Goal: Transaction & Acquisition: Subscribe to service/newsletter

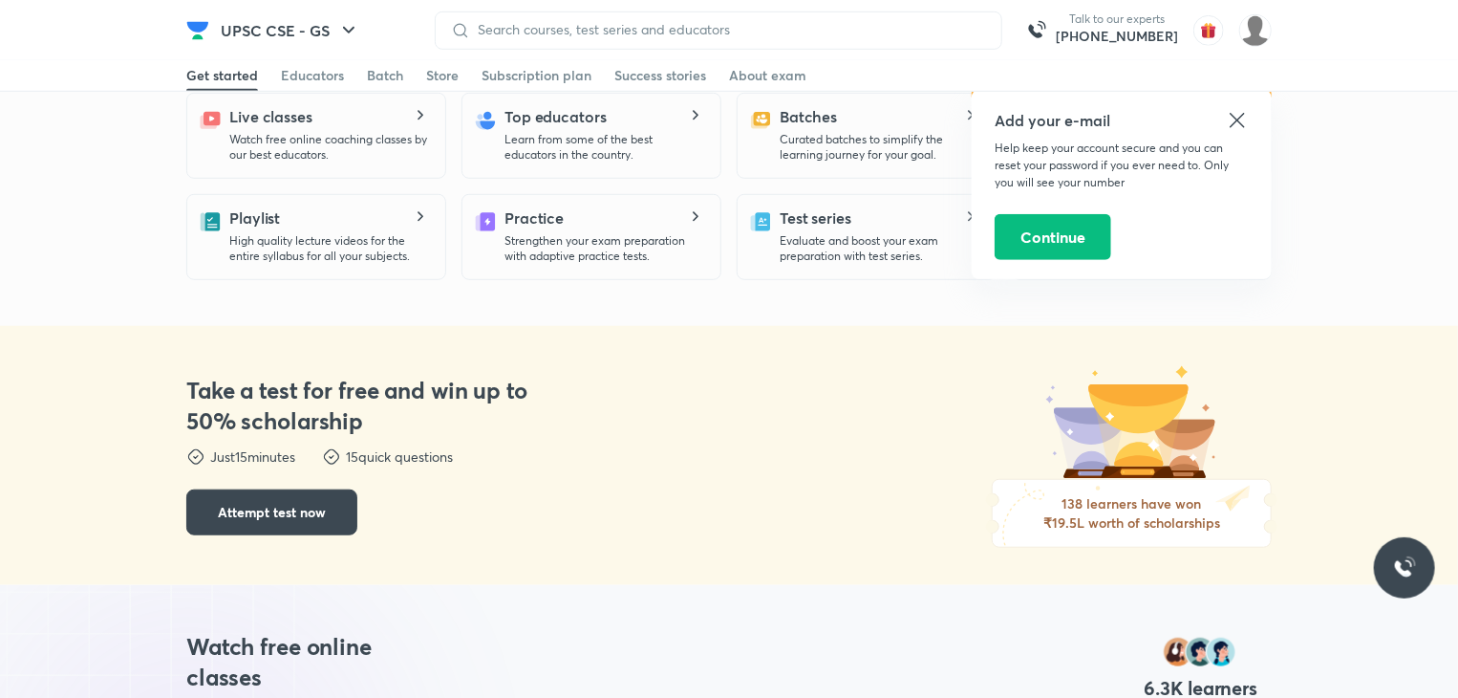
scroll to position [581, 0]
click at [1230, 124] on icon at bounding box center [1237, 120] width 23 height 23
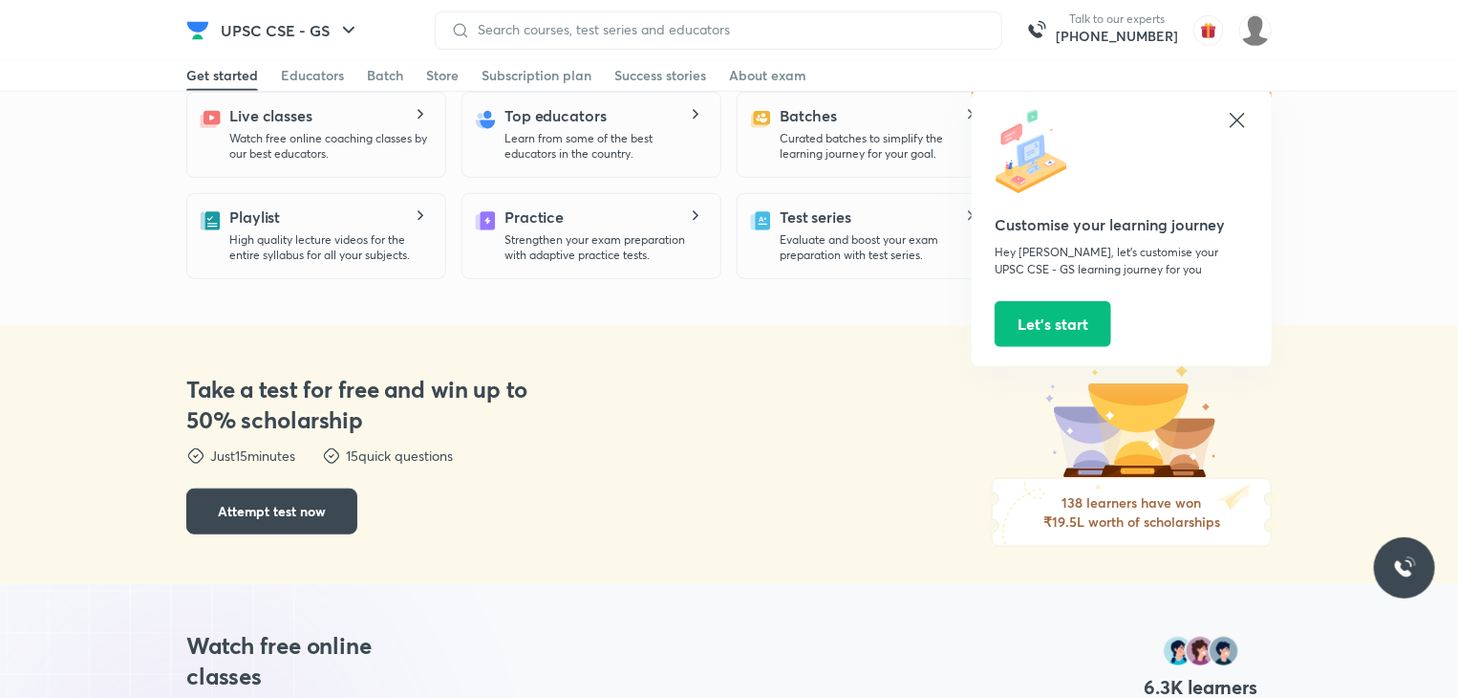
click at [1230, 124] on icon at bounding box center [1237, 120] width 23 height 23
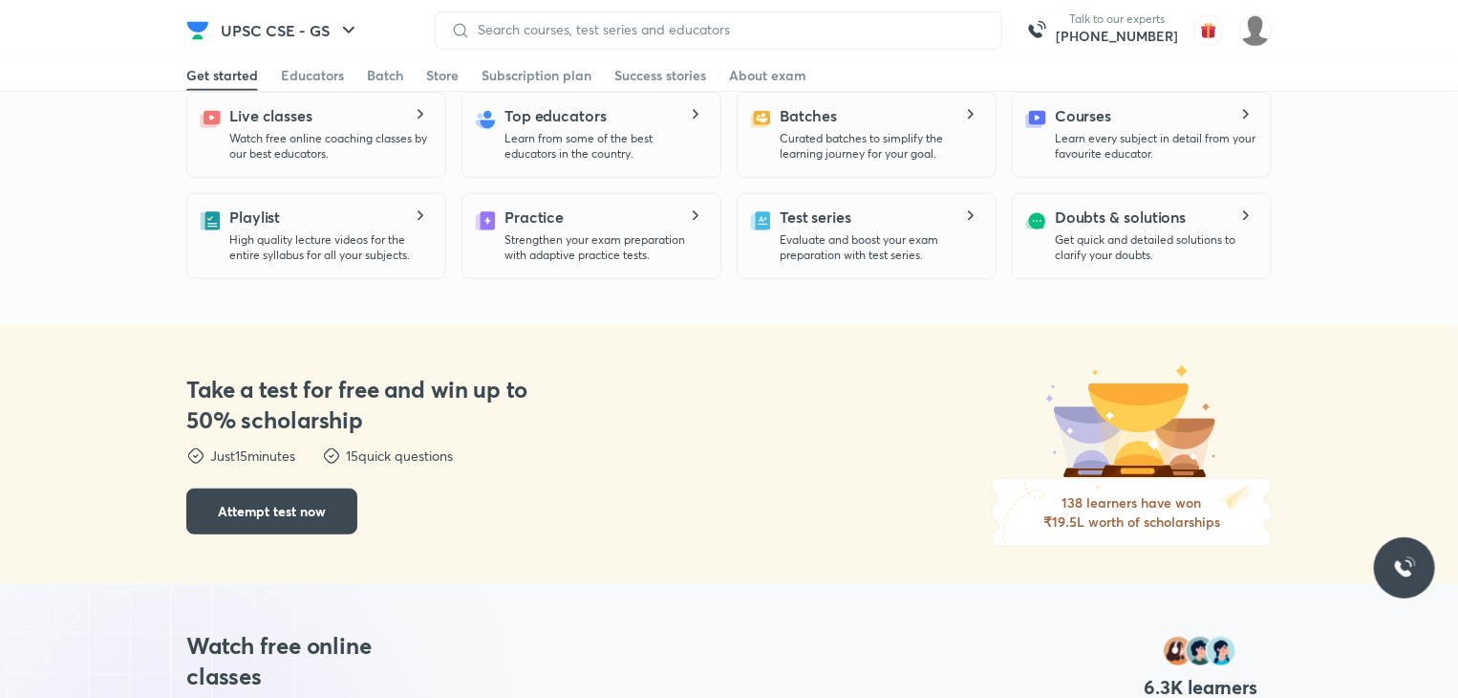
click at [893, 158] on p "Curated batches to simplify the learning journey for your goal." at bounding box center [880, 146] width 201 height 31
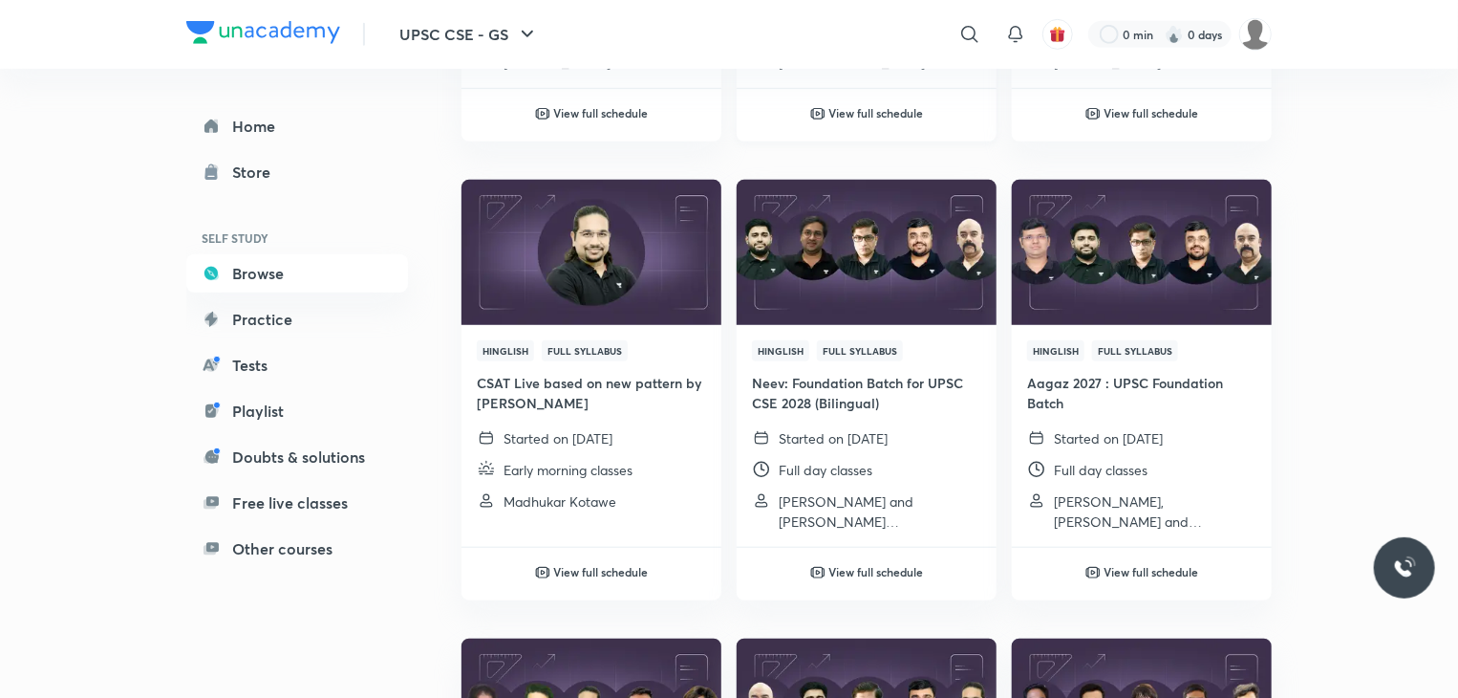
scroll to position [556, 0]
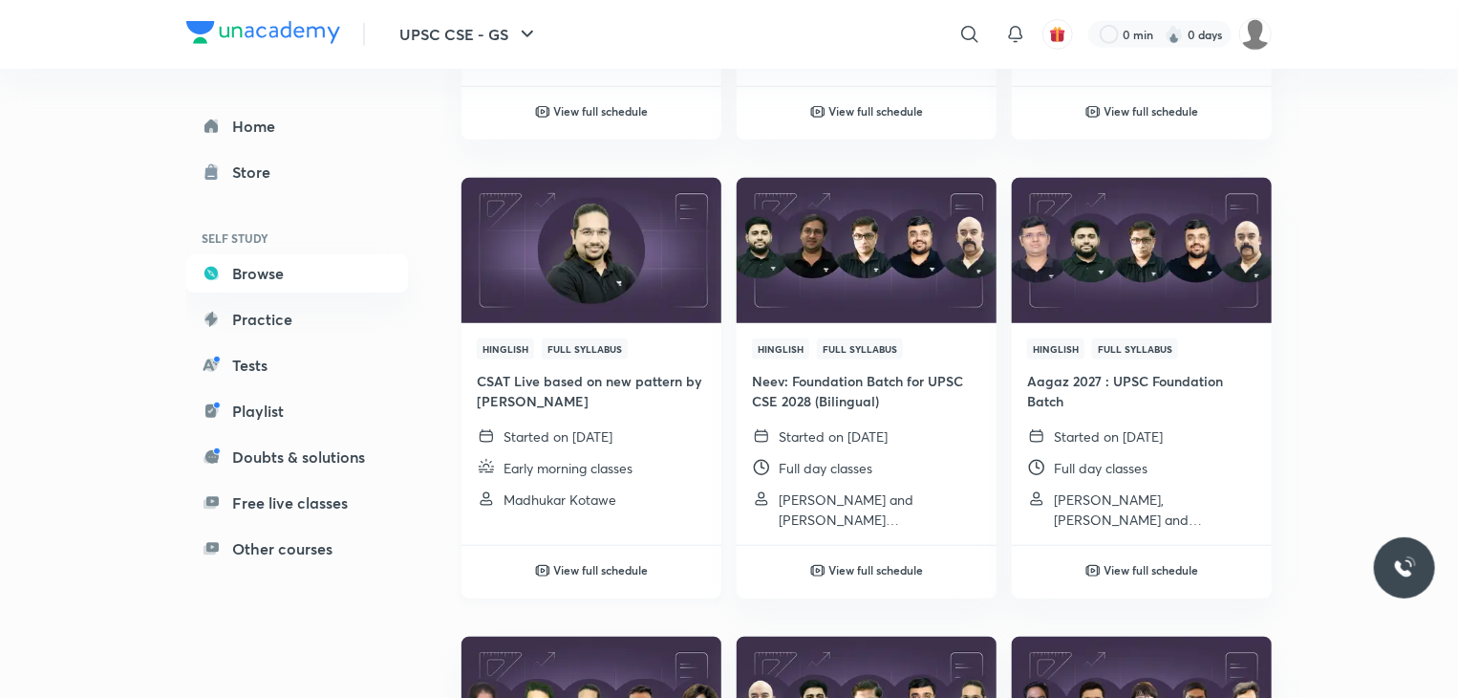
click at [549, 340] on span "Full Syllabus" at bounding box center [585, 348] width 86 height 21
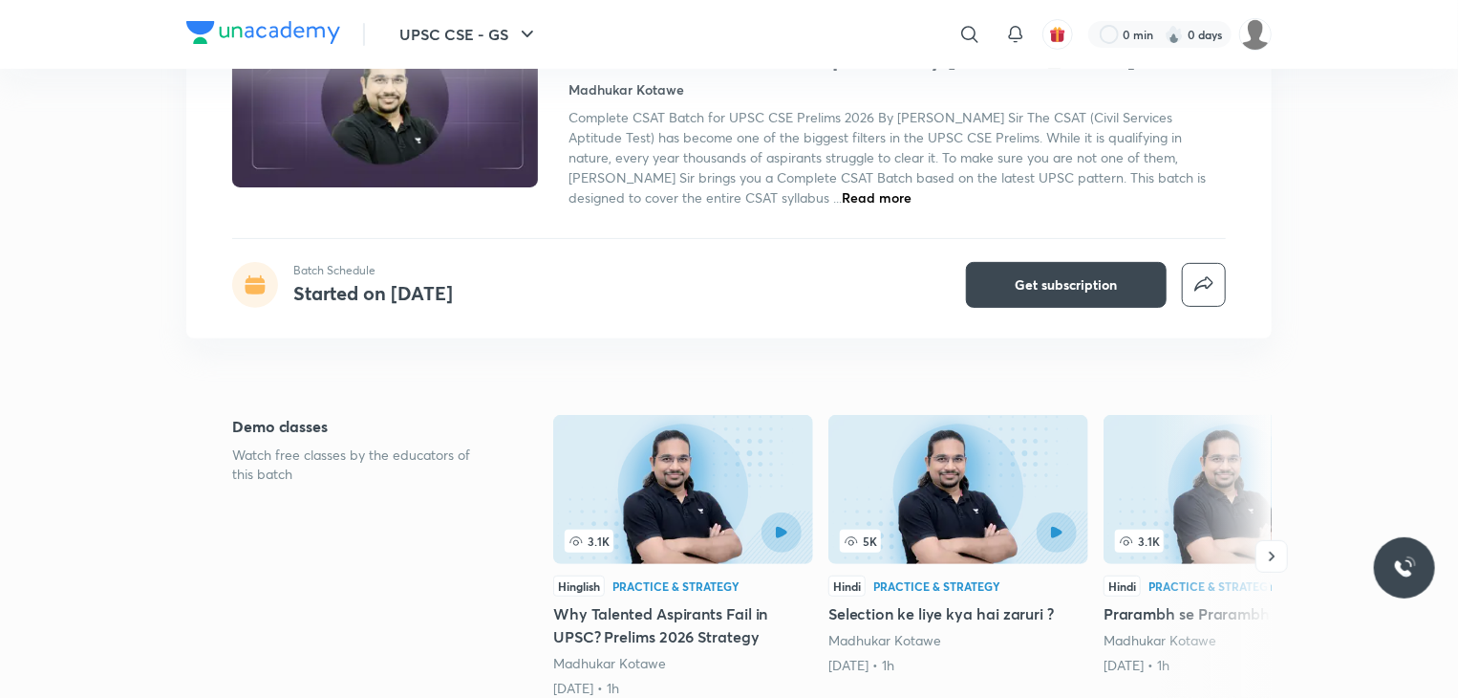
scroll to position [186, 0]
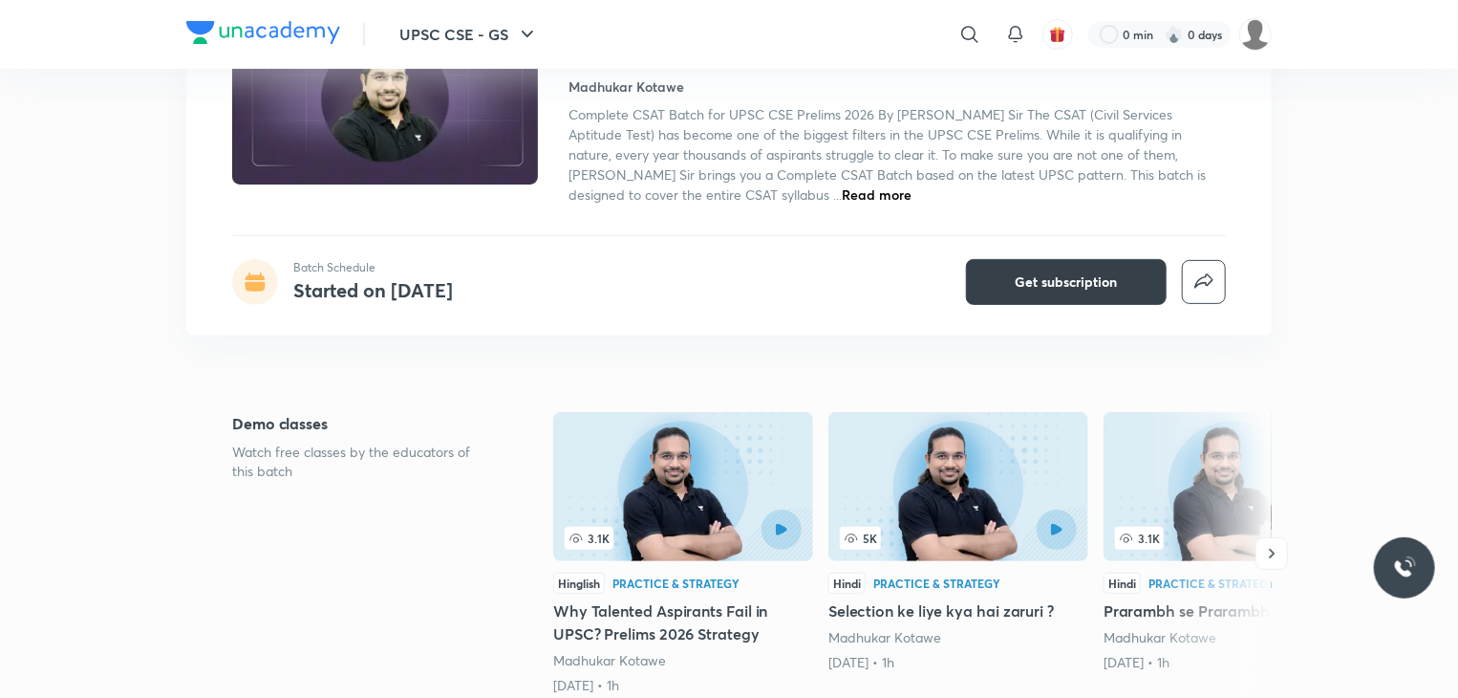
click at [1066, 292] on button "Get subscription" at bounding box center [1066, 282] width 201 height 46
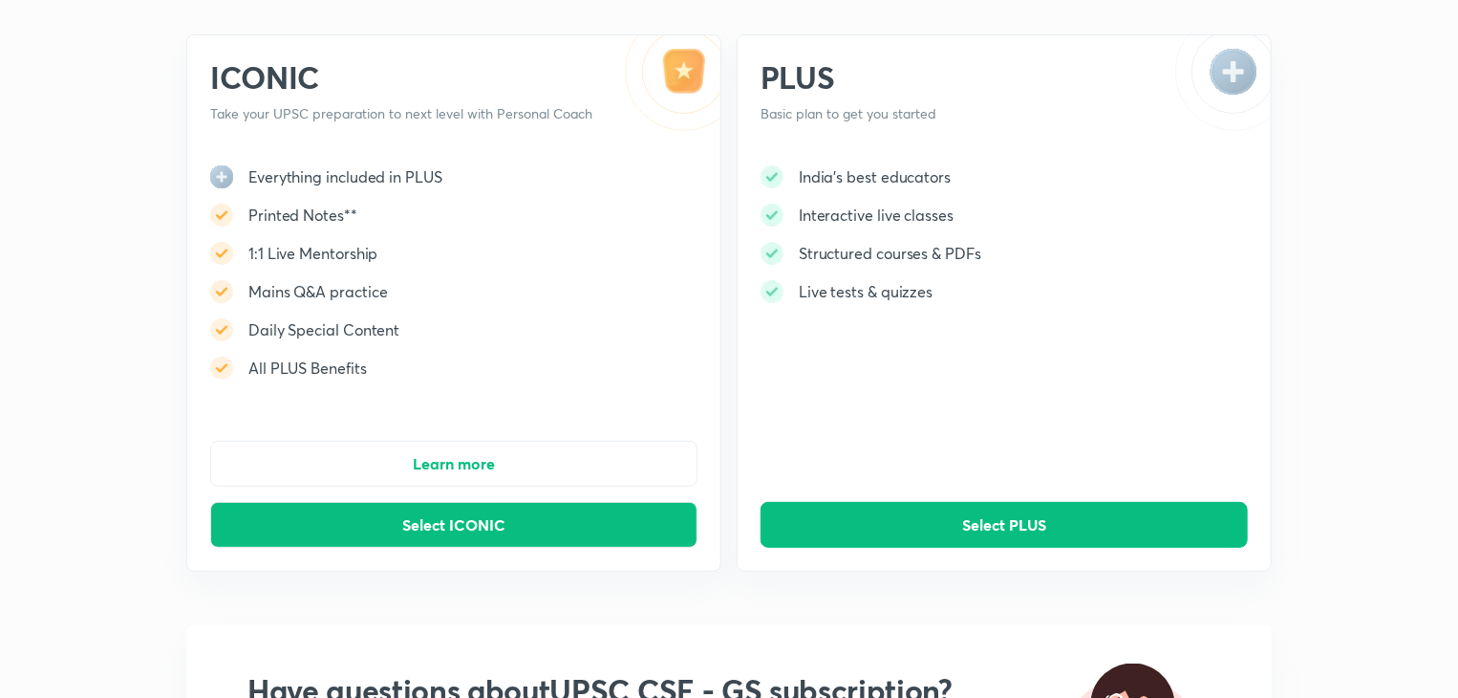
scroll to position [113, 0]
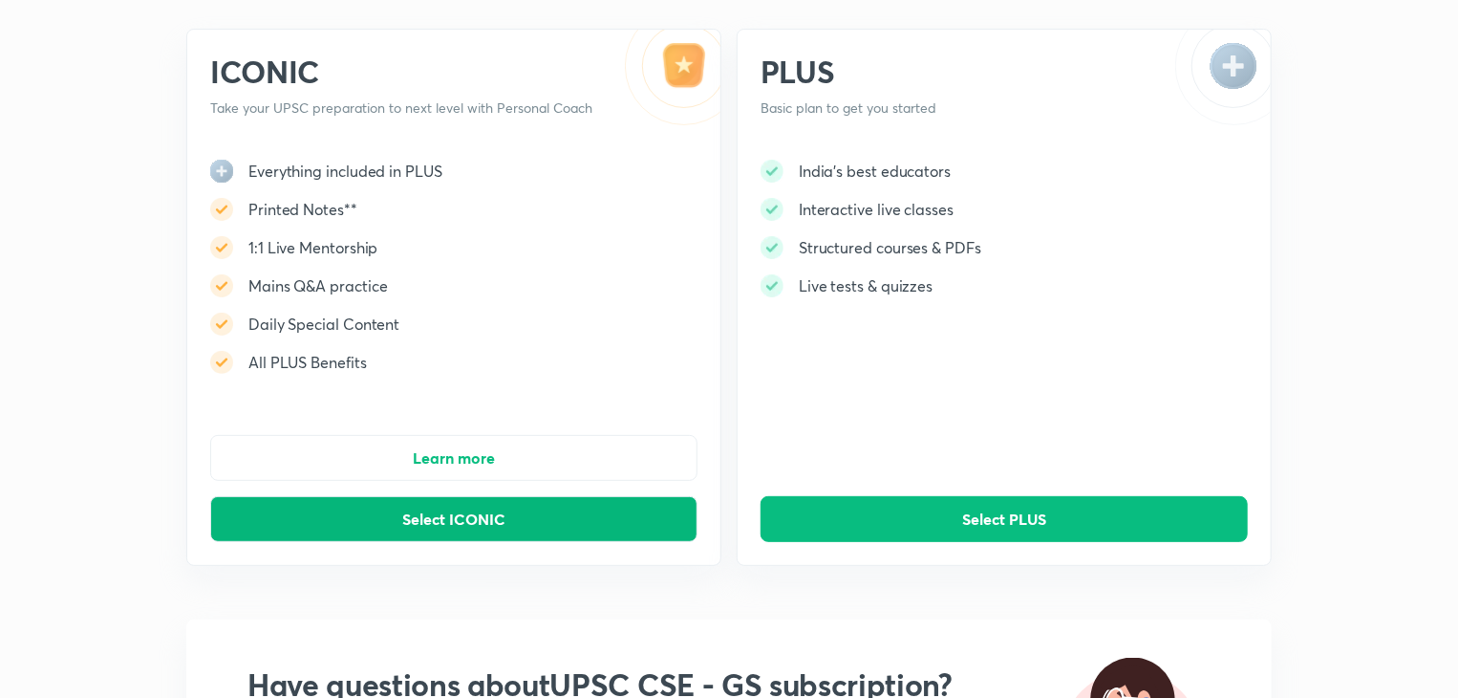
click at [503, 517] on span "Select ICONIC" at bounding box center [453, 518] width 103 height 19
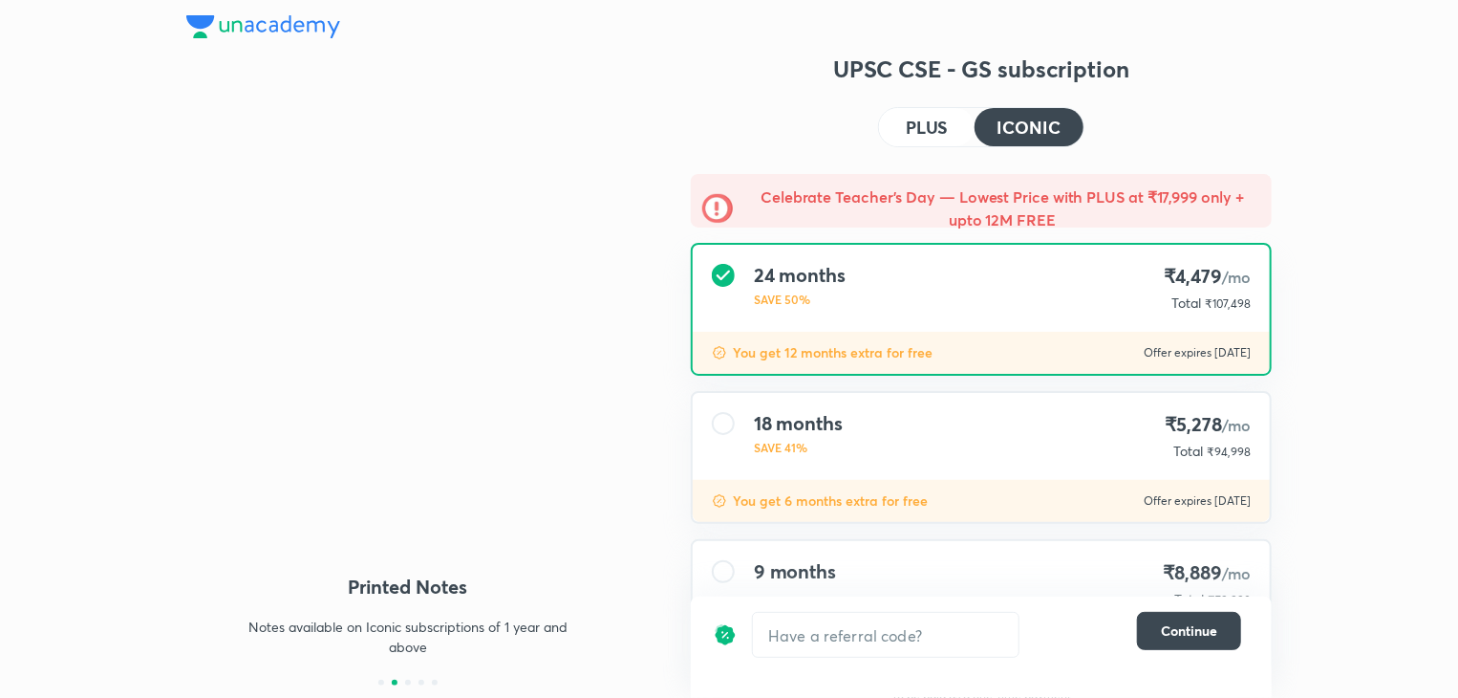
click at [268, 26] on img at bounding box center [263, 26] width 154 height 23
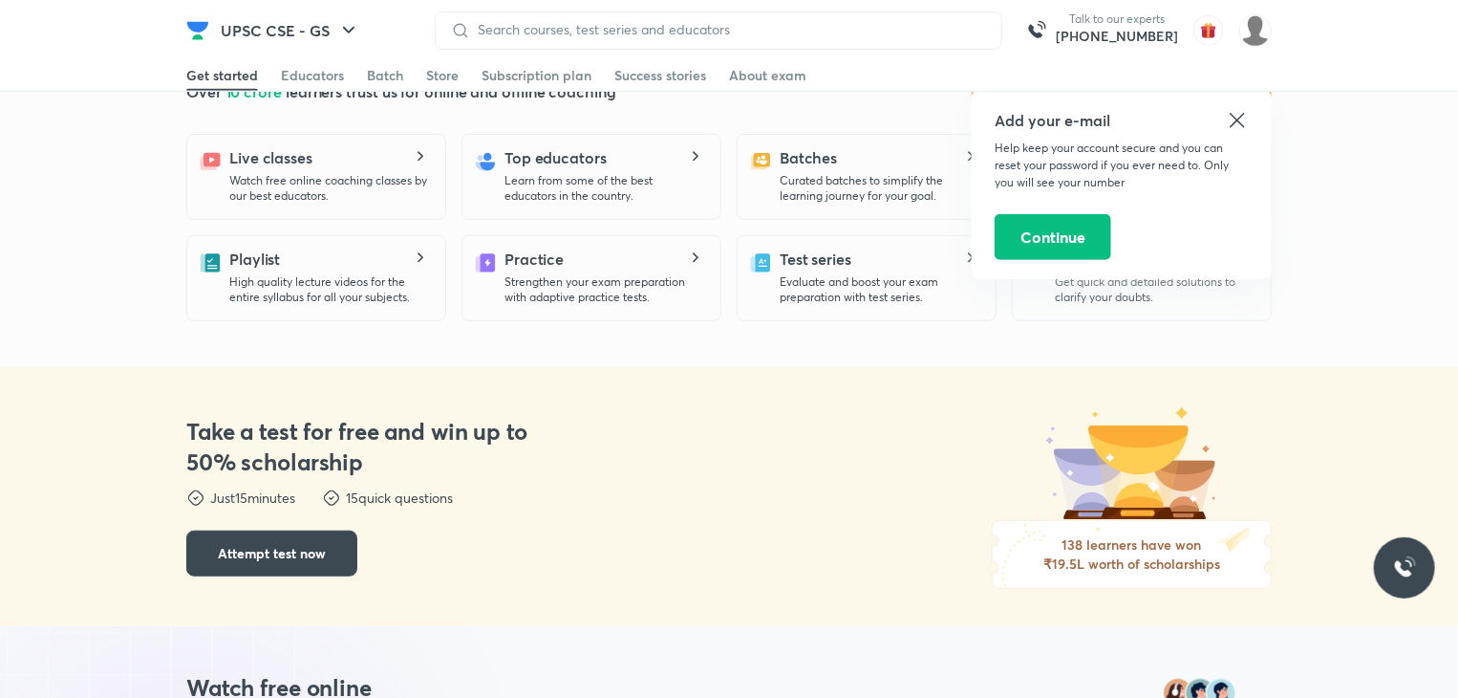
scroll to position [619, 0]
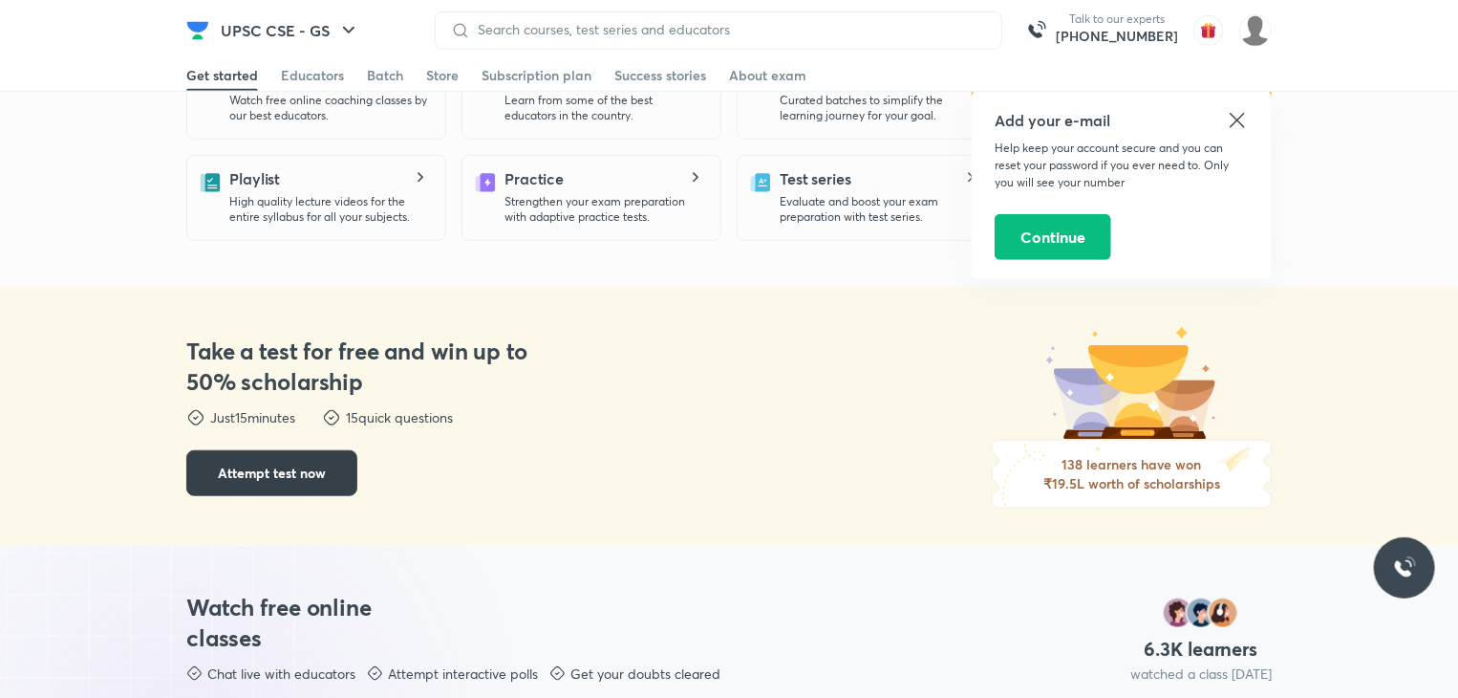
click at [343, 468] on button "Attempt test now" at bounding box center [271, 473] width 171 height 46
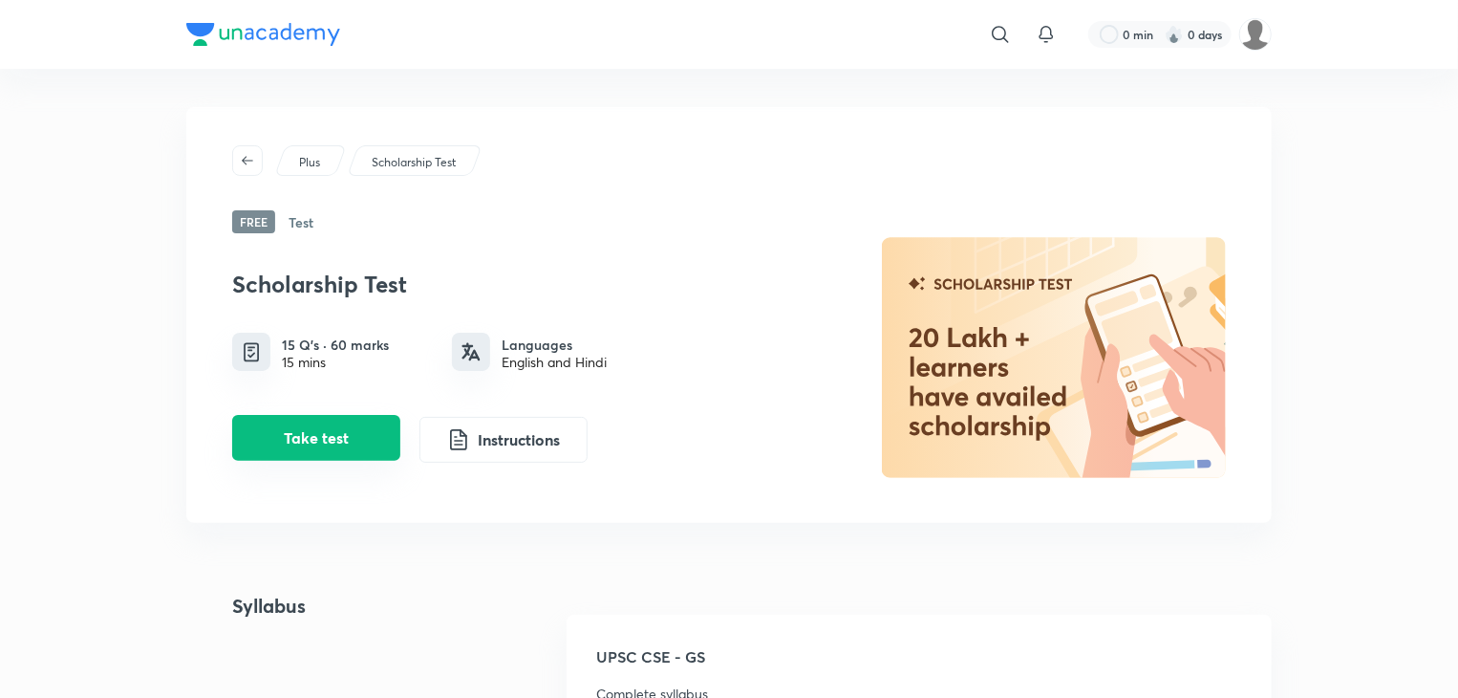
click at [333, 441] on button "Take test" at bounding box center [316, 438] width 168 height 46
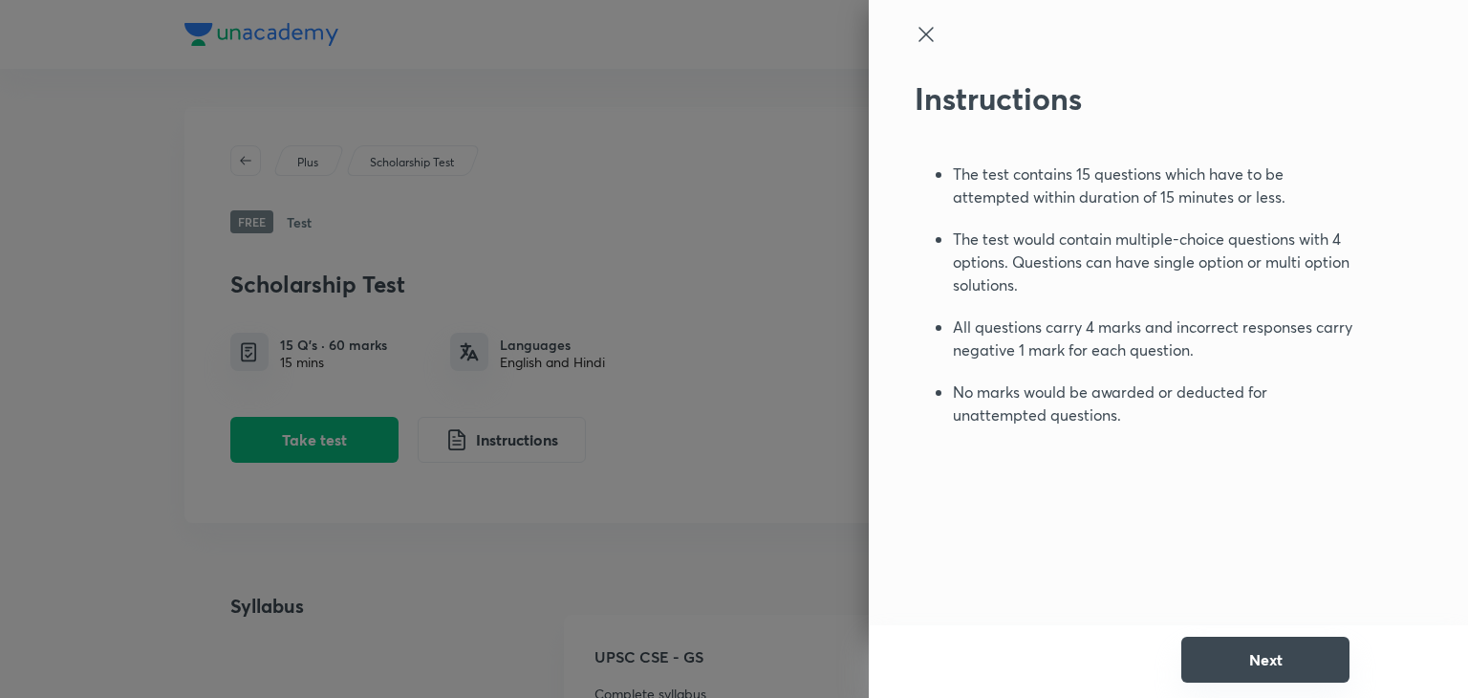
click at [1215, 646] on button "Next" at bounding box center [1265, 659] width 168 height 46
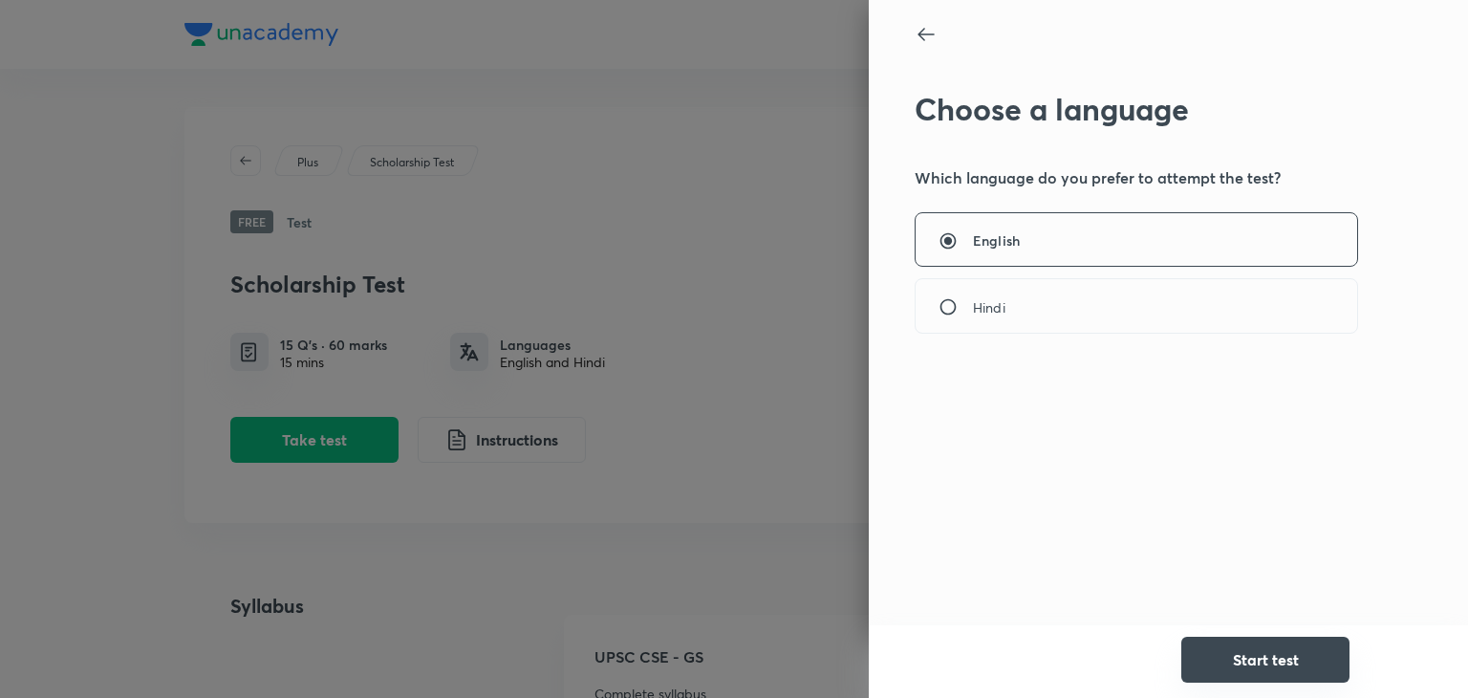
click at [1213, 666] on button "Start test" at bounding box center [1265, 659] width 168 height 46
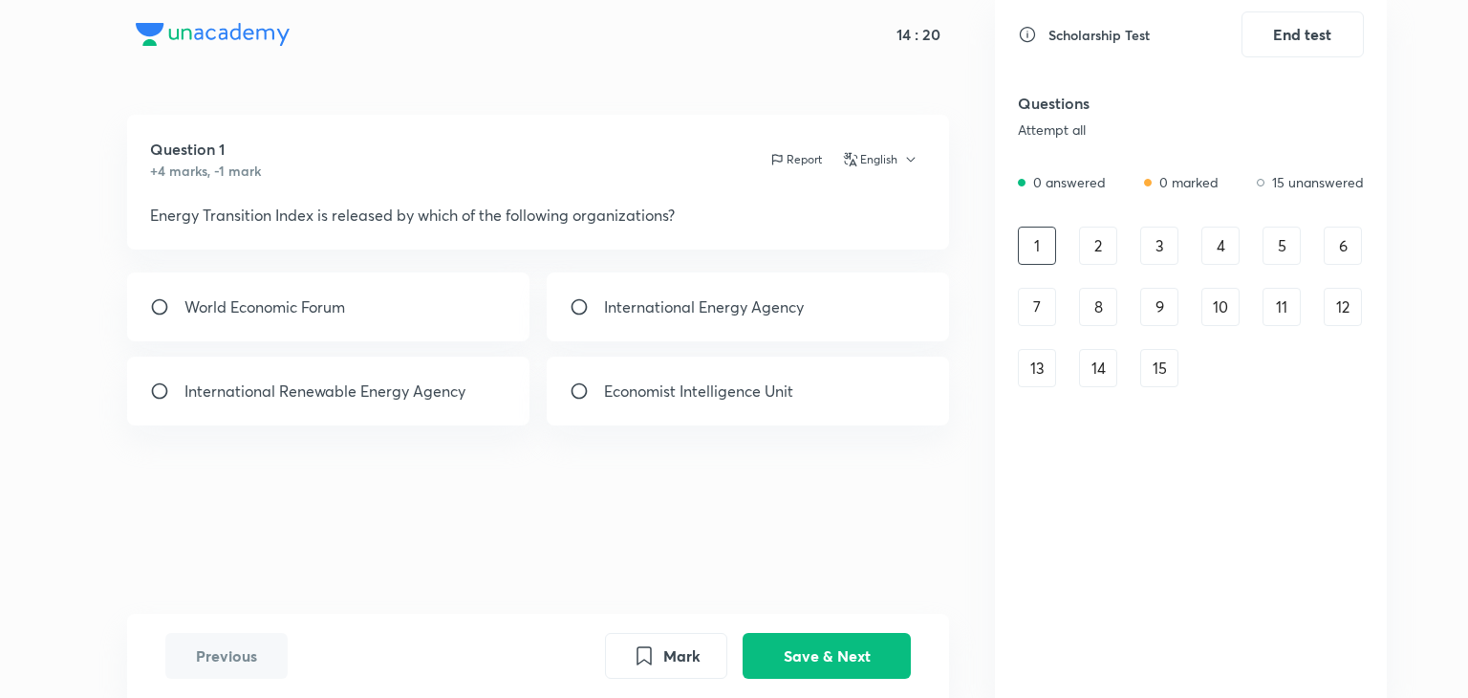
click at [287, 311] on p "World Economic Forum" at bounding box center [264, 306] width 161 height 23
radio input "true"
click at [792, 659] on button "Save & Next" at bounding box center [826, 654] width 168 height 46
click at [1156, 247] on div "3" at bounding box center [1159, 245] width 38 height 38
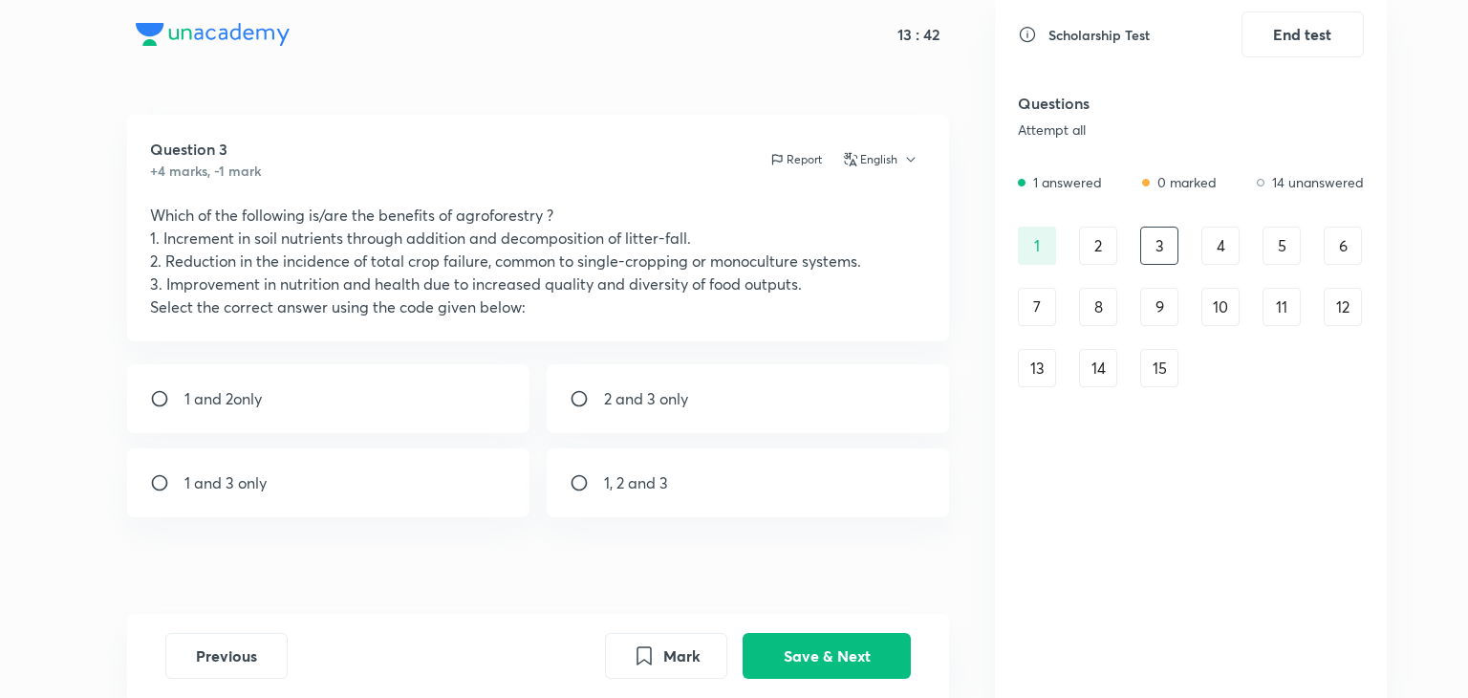
click at [1097, 243] on div "2" at bounding box center [1098, 245] width 38 height 38
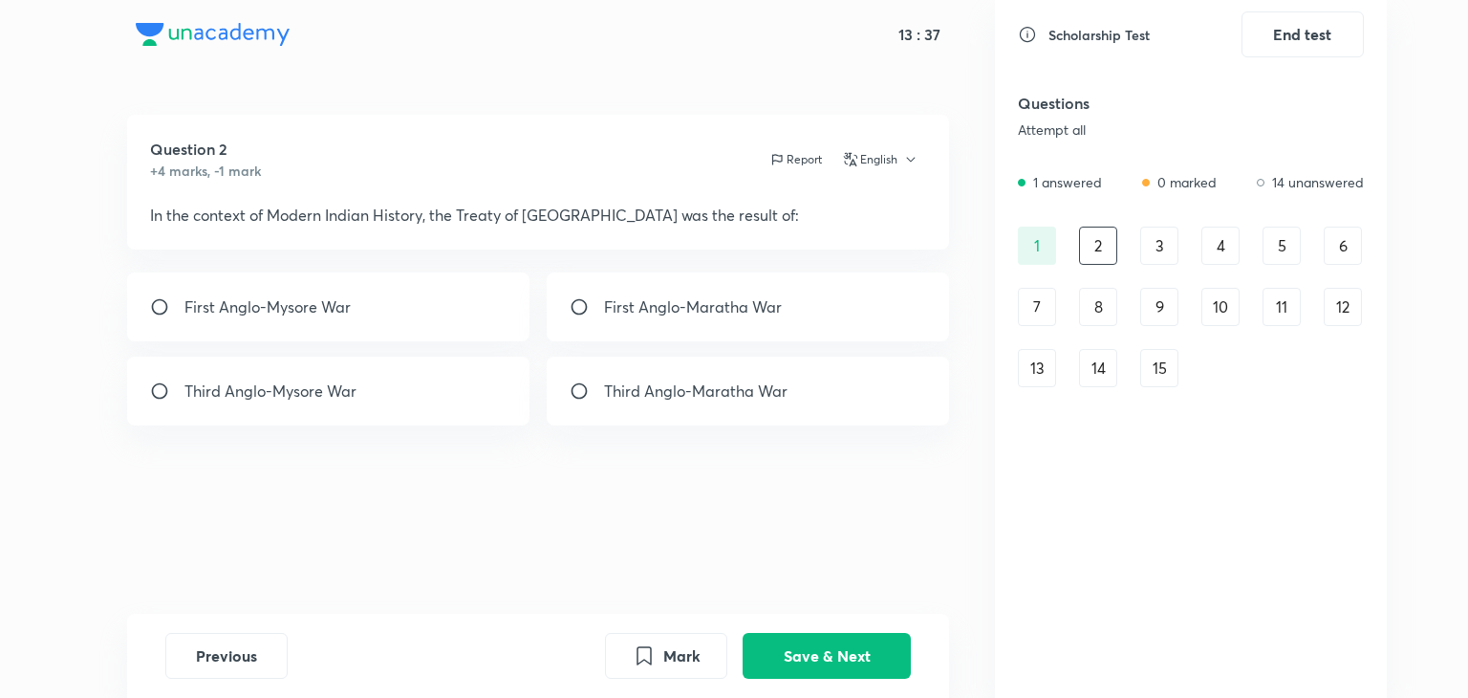
click at [583, 396] on input "radio" at bounding box center [587, 390] width 34 height 19
radio input "true"
click at [841, 661] on button "Save & Next" at bounding box center [826, 654] width 168 height 46
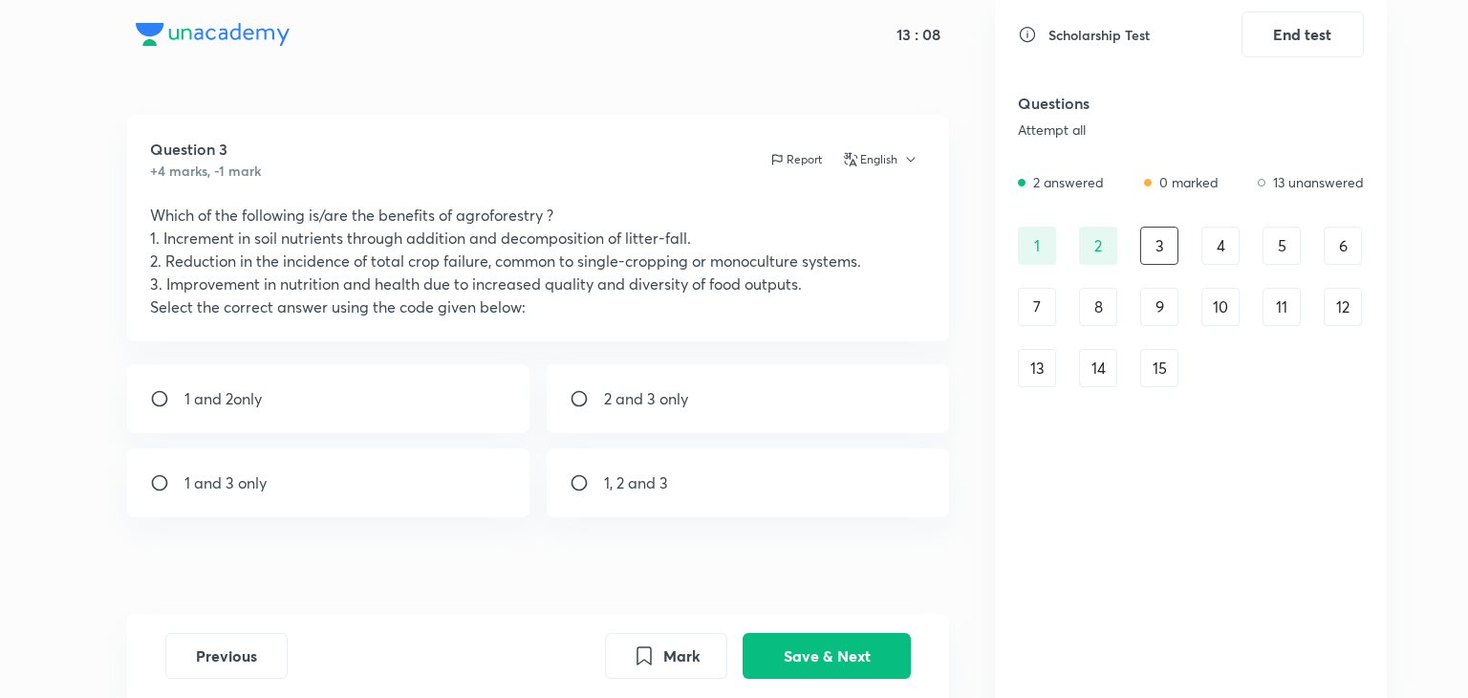
click at [1227, 245] on div "4" at bounding box center [1220, 245] width 38 height 38
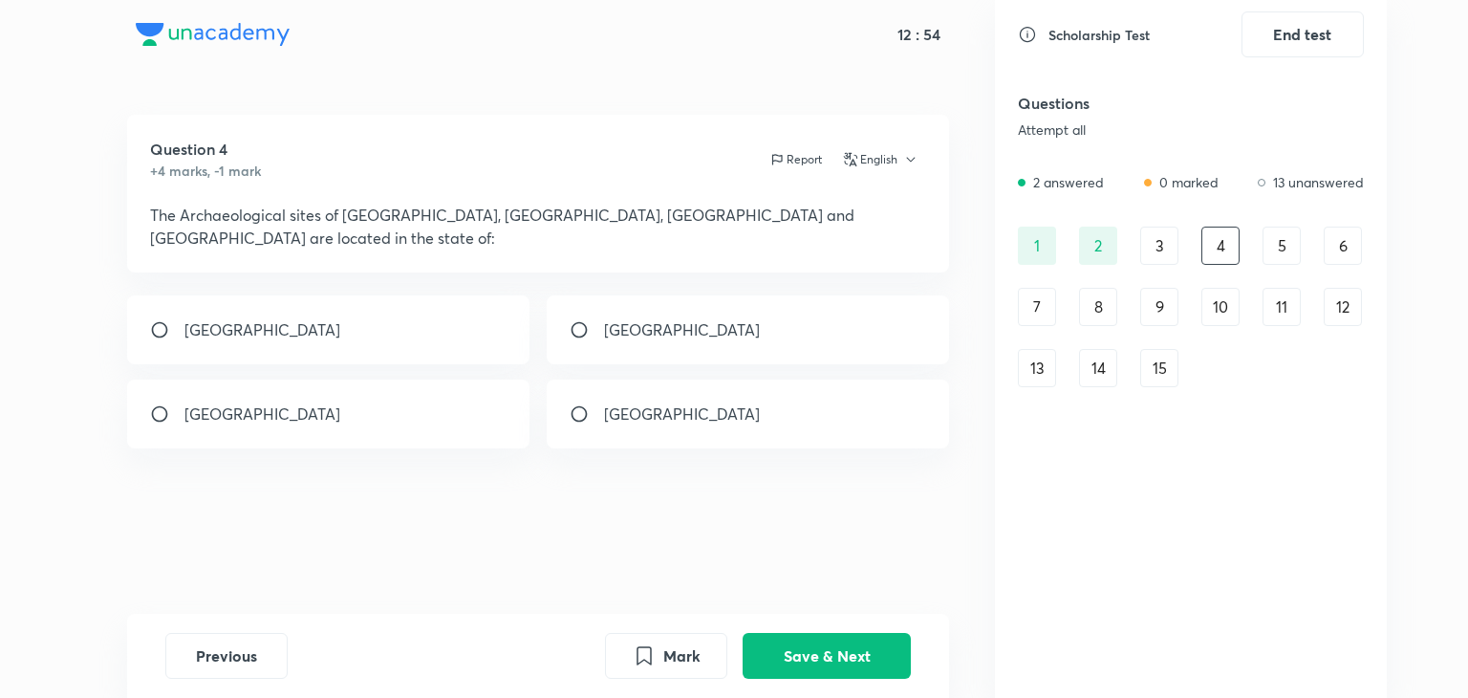
click at [1145, 256] on div "3" at bounding box center [1159, 245] width 38 height 38
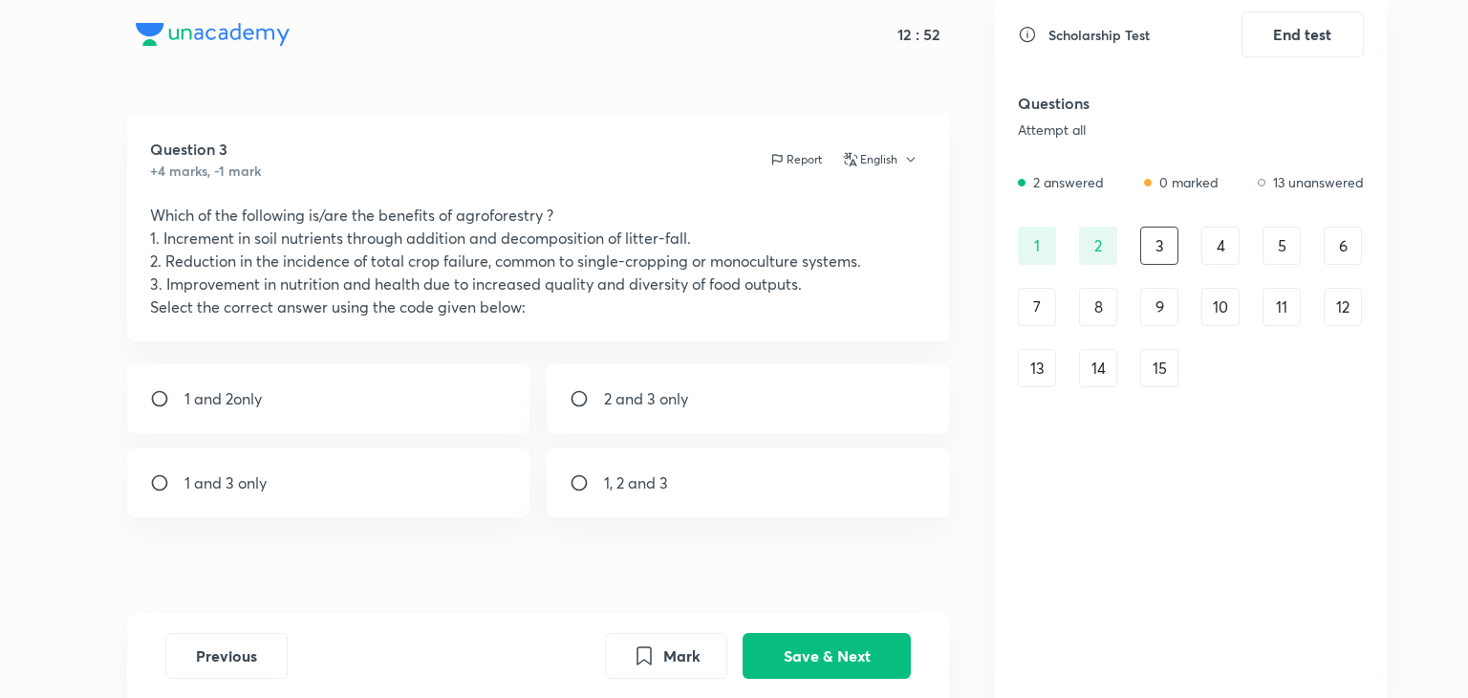
click at [575, 492] on div "1, 2 and 3" at bounding box center [748, 482] width 403 height 69
radio input "true"
click at [810, 647] on button "Save & Next" at bounding box center [826, 654] width 168 height 46
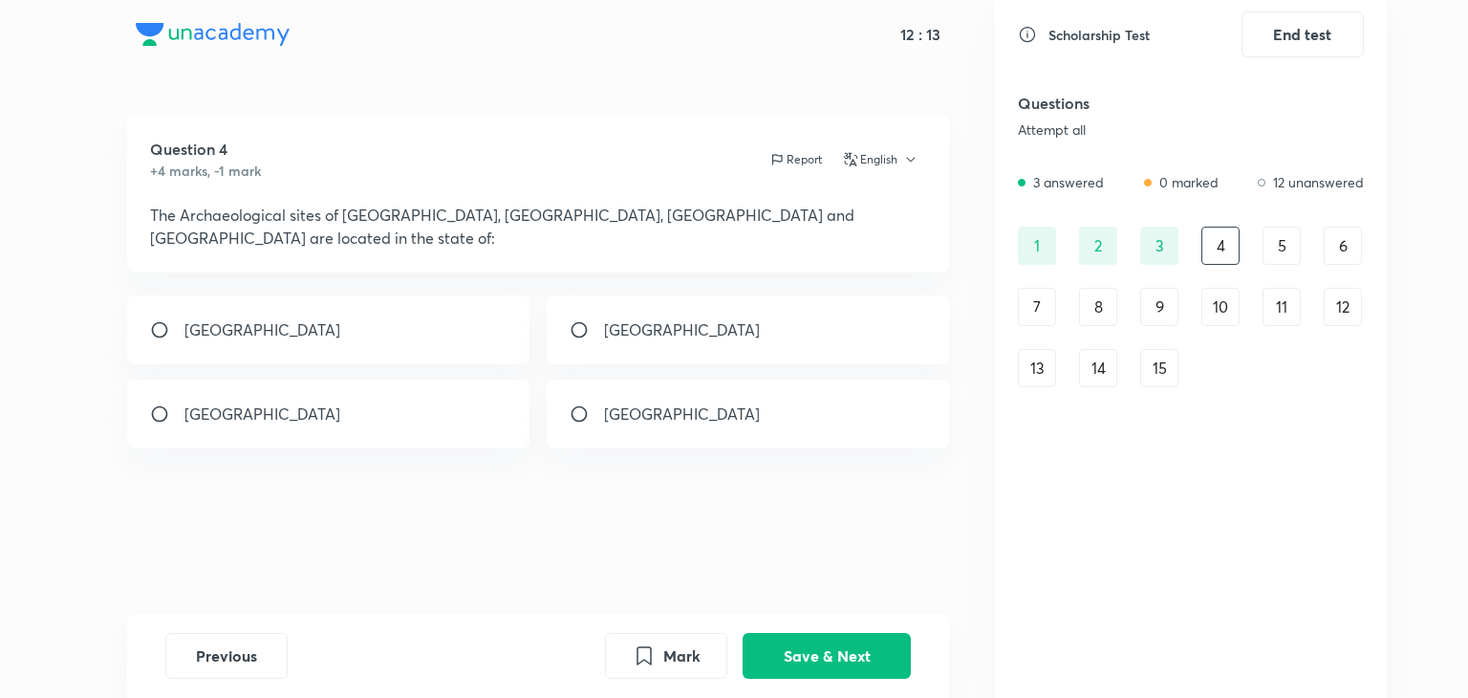
click at [615, 318] on p "Tamil Nadu" at bounding box center [682, 329] width 156 height 23
radio input "true"
click at [800, 648] on button "Save & Next" at bounding box center [826, 654] width 168 height 46
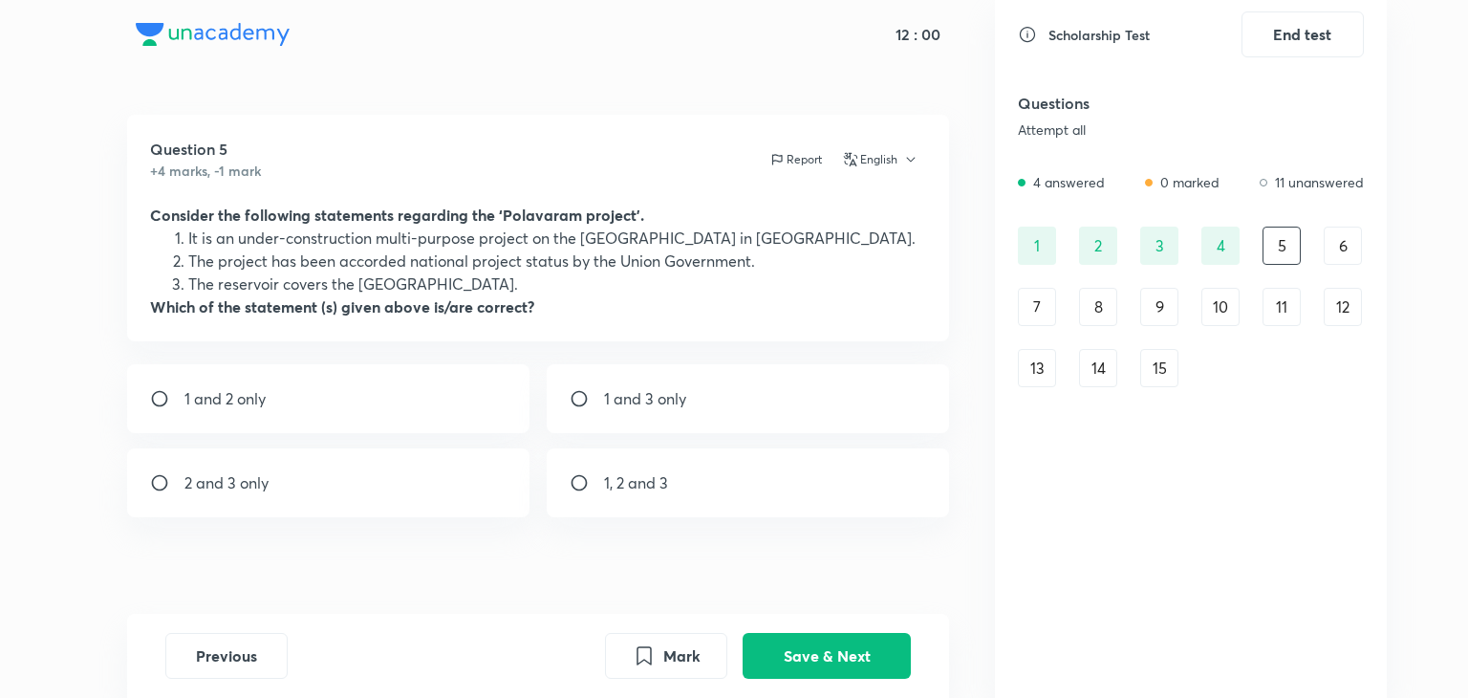
click at [1342, 247] on div "6" at bounding box center [1342, 245] width 38 height 38
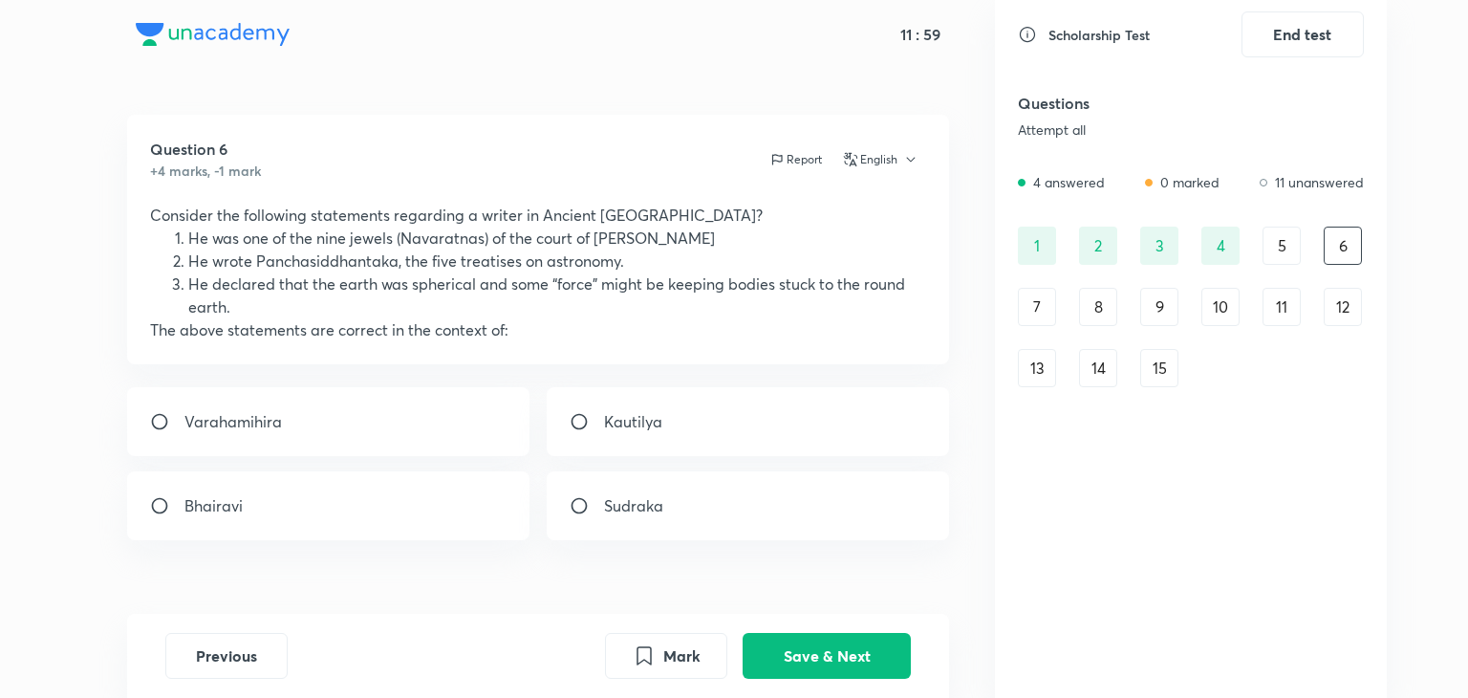
click at [1342, 247] on div "6" at bounding box center [1342, 245] width 38 height 38
click at [1284, 252] on div "5" at bounding box center [1281, 245] width 38 height 38
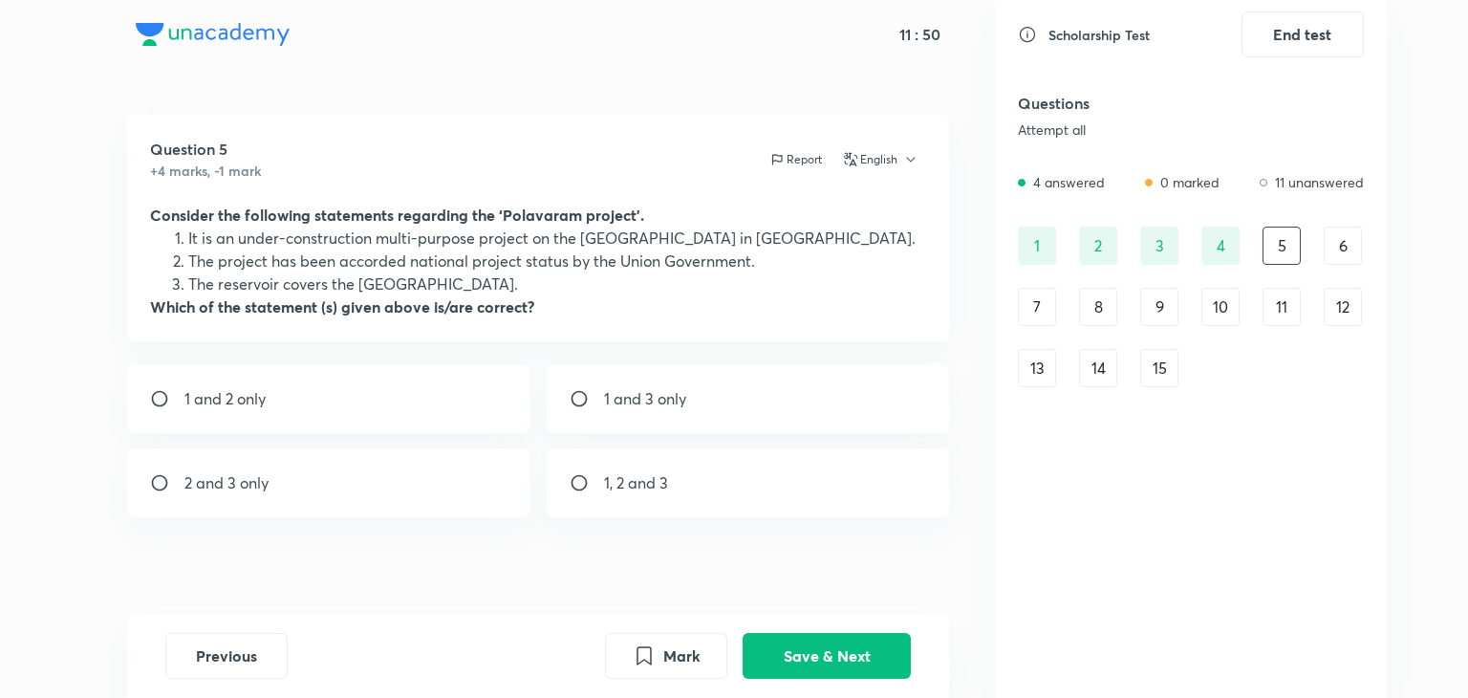
click at [1339, 249] on div "6" at bounding box center [1342, 245] width 38 height 38
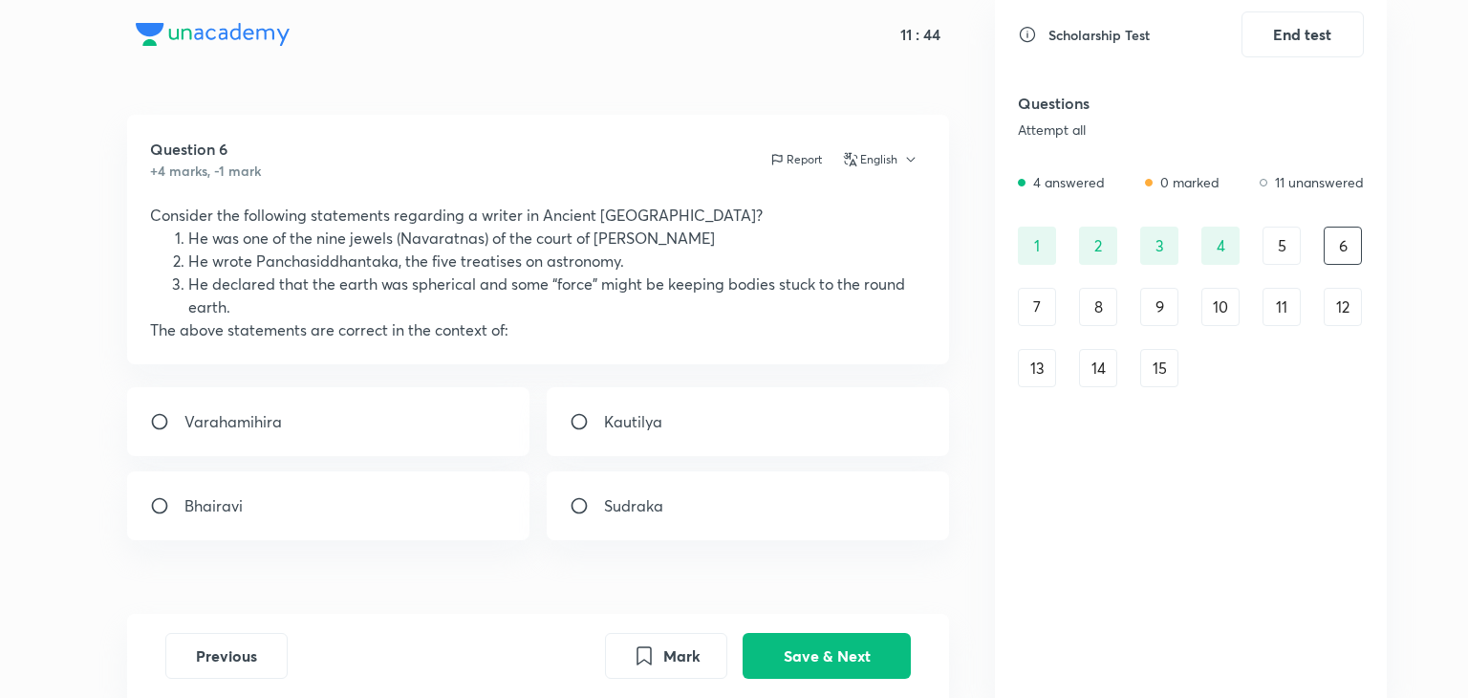
click at [1024, 303] on div "7" at bounding box center [1037, 307] width 38 height 38
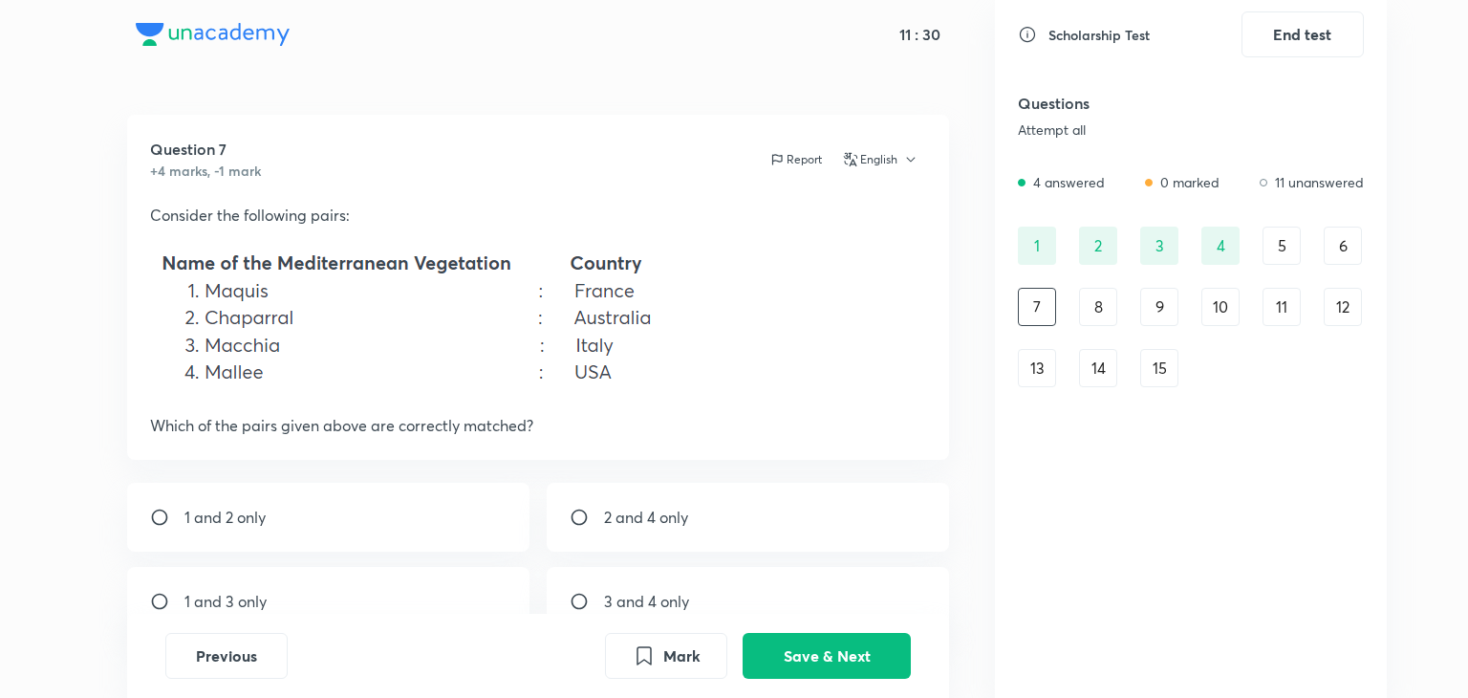
click at [1271, 245] on div "5" at bounding box center [1281, 245] width 38 height 38
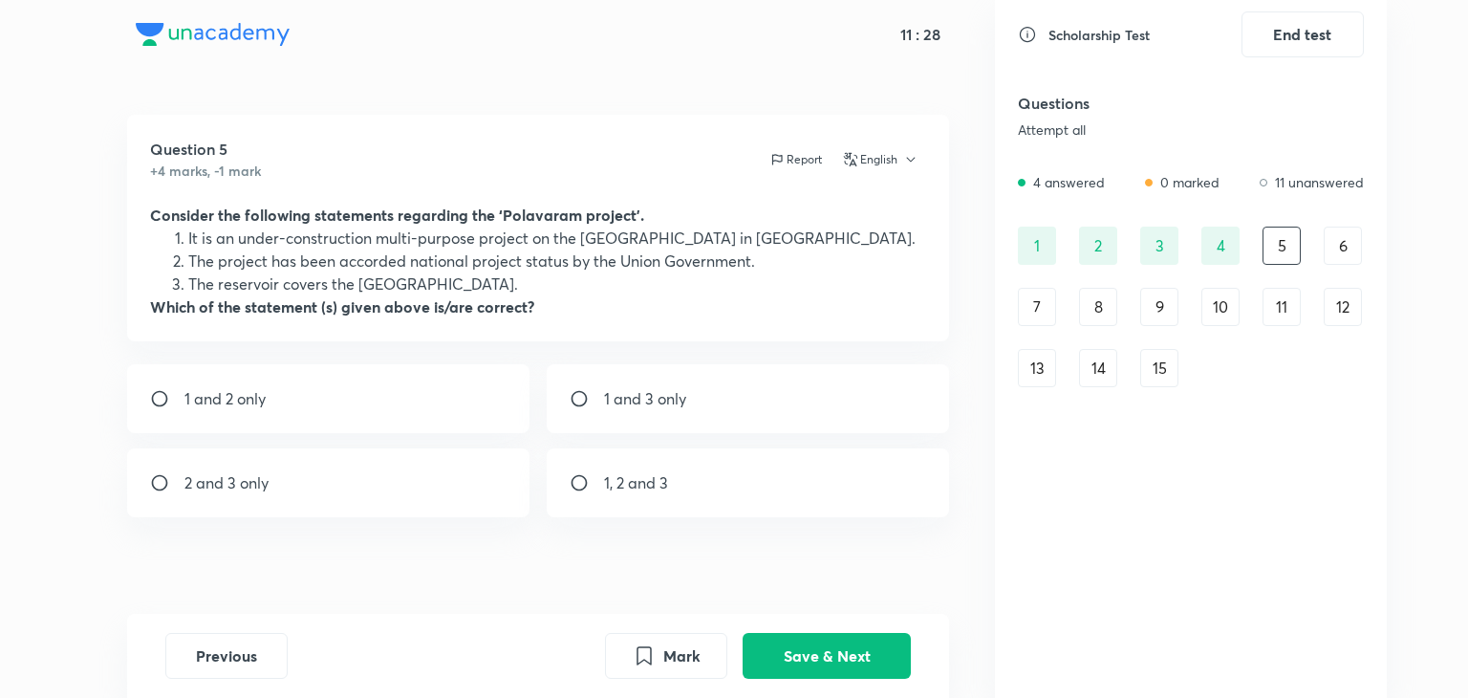
click at [167, 479] on input "radio" at bounding box center [167, 482] width 34 height 19
radio input "true"
click at [829, 656] on button "Save & Next" at bounding box center [826, 654] width 168 height 46
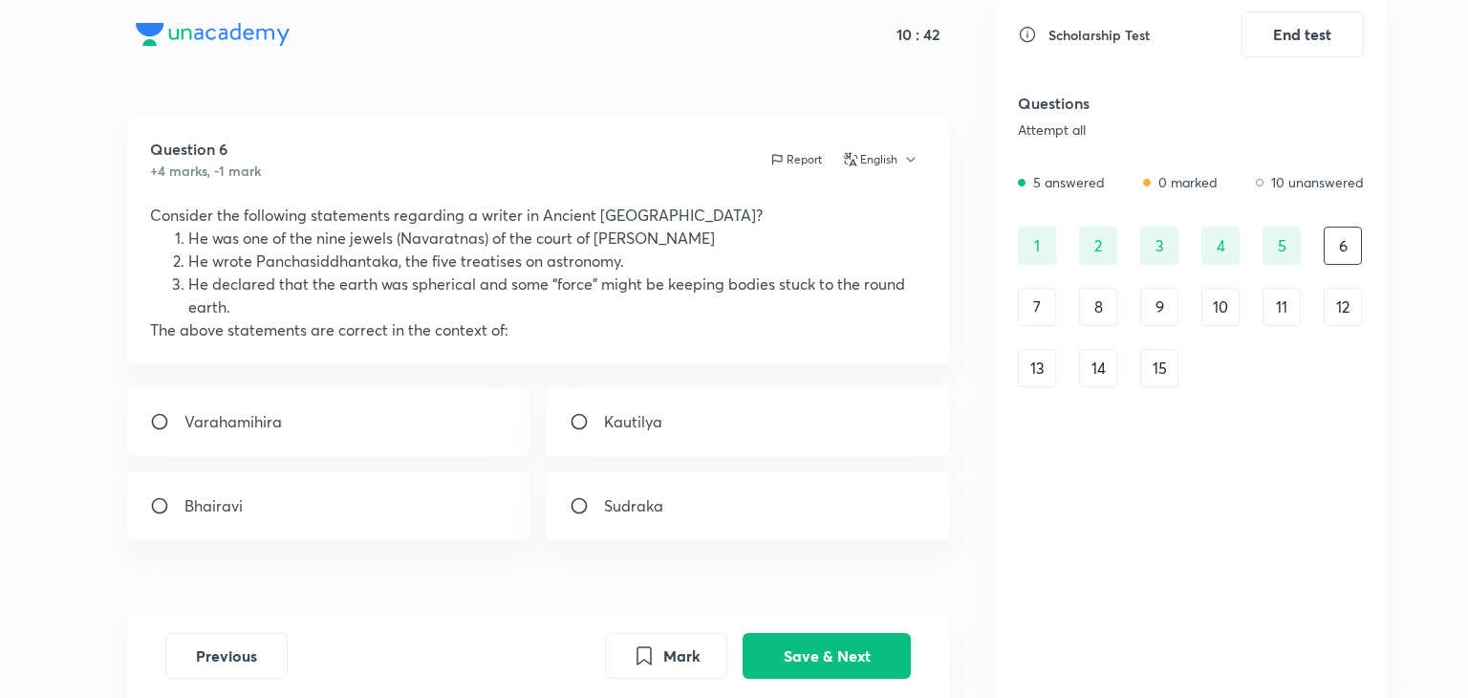
click at [227, 433] on div "Varahamihira" at bounding box center [328, 421] width 403 height 69
radio input "true"
click at [809, 663] on button "Save & Next" at bounding box center [826, 654] width 168 height 46
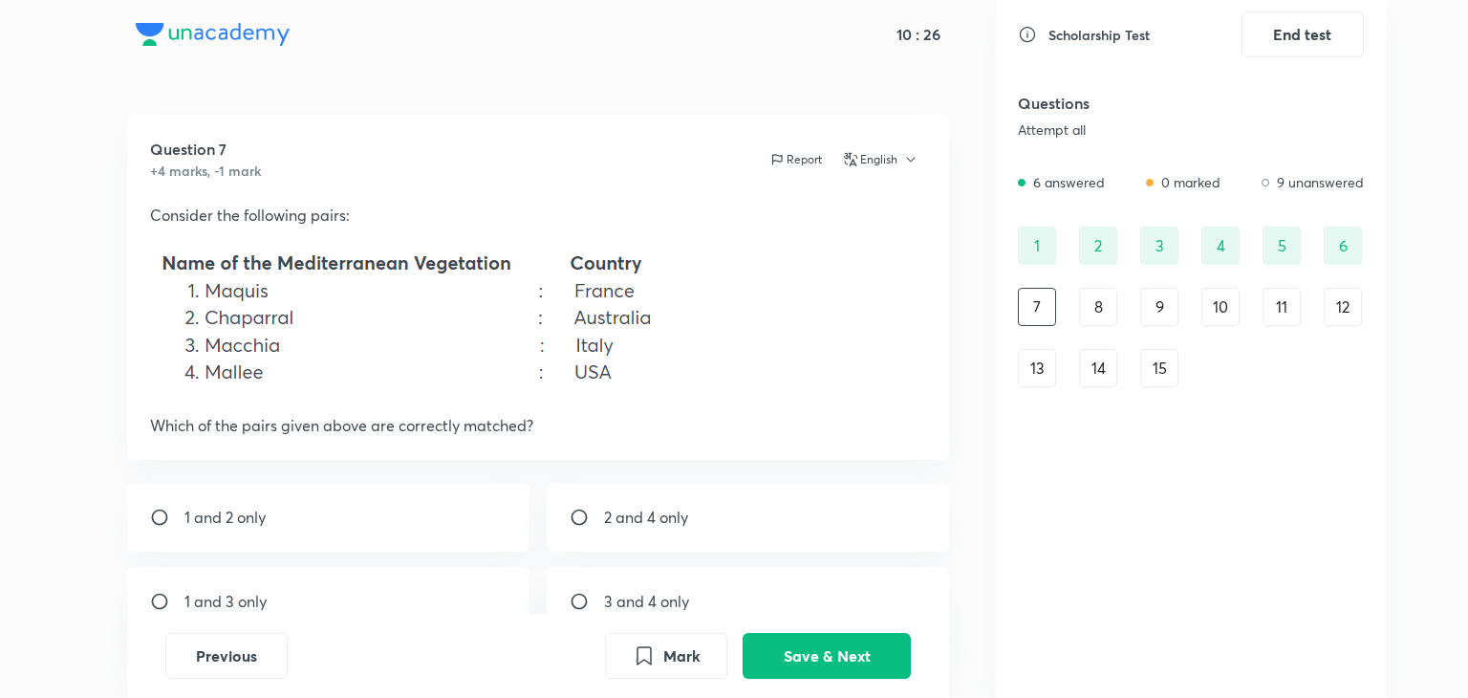
click at [1094, 308] on div "8" at bounding box center [1098, 307] width 38 height 38
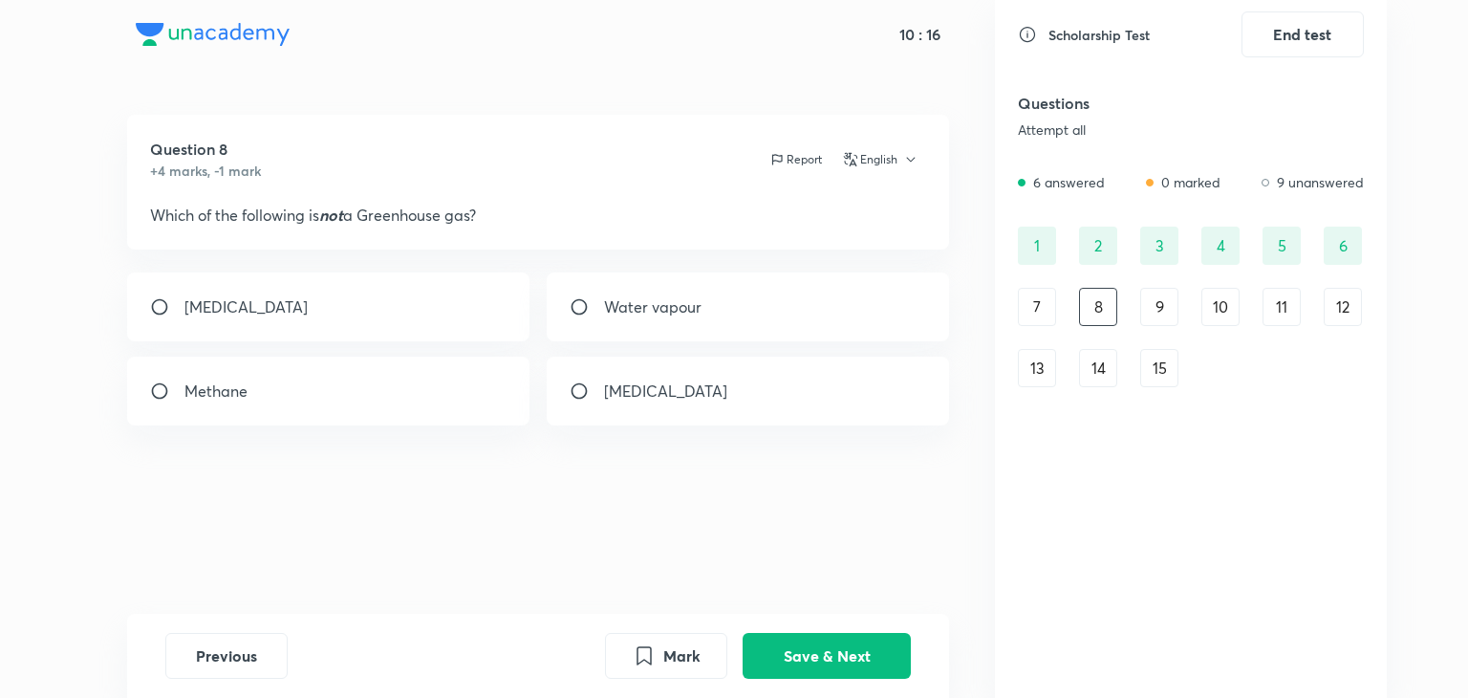
click at [1045, 303] on div "7" at bounding box center [1037, 307] width 38 height 38
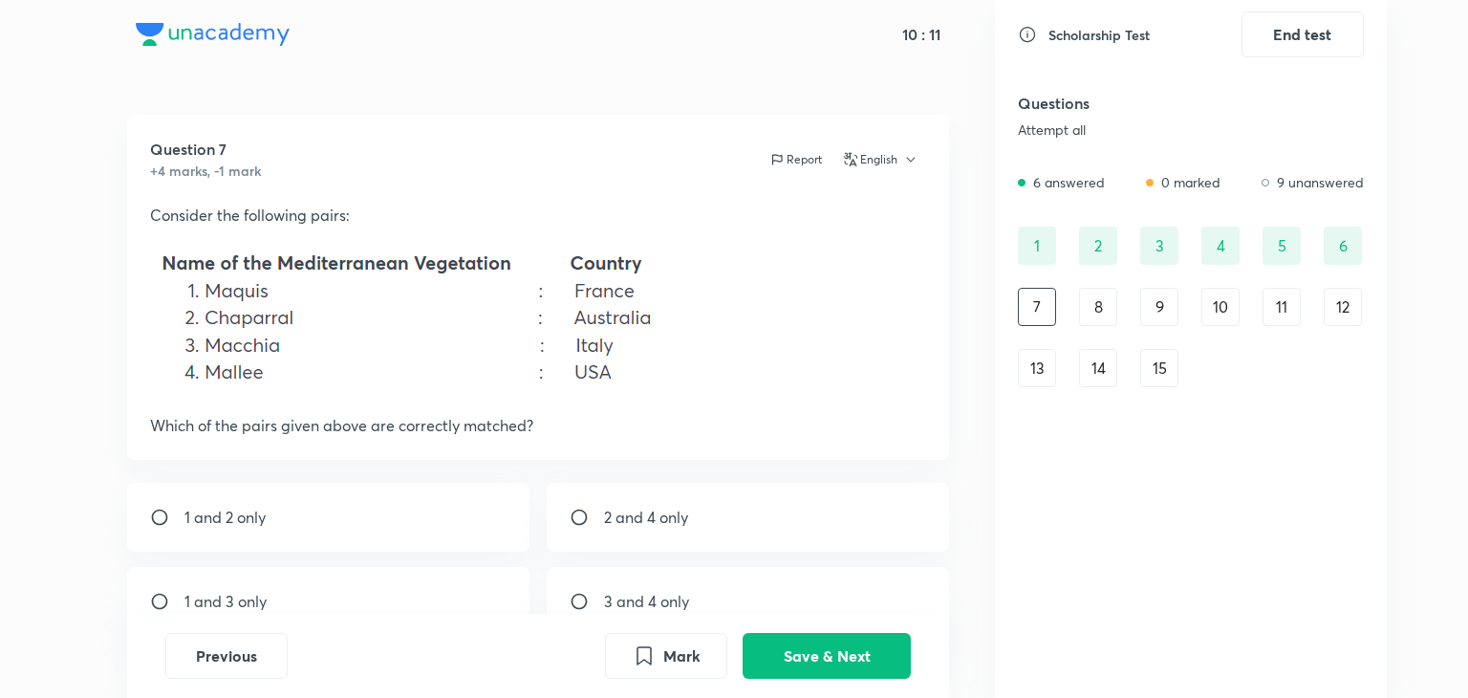
click at [223, 604] on p "1 and 3 only" at bounding box center [225, 601] width 82 height 23
radio input "true"
click at [804, 640] on button "Save & Next" at bounding box center [826, 654] width 168 height 46
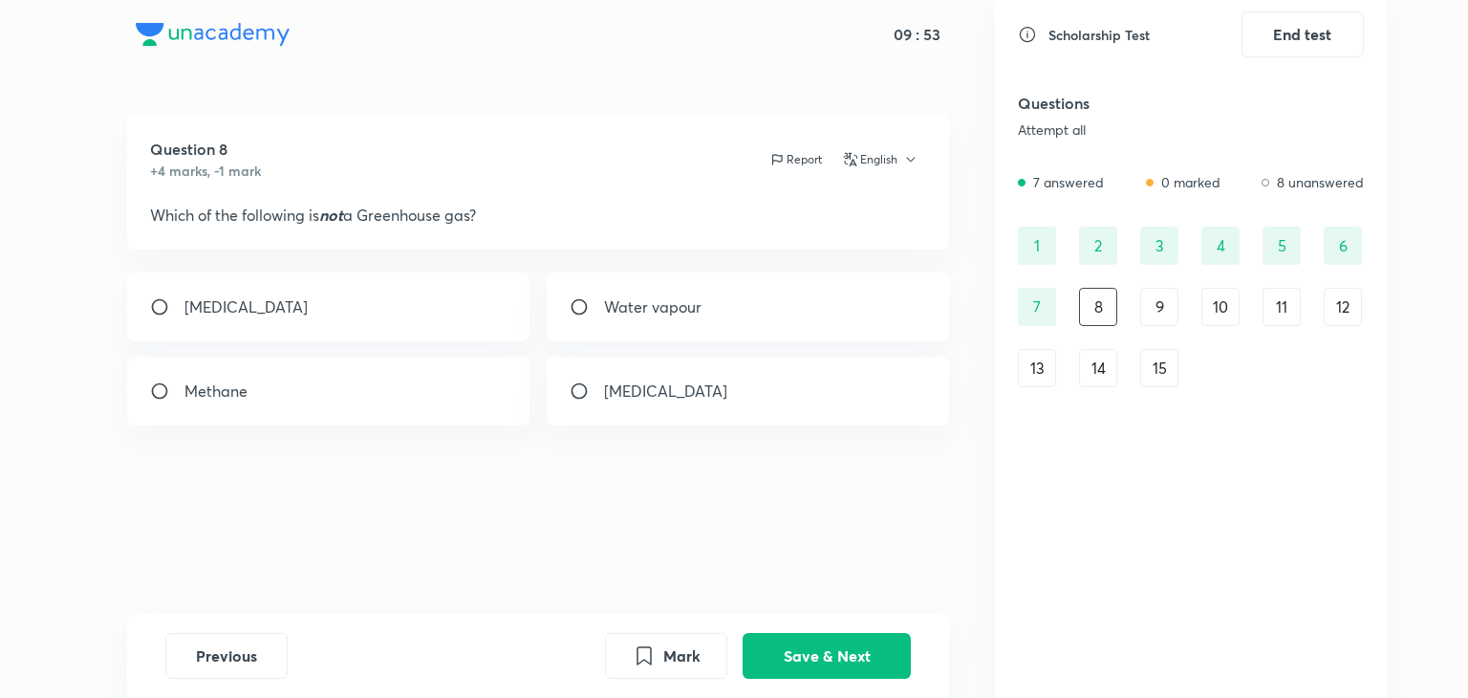
click at [573, 385] on input "radio" at bounding box center [587, 390] width 34 height 19
radio input "true"
click at [290, 301] on p "Carbon monoxide" at bounding box center [245, 306] width 123 height 23
radio input "true"
radio input "false"
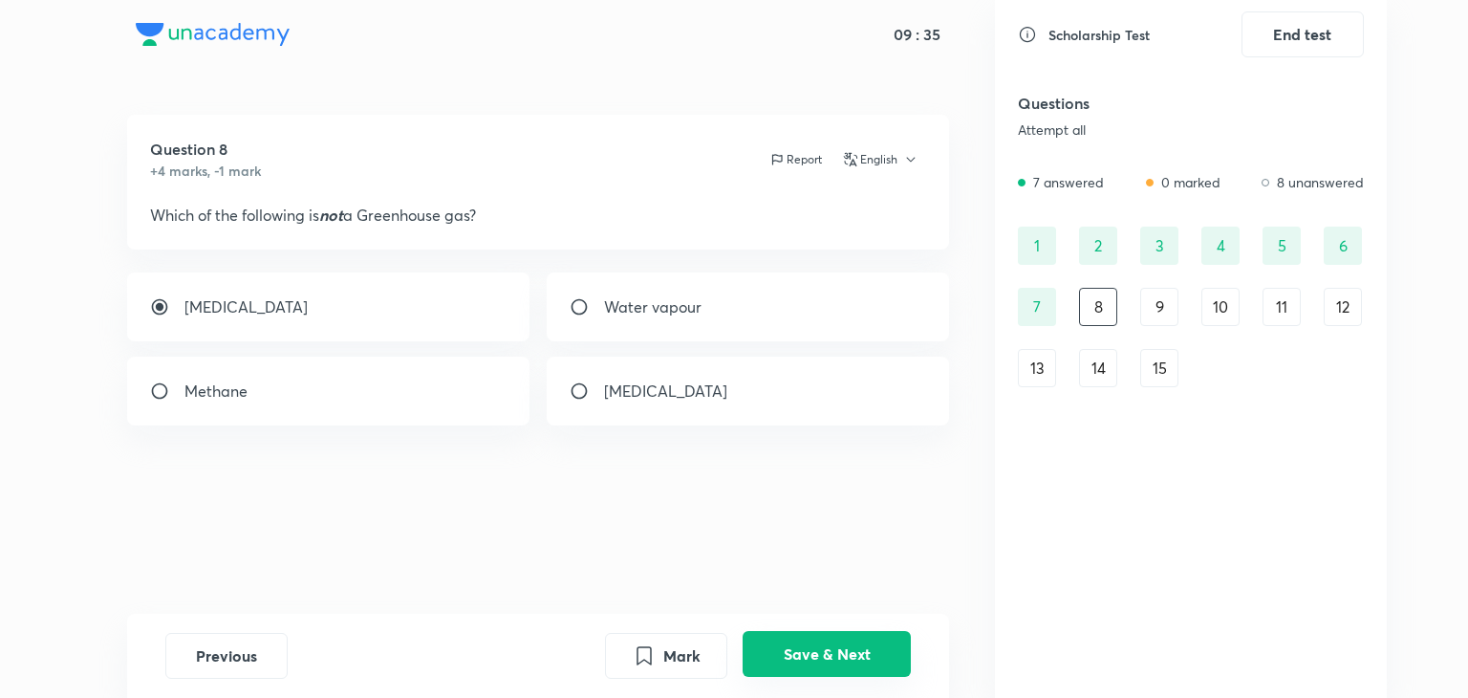
click at [784, 651] on button "Save & Next" at bounding box center [826, 654] width 168 height 46
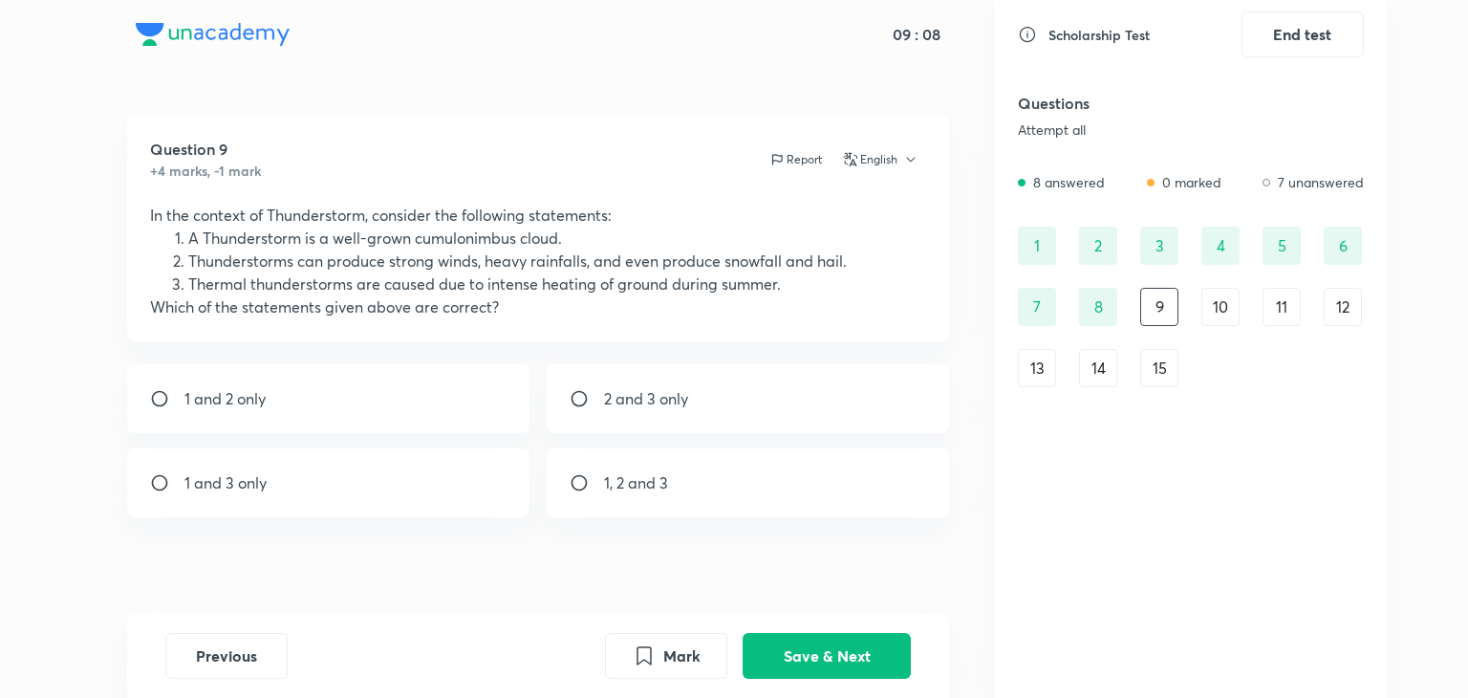
click at [1227, 307] on div "10" at bounding box center [1220, 307] width 38 height 38
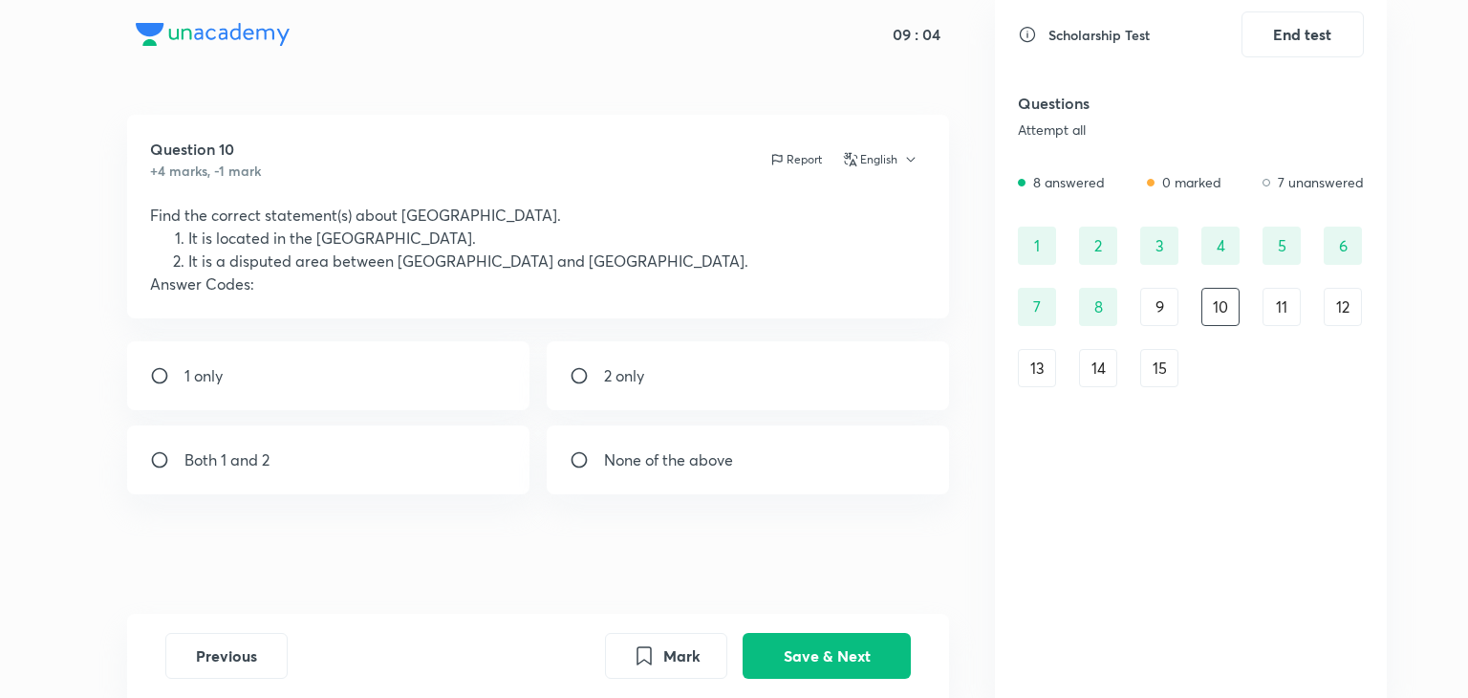
click at [1166, 304] on div "9" at bounding box center [1159, 307] width 38 height 38
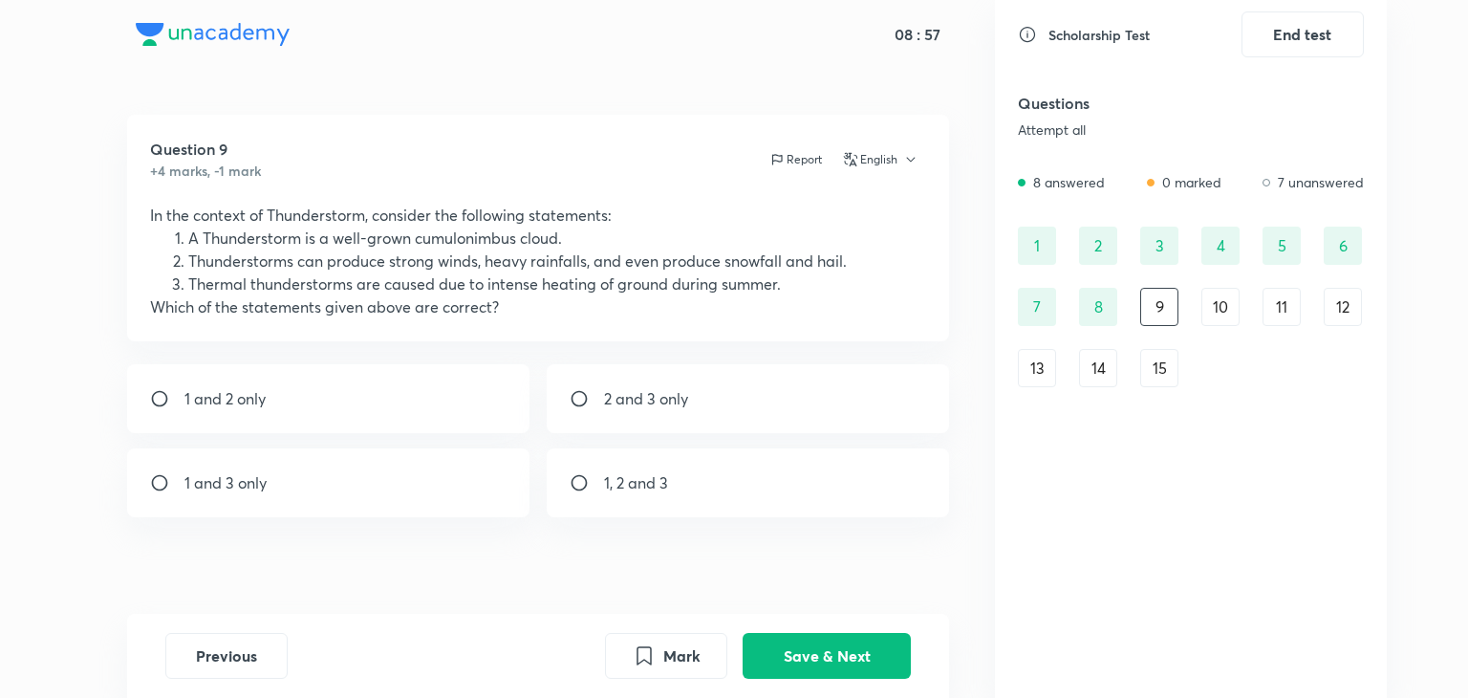
click at [612, 470] on div "1, 2 and 3" at bounding box center [748, 482] width 403 height 69
radio input "true"
click at [794, 635] on button "Save & Next" at bounding box center [826, 654] width 168 height 46
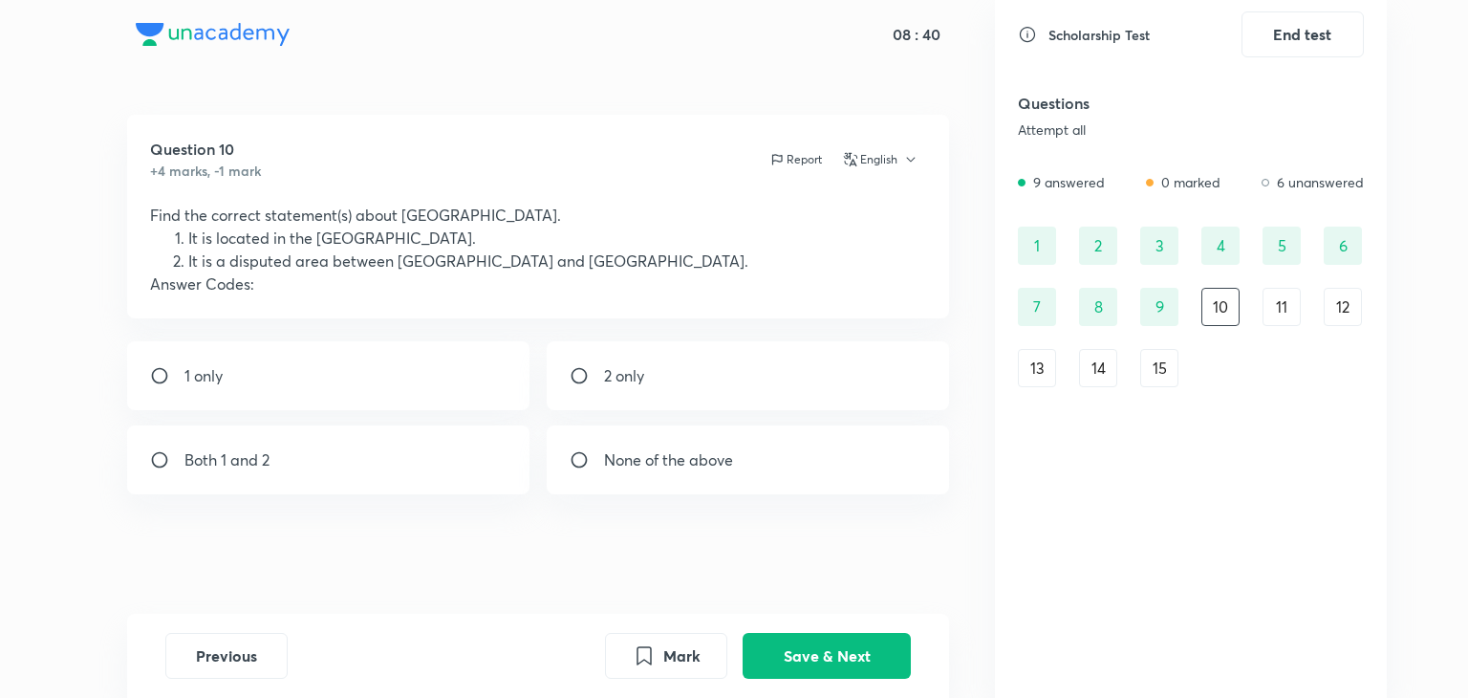
click at [1269, 307] on div "11" at bounding box center [1281, 307] width 38 height 38
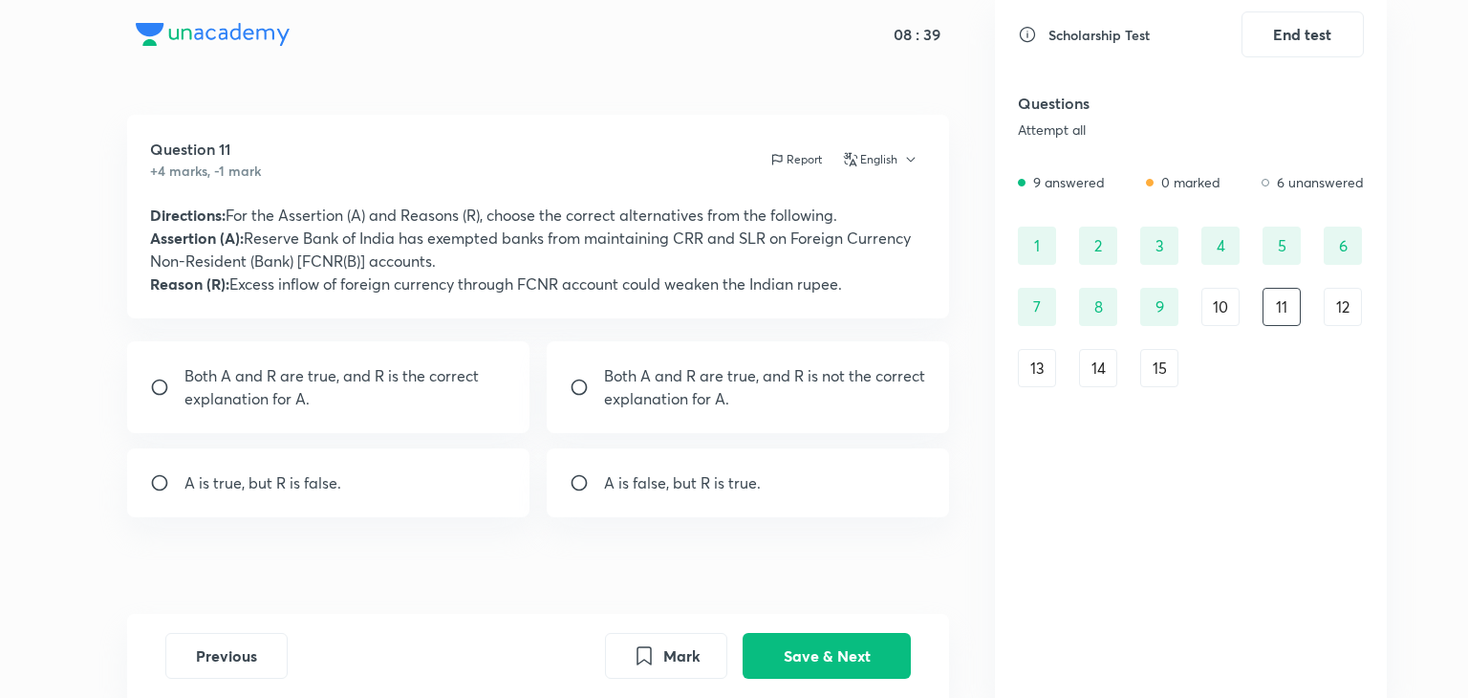
click at [1214, 308] on div "10" at bounding box center [1220, 307] width 38 height 38
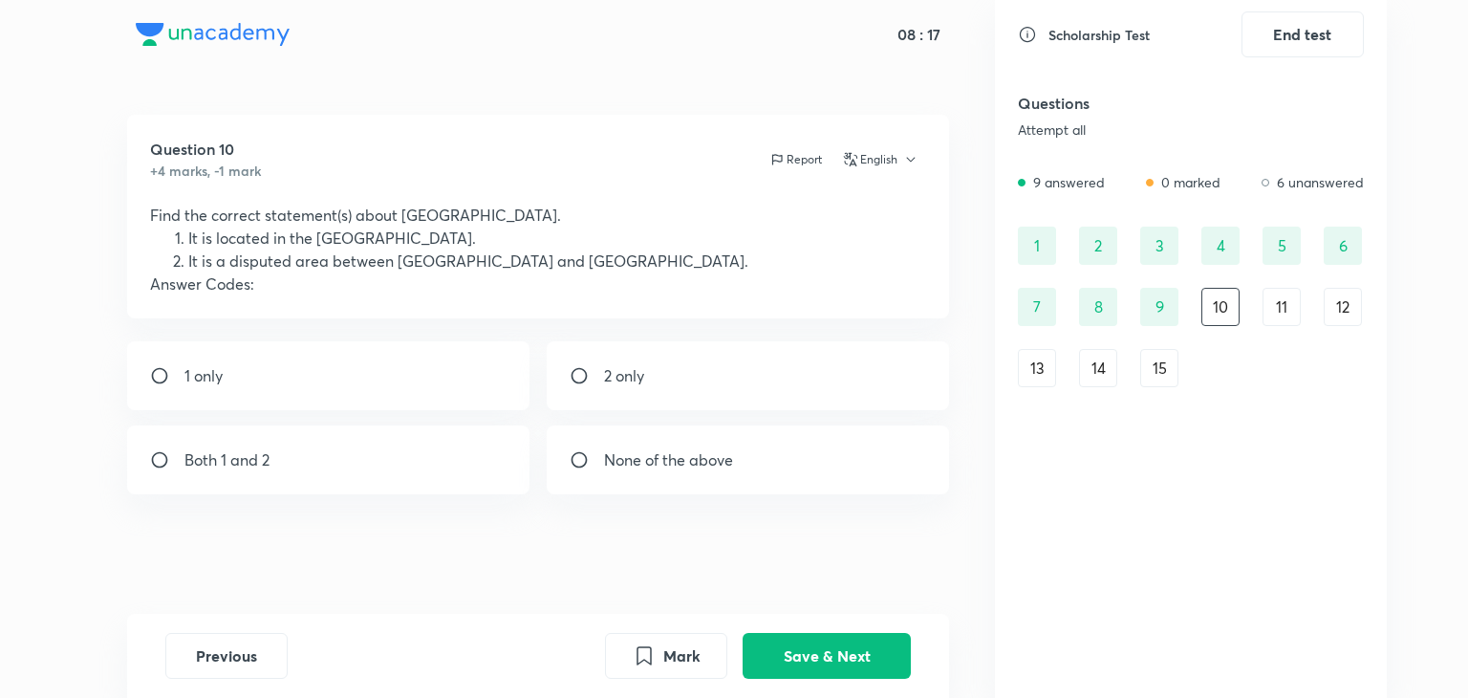
click at [696, 463] on p "None of the above" at bounding box center [668, 459] width 129 height 23
radio input "true"
click at [799, 651] on button "Save & Next" at bounding box center [826, 654] width 168 height 46
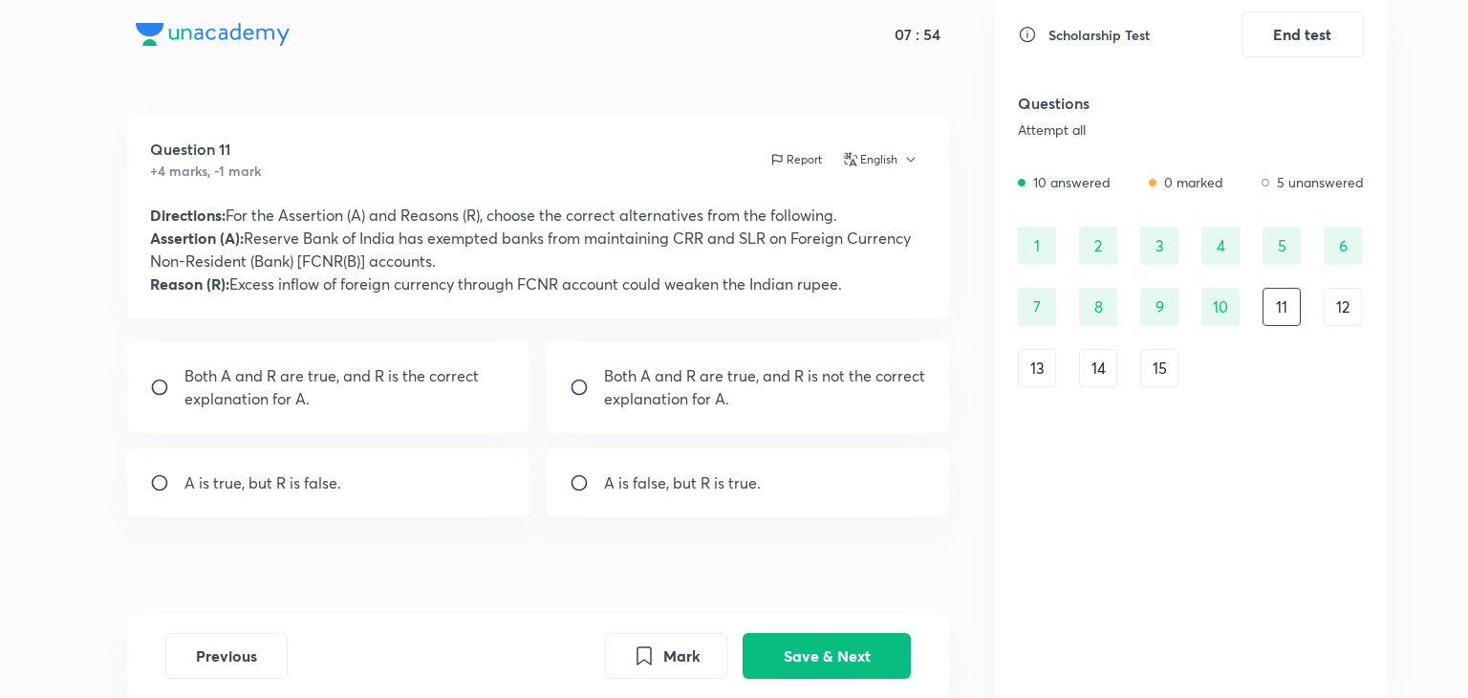
click at [1339, 309] on div "12" at bounding box center [1342, 307] width 38 height 38
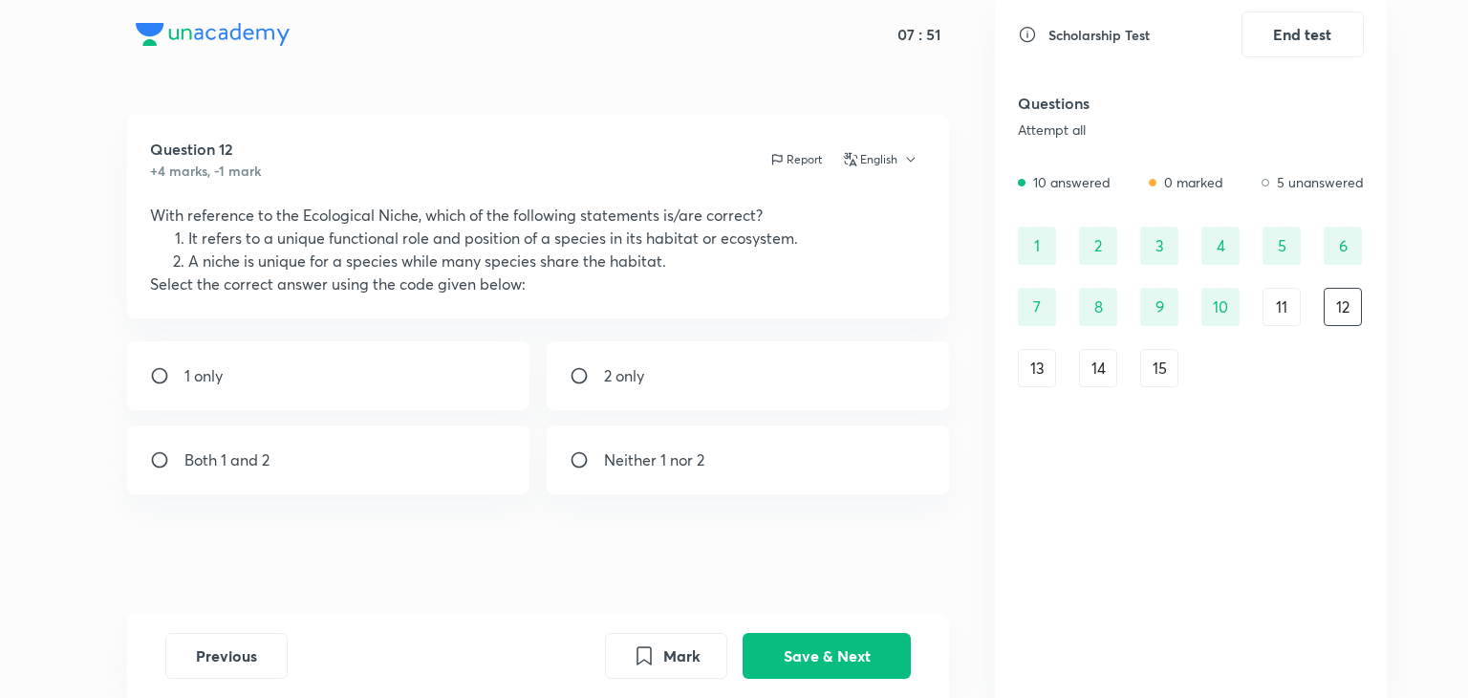
click at [1038, 377] on div "13" at bounding box center [1037, 368] width 38 height 38
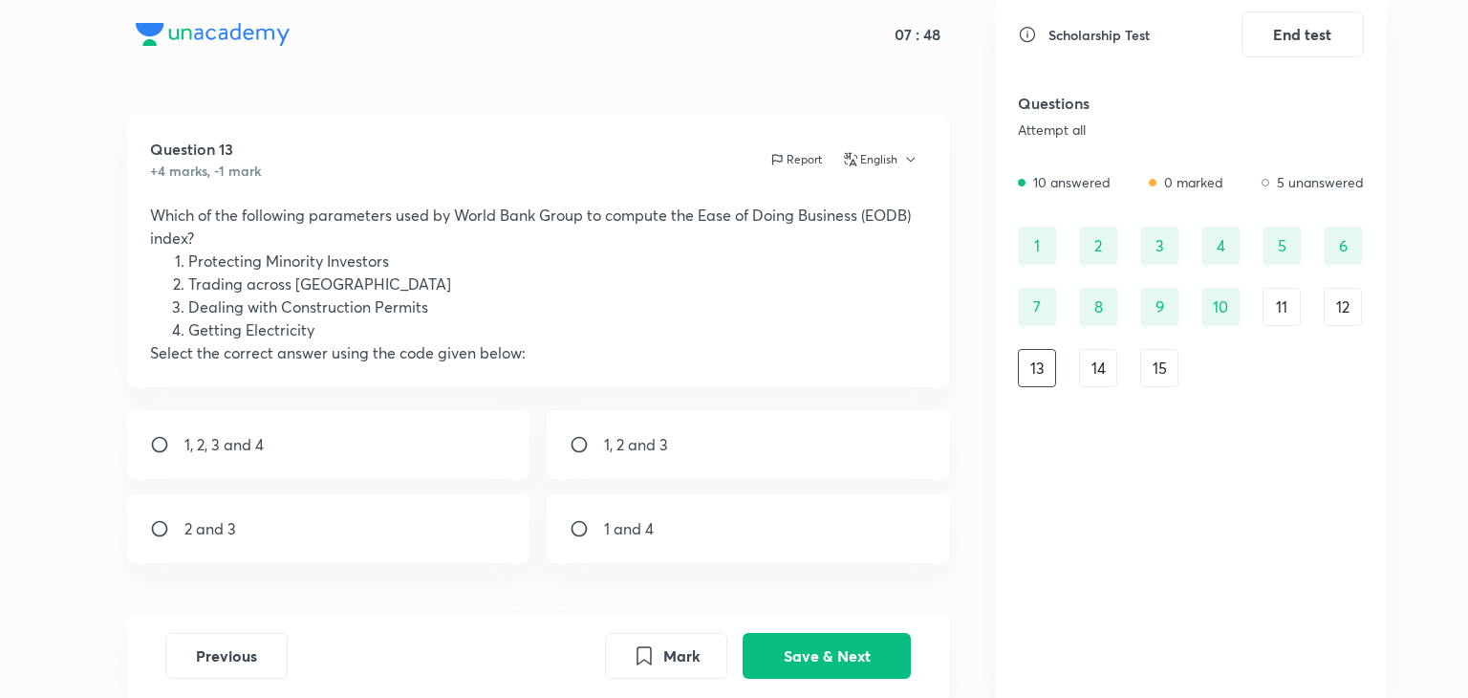
click at [1112, 376] on div "14" at bounding box center [1098, 368] width 38 height 38
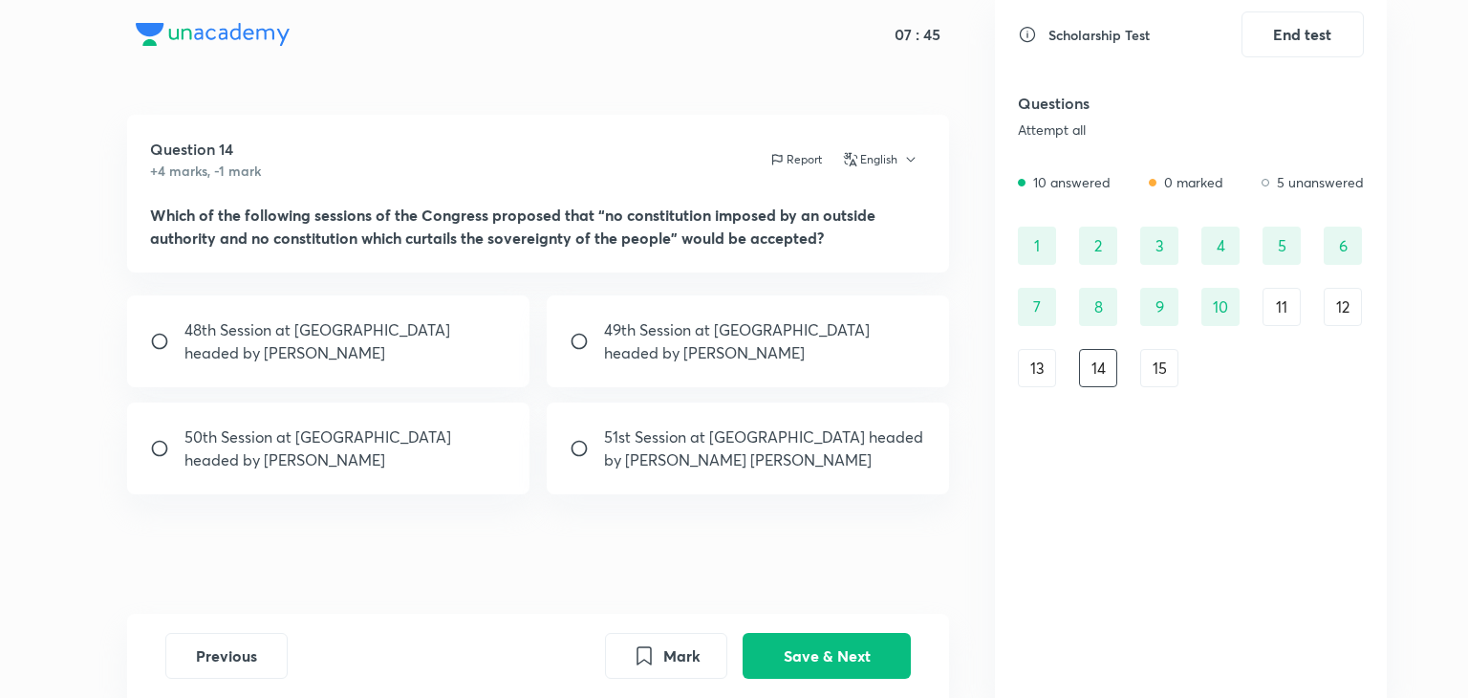
click at [1149, 371] on div "15" at bounding box center [1159, 368] width 38 height 38
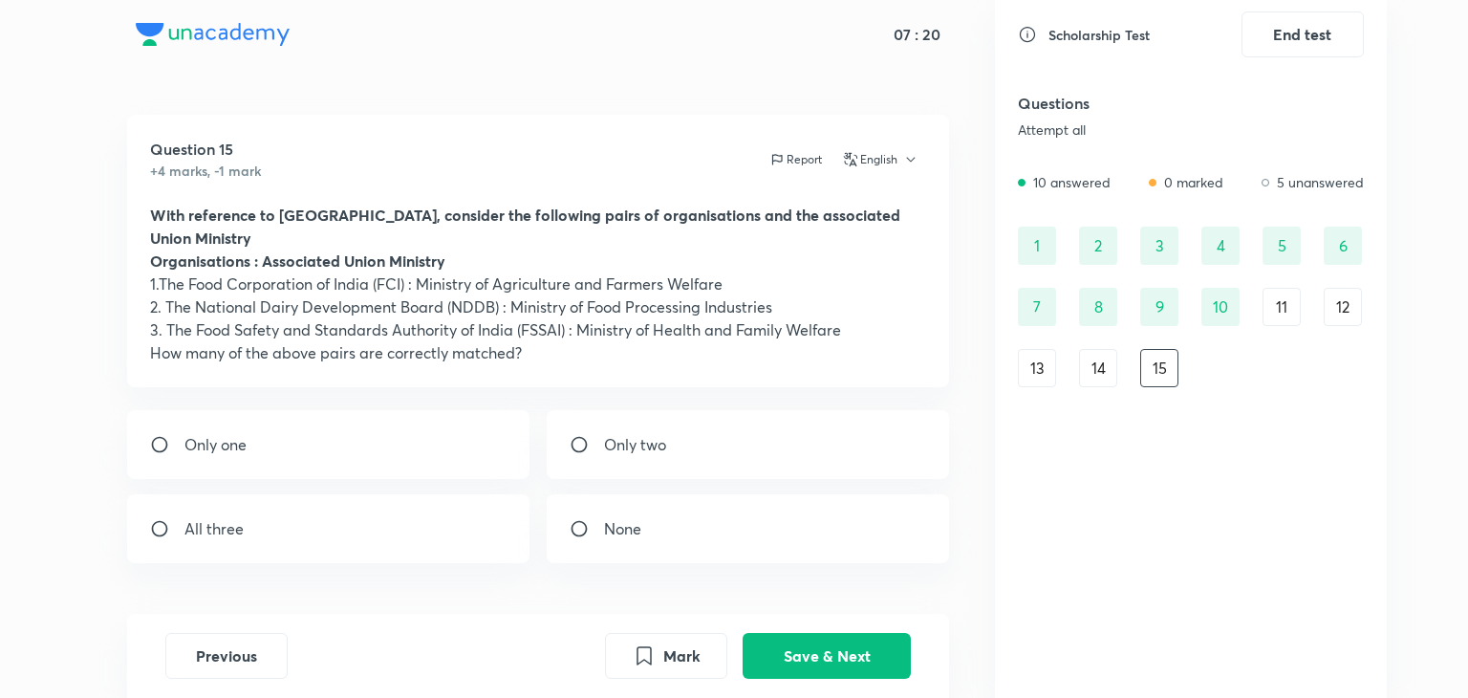
click at [1278, 302] on div "11" at bounding box center [1281, 307] width 38 height 38
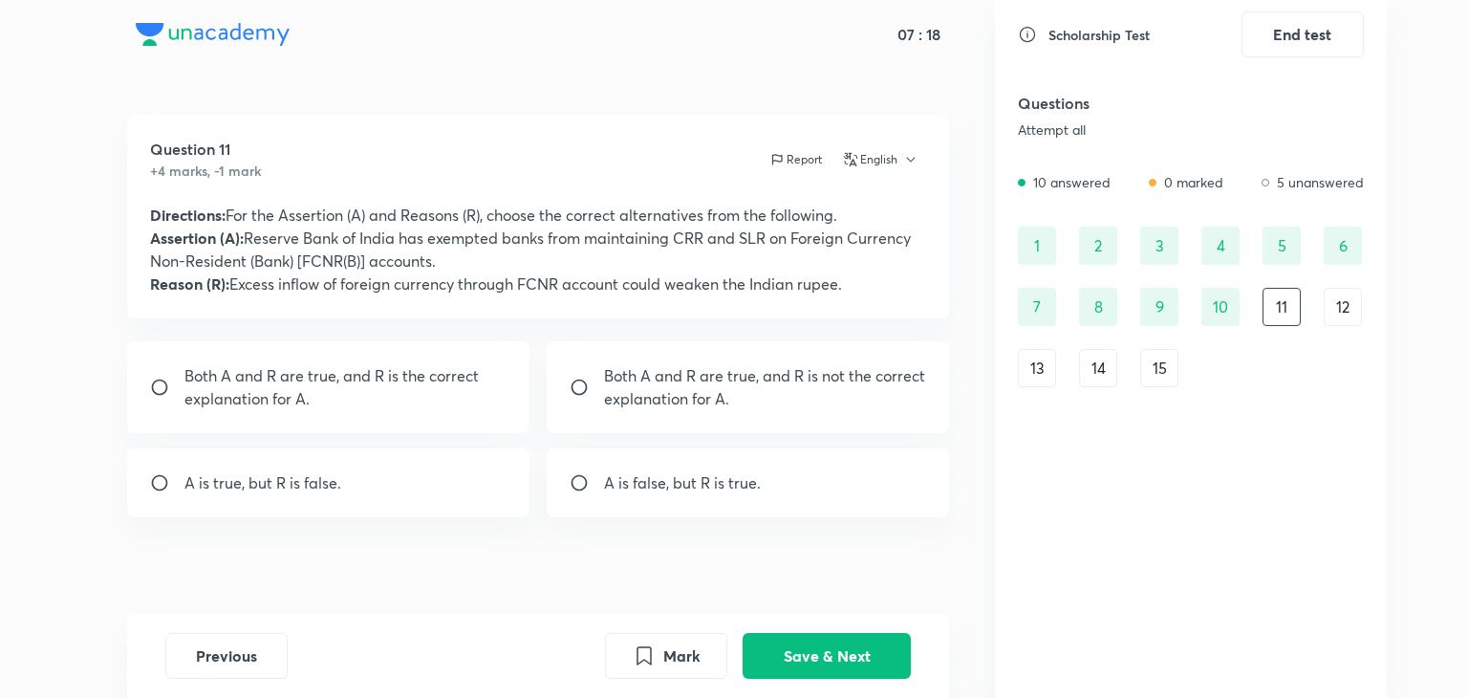
click at [1161, 372] on div "15" at bounding box center [1159, 368] width 38 height 38
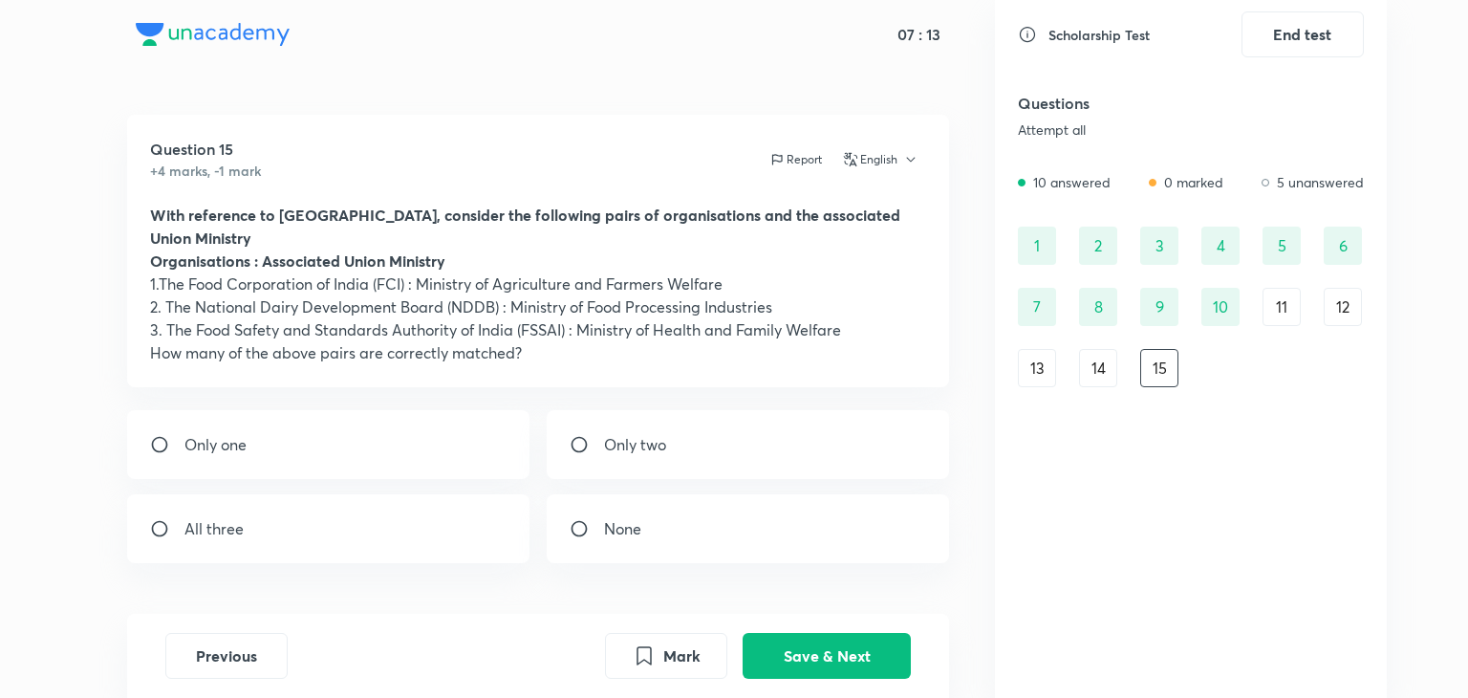
click at [1216, 311] on div "10" at bounding box center [1220, 307] width 38 height 38
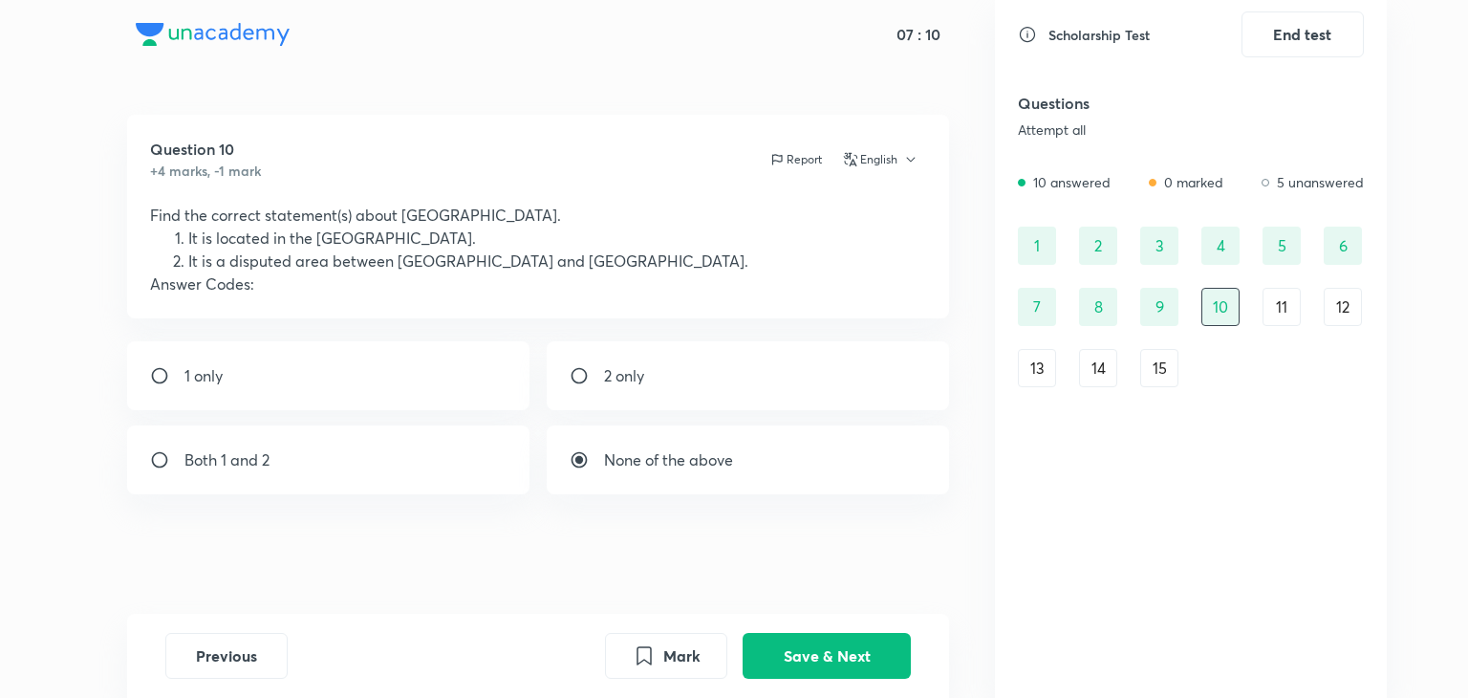
click at [1154, 368] on div "15" at bounding box center [1159, 368] width 38 height 38
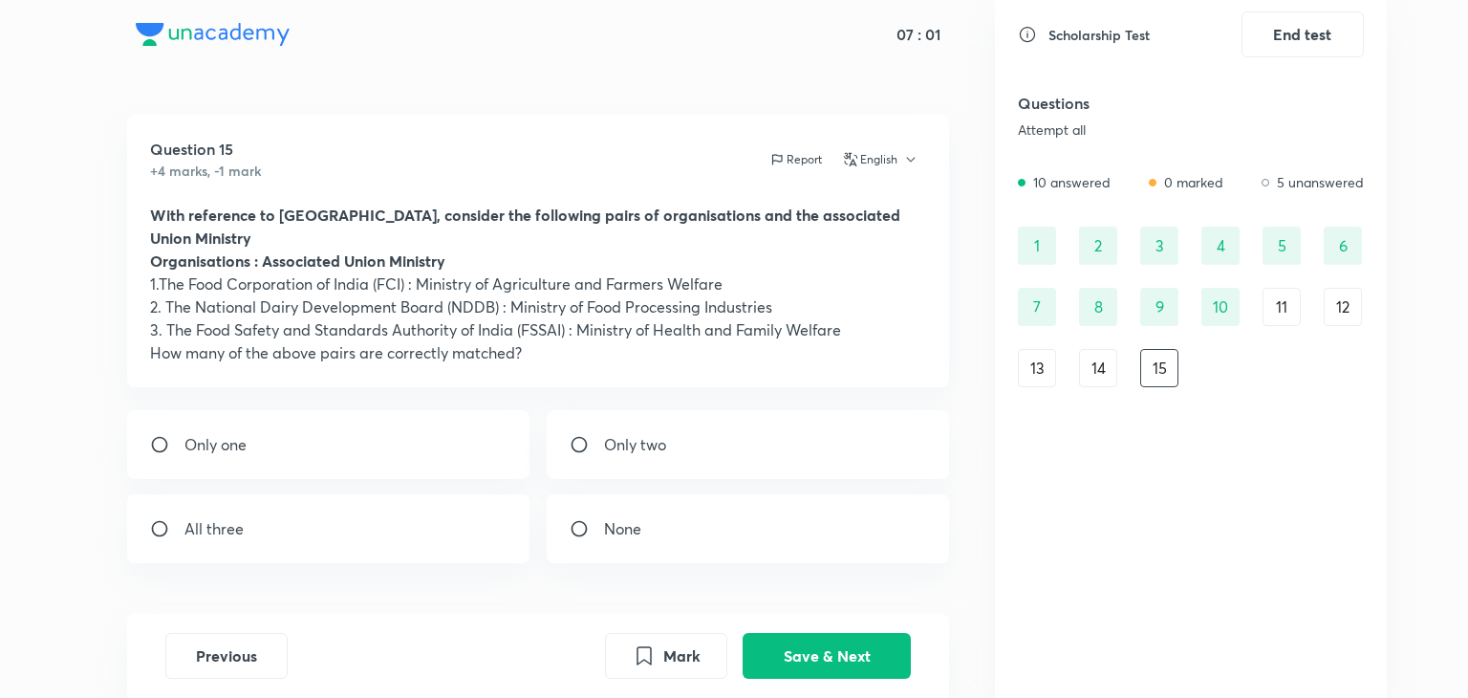
click at [231, 433] on p "Only one" at bounding box center [215, 444] width 62 height 23
radio input "true"
click at [1271, 309] on div "11" at bounding box center [1281, 307] width 38 height 38
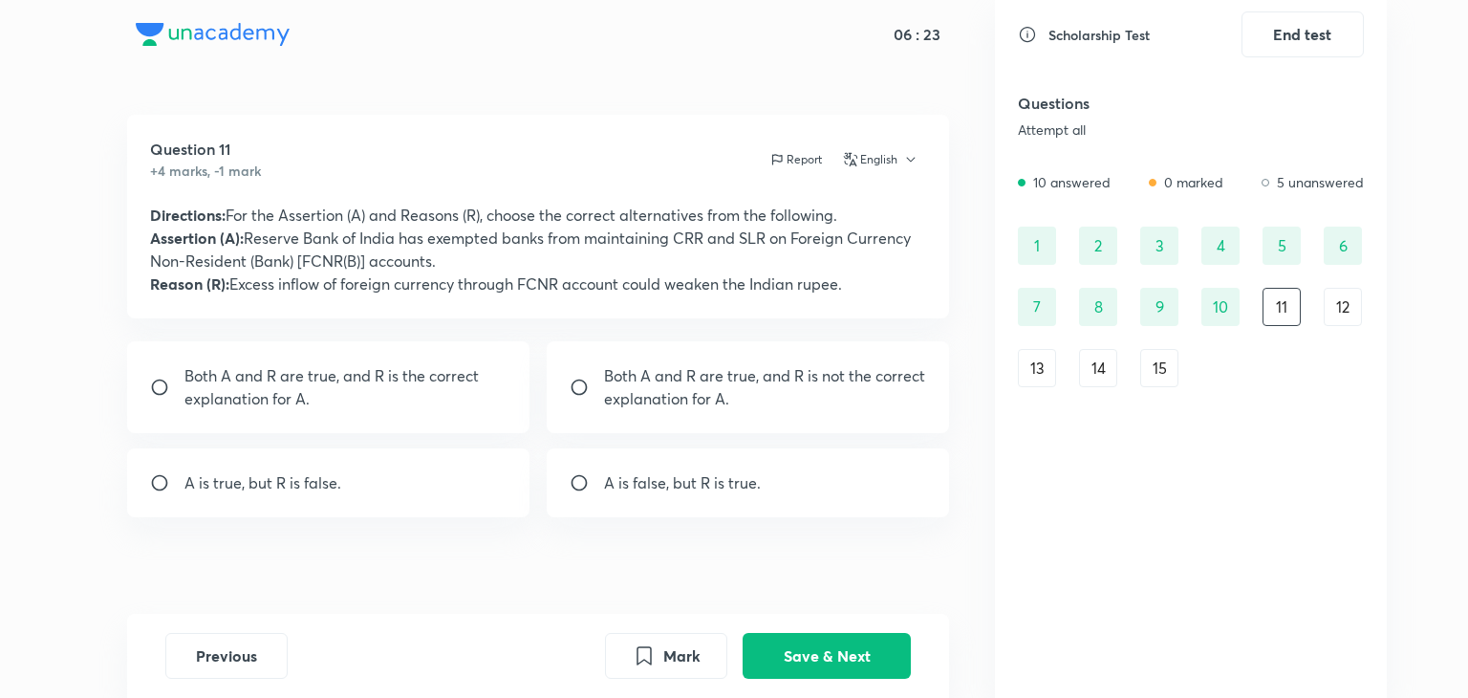
click at [252, 479] on p "A is true, but R is false." at bounding box center [262, 482] width 157 height 23
radio input "true"
click at [806, 644] on button "Save & Next" at bounding box center [826, 654] width 168 height 46
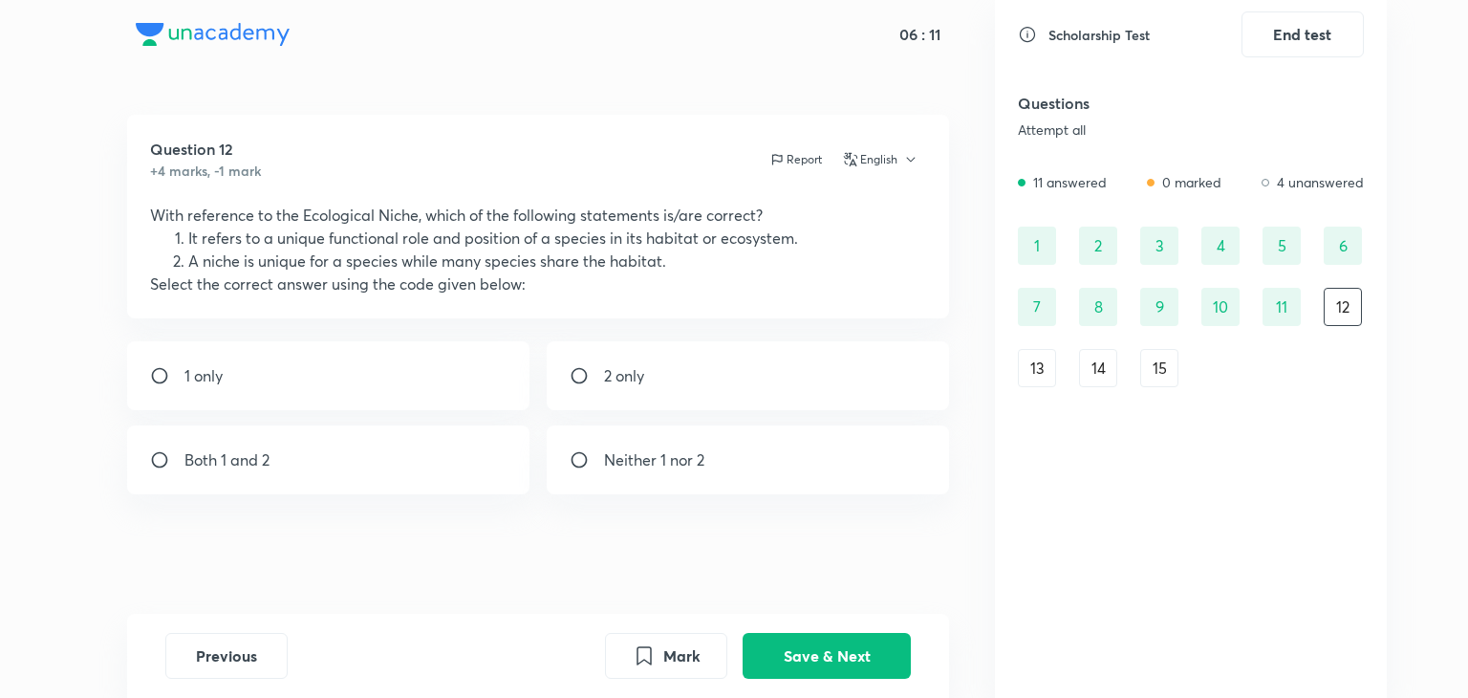
click at [1150, 379] on div "15" at bounding box center [1159, 368] width 38 height 38
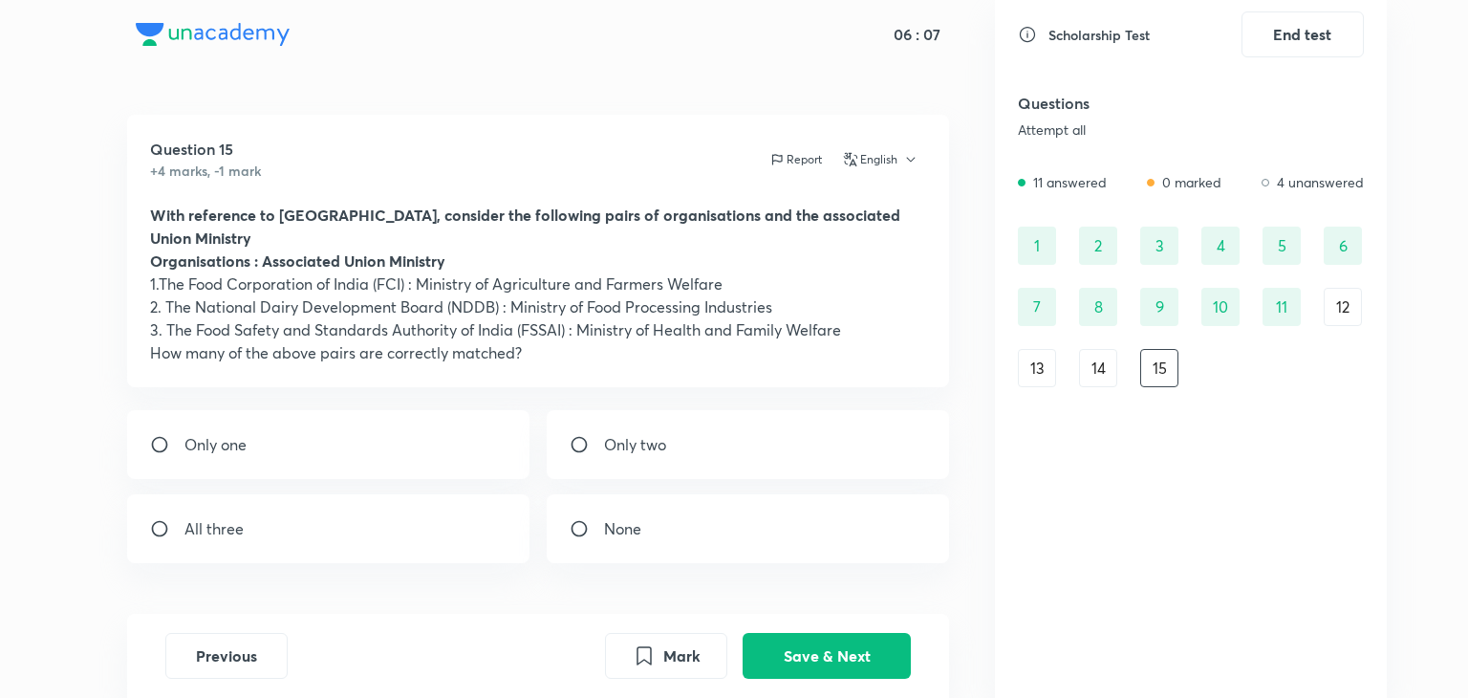
click at [234, 435] on div "Only one" at bounding box center [328, 444] width 403 height 69
radio input "true"
click at [1043, 372] on div "13" at bounding box center [1037, 368] width 38 height 38
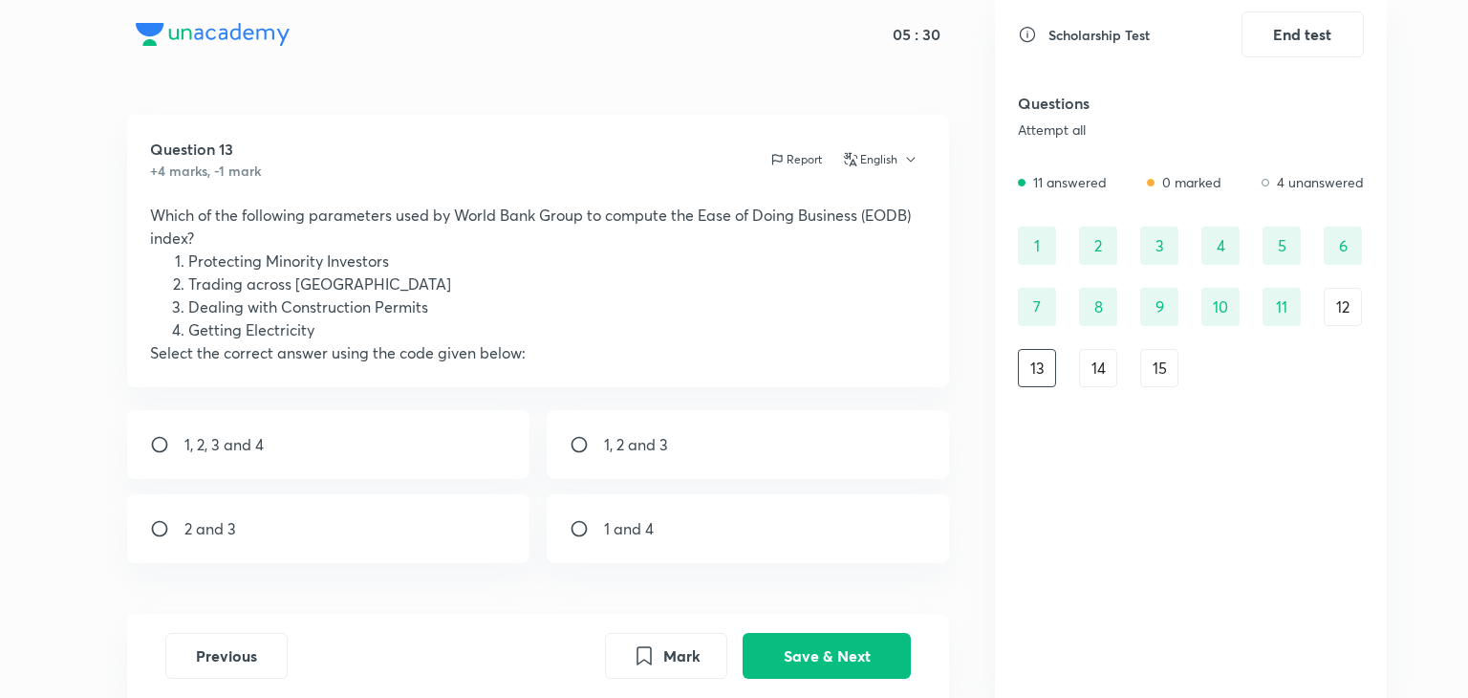
click at [237, 433] on p "1, 2, 3 and 4" at bounding box center [223, 444] width 79 height 23
radio input "true"
click at [804, 656] on button "Save & Next" at bounding box center [826, 654] width 168 height 46
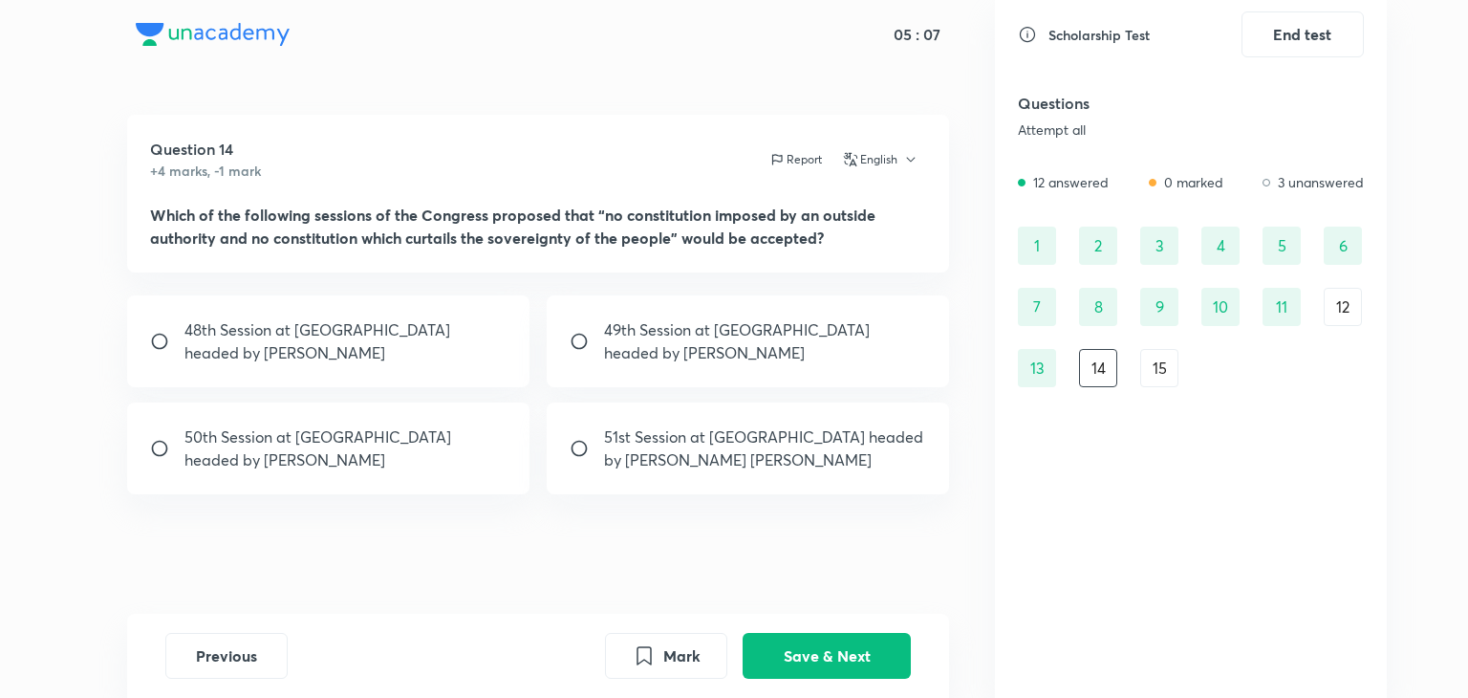
click at [637, 331] on p "49th Session at Lucknow headed by Jawaharlal Nehru" at bounding box center [765, 341] width 323 height 46
radio input "true"
click at [818, 649] on button "Save & Next" at bounding box center [826, 654] width 168 height 46
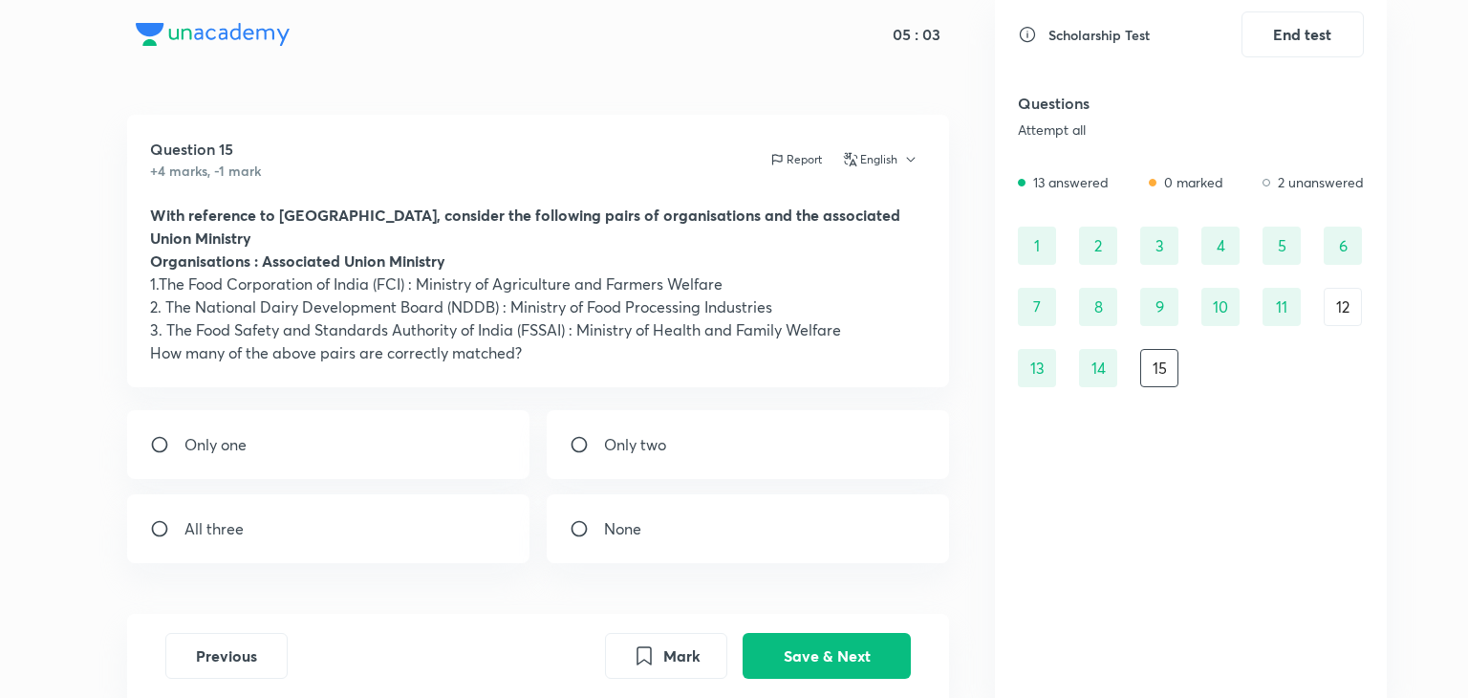
click at [1312, 307] on div "1 2 3 4 5 6 7 8 9 10 11 12 13 14 15" at bounding box center [1191, 306] width 346 height 161
click at [1337, 309] on div "12" at bounding box center [1342, 307] width 38 height 38
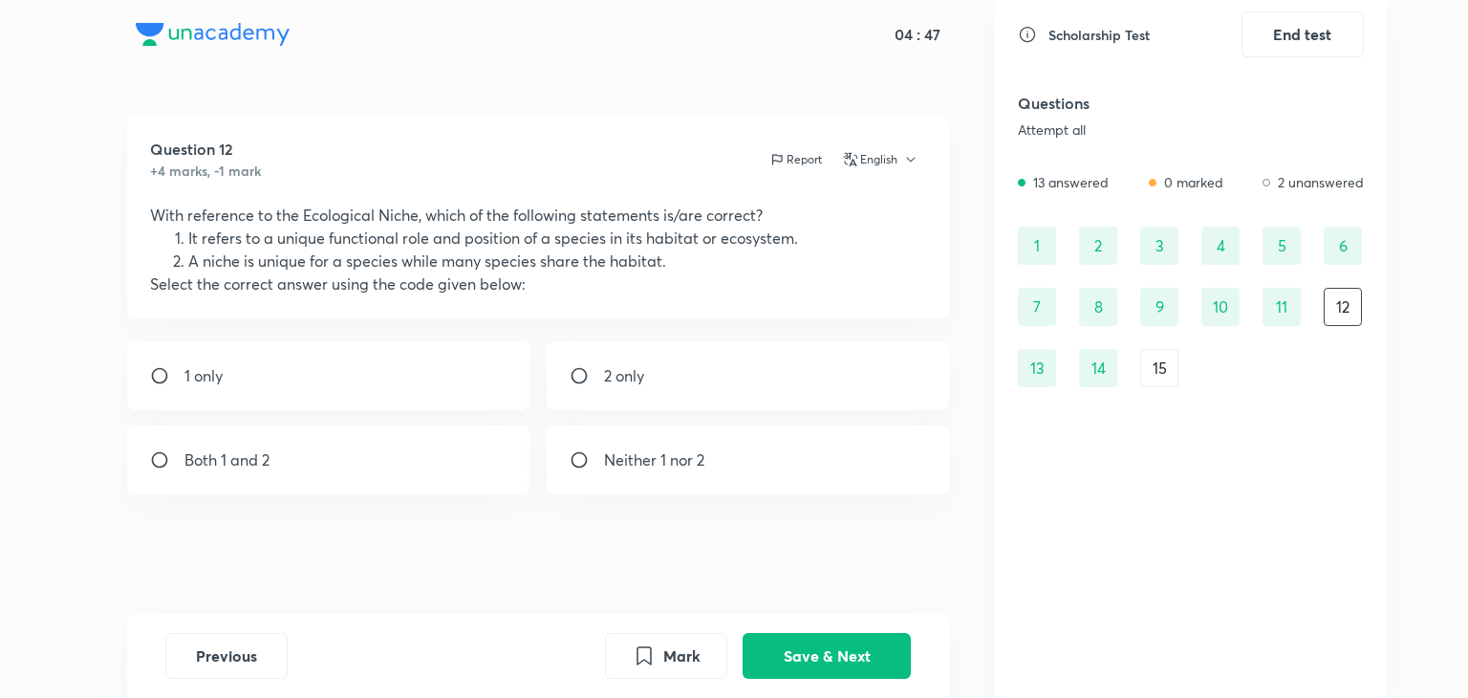
click at [226, 473] on div "Both 1 and 2" at bounding box center [328, 459] width 403 height 69
radio input "true"
click at [838, 656] on button "Save & Next" at bounding box center [826, 654] width 168 height 46
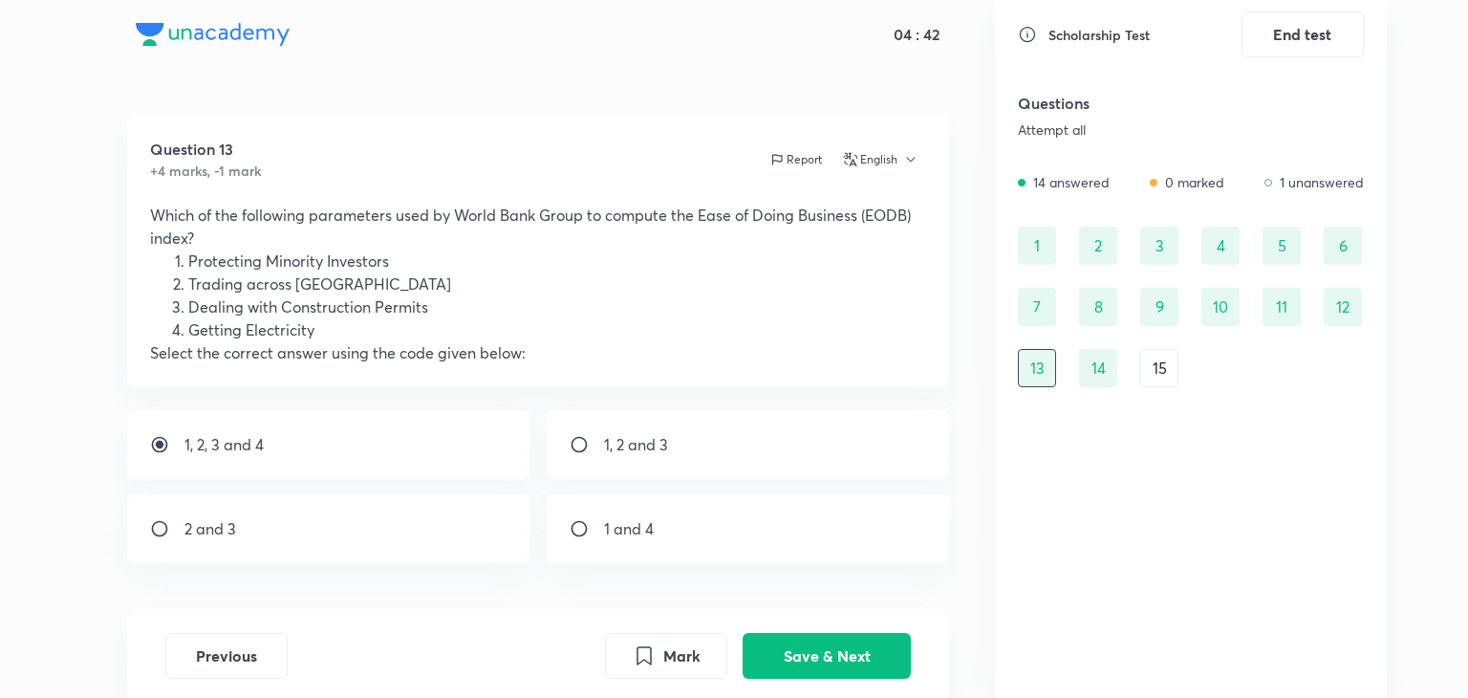
click at [1161, 374] on div "15" at bounding box center [1159, 368] width 38 height 38
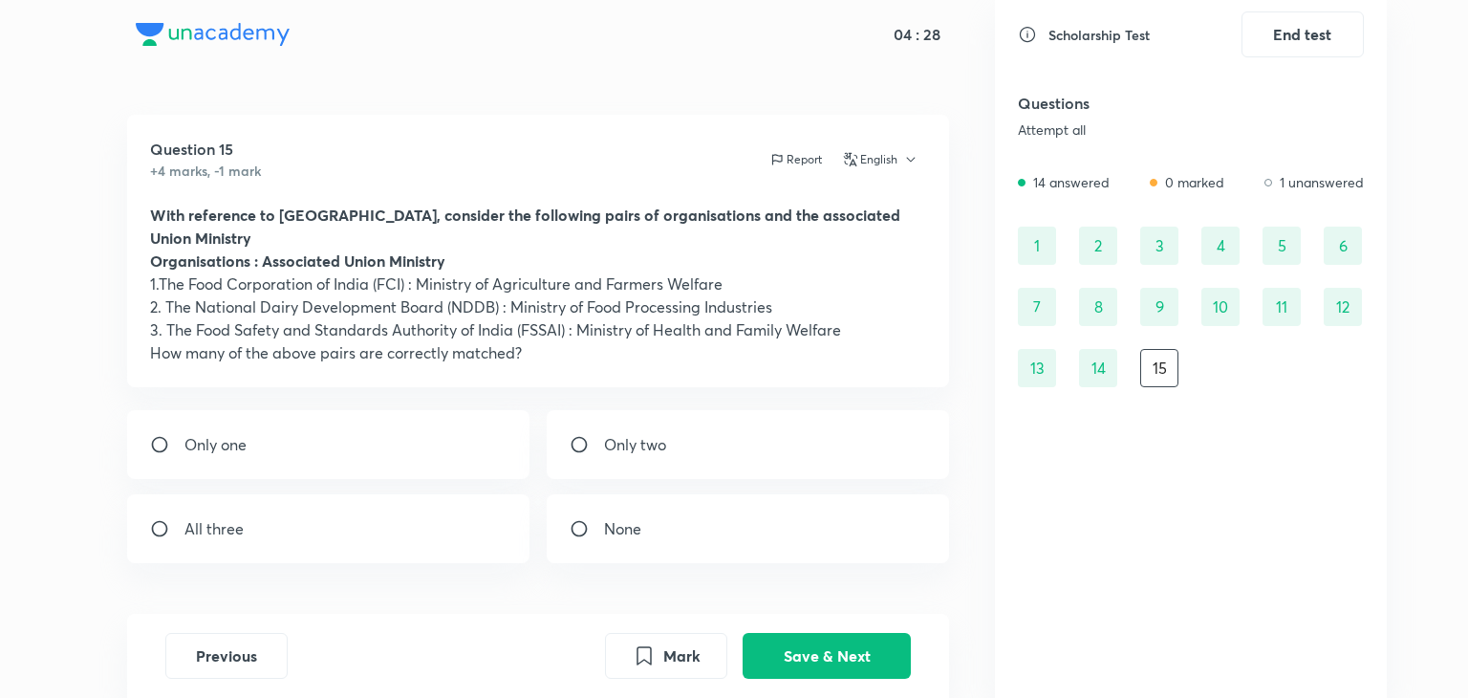
click at [226, 433] on p "Only one" at bounding box center [215, 444] width 62 height 23
radio input "true"
click at [799, 665] on button "Save & Next" at bounding box center [826, 654] width 168 height 46
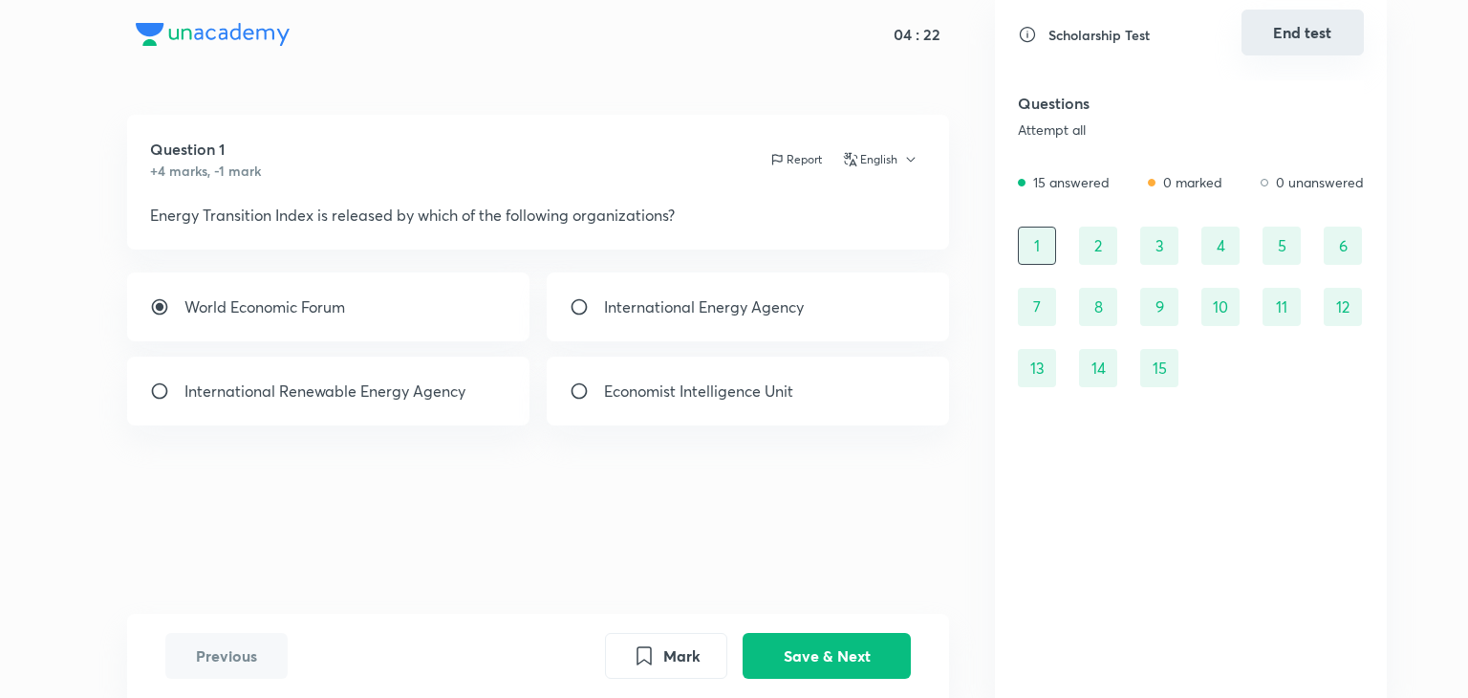
click at [1300, 28] on button "End test" at bounding box center [1302, 33] width 122 height 46
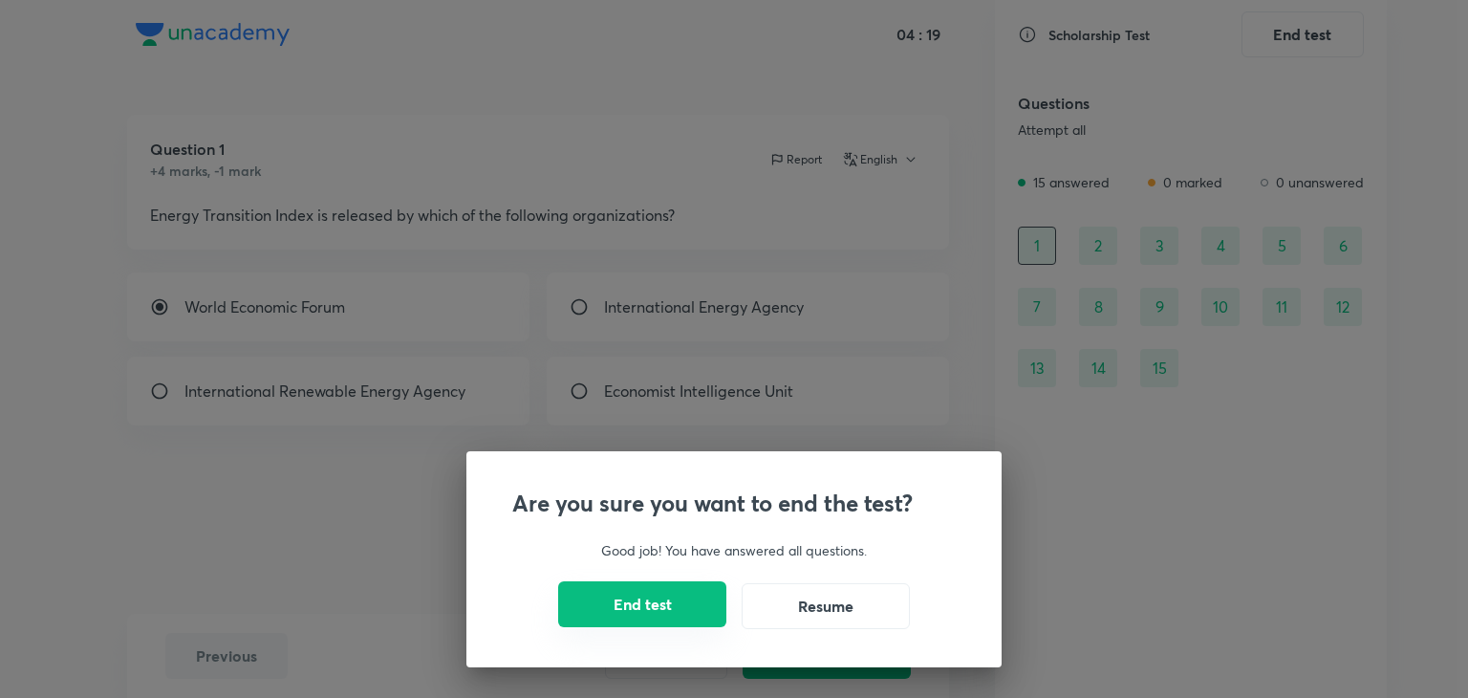
click at [630, 606] on button "End test" at bounding box center [642, 604] width 168 height 46
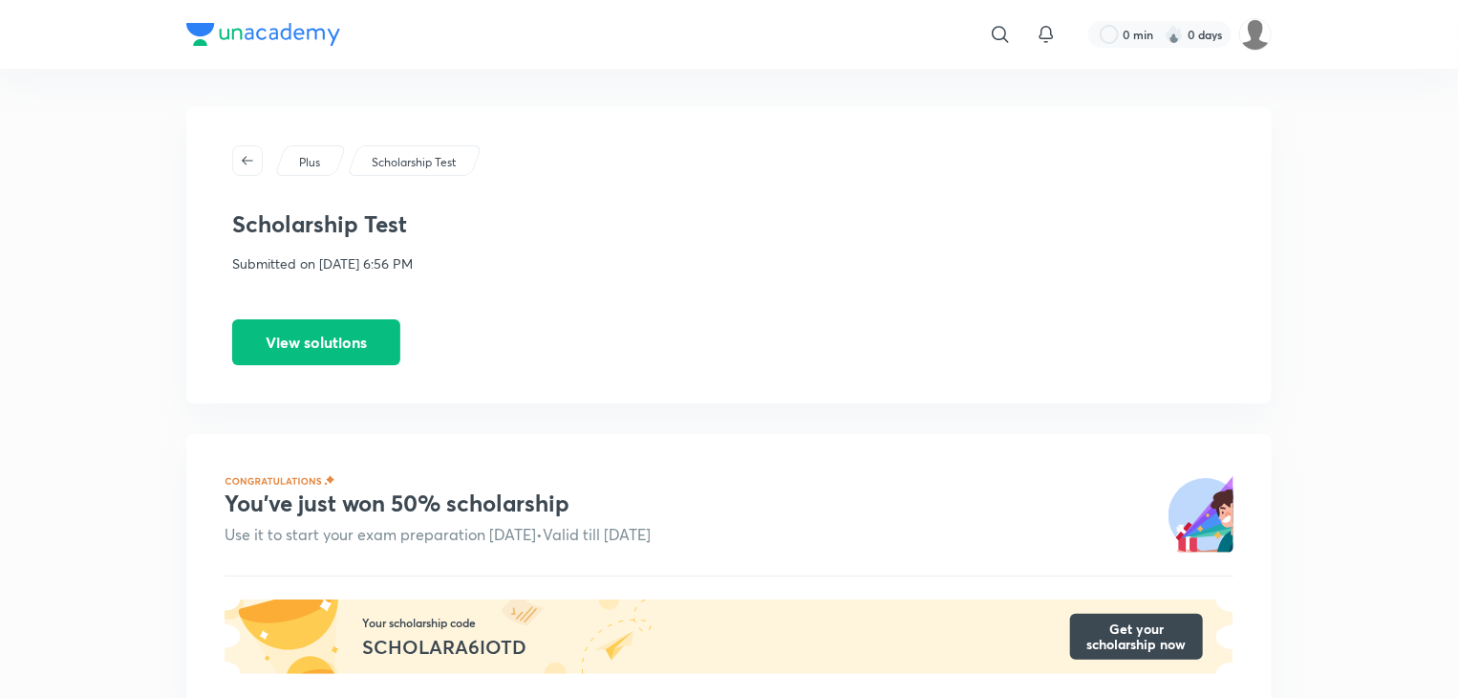
click at [318, 156] on p "Plus" at bounding box center [309, 162] width 21 height 17
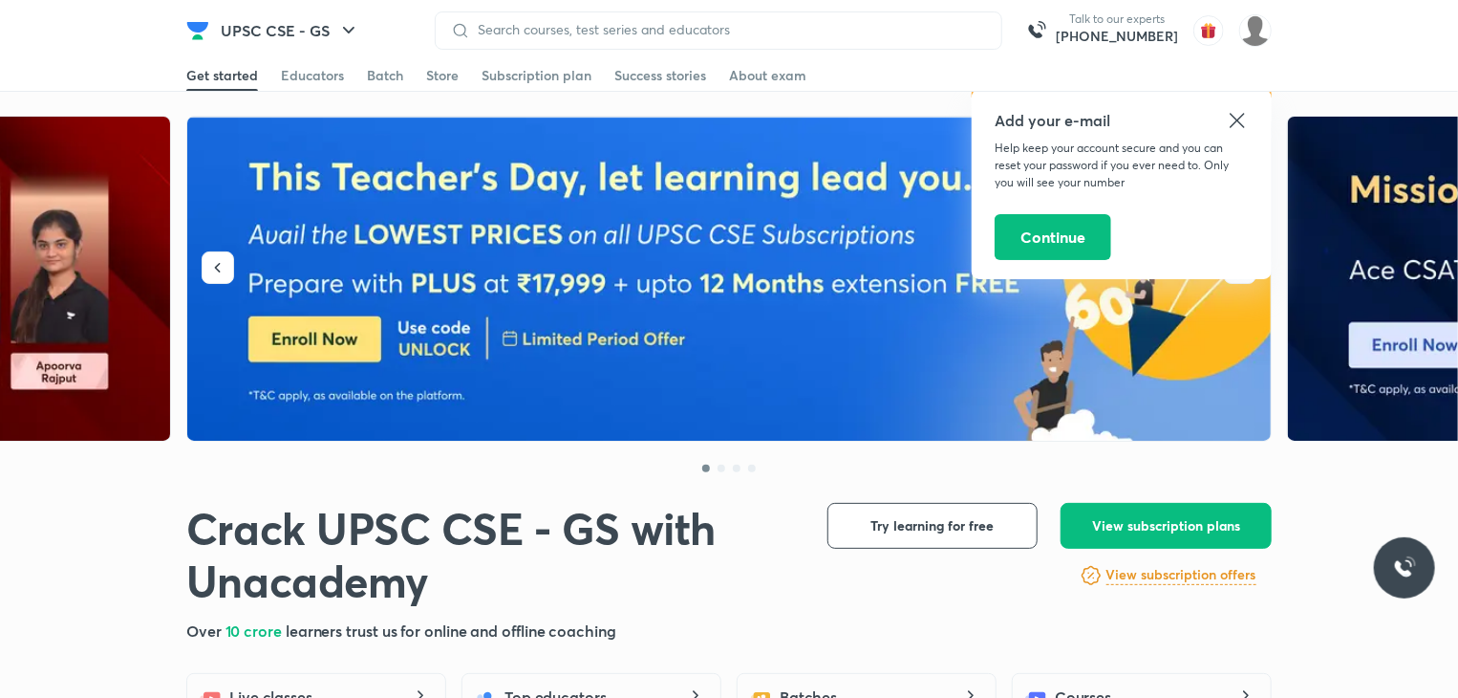
click at [1238, 120] on icon at bounding box center [1237, 120] width 14 height 14
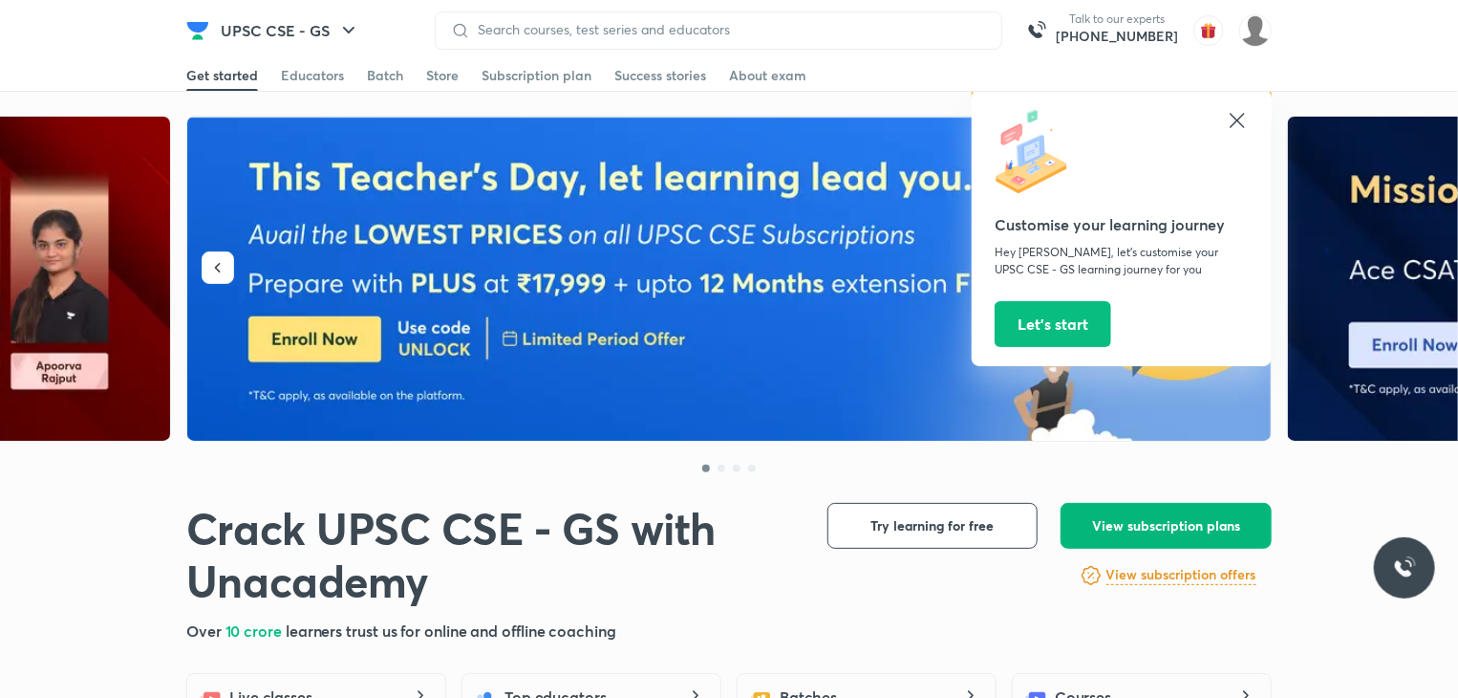
click at [1150, 524] on span "View subscription plans" at bounding box center [1166, 525] width 148 height 19
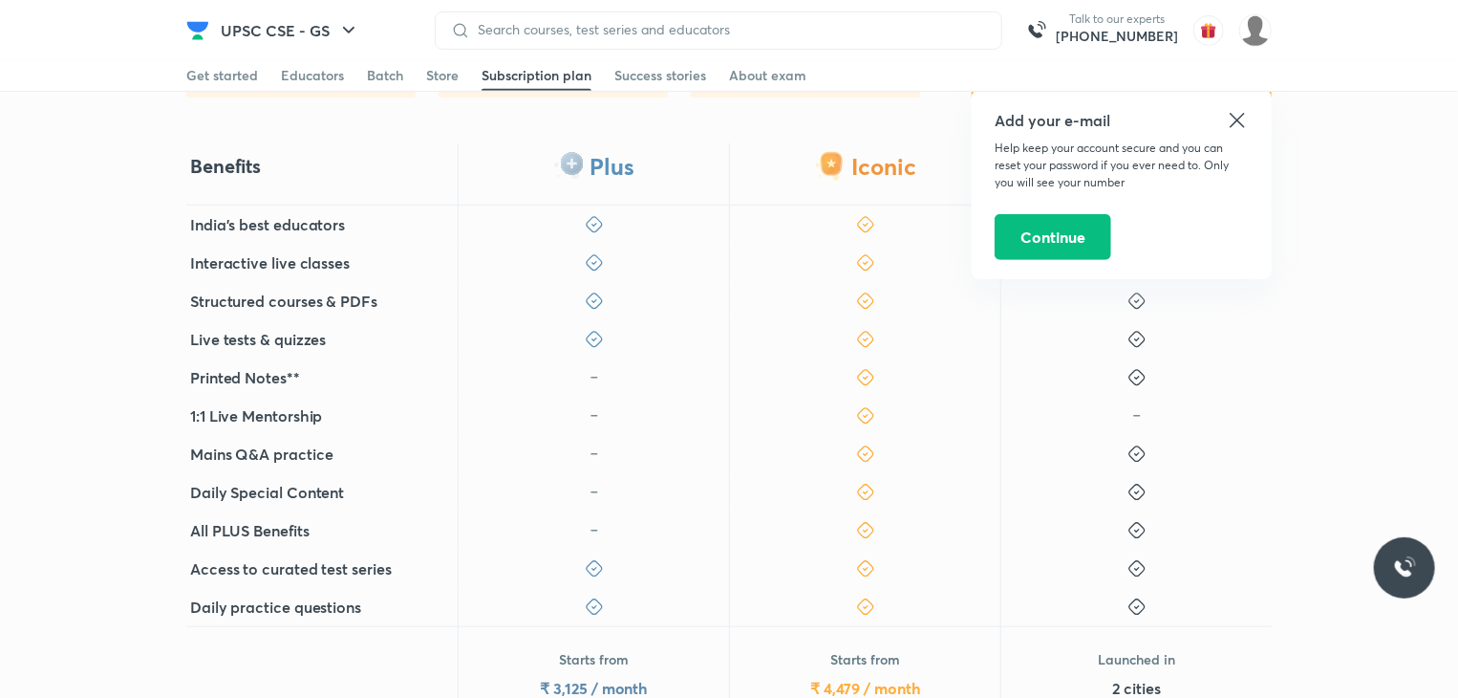
scroll to position [464, 0]
click at [1239, 128] on icon at bounding box center [1237, 120] width 23 height 23
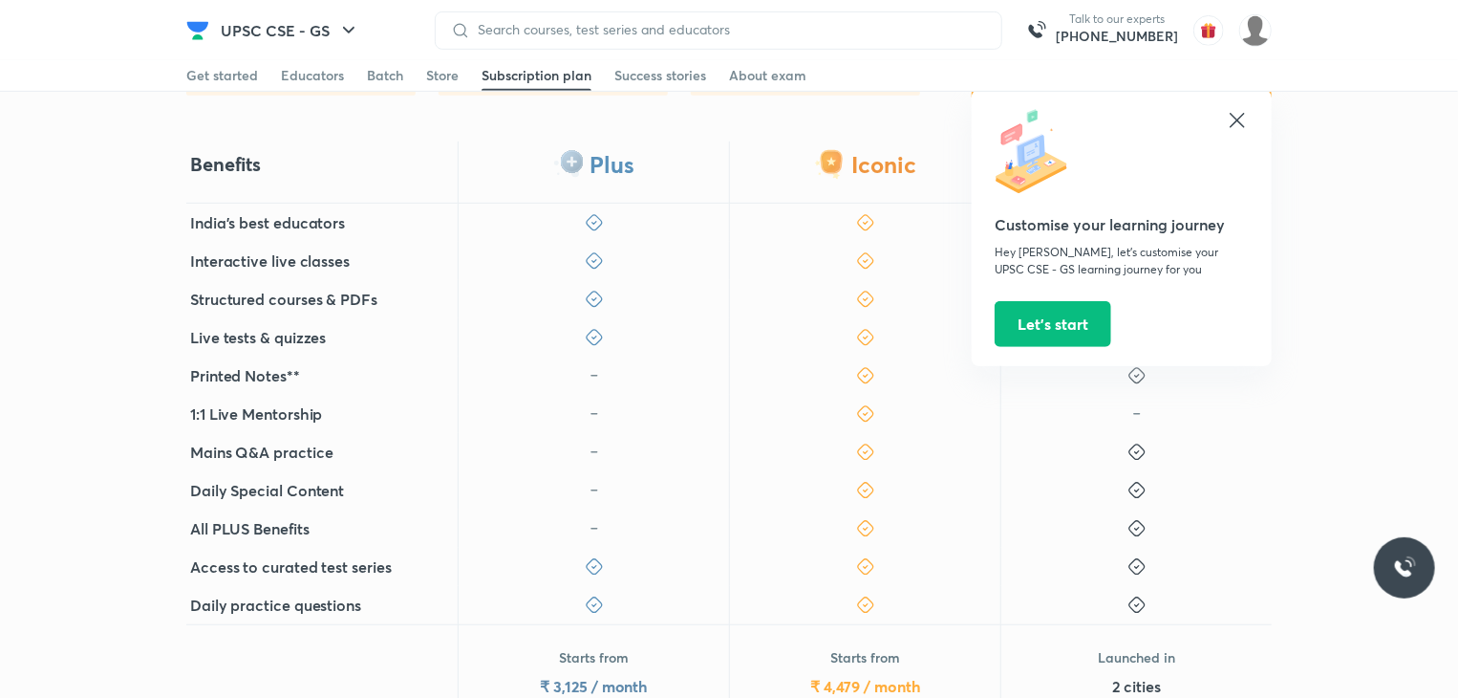
click at [1239, 128] on icon at bounding box center [1237, 120] width 23 height 23
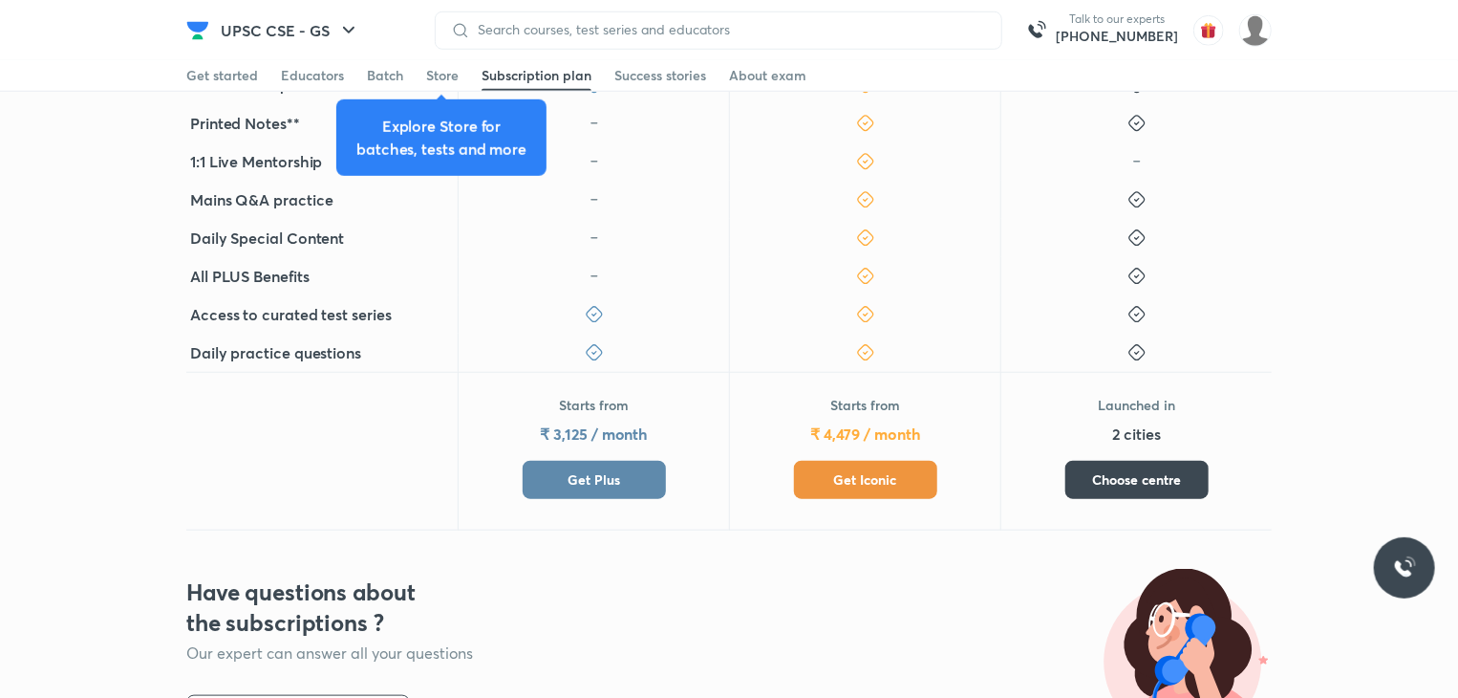
scroll to position [719, 0]
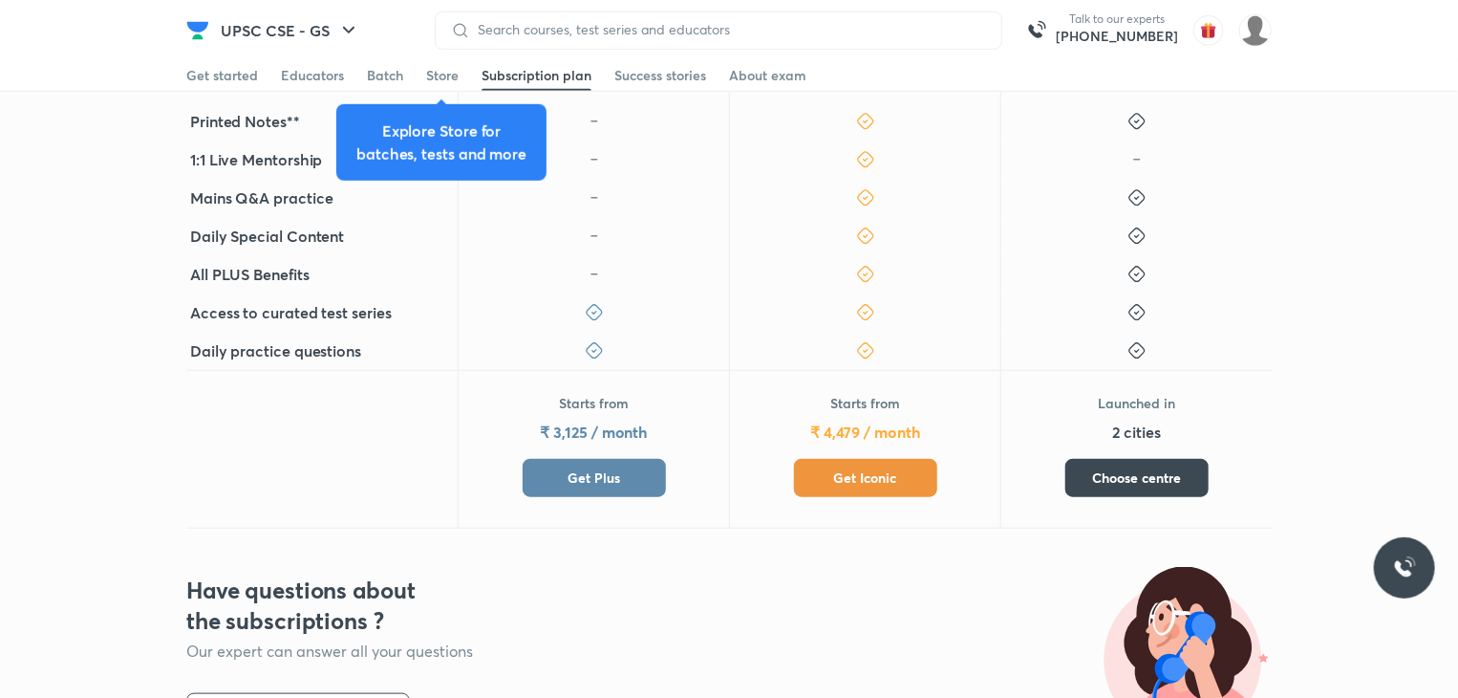
click at [849, 464] on button "Get Iconic" at bounding box center [865, 478] width 143 height 38
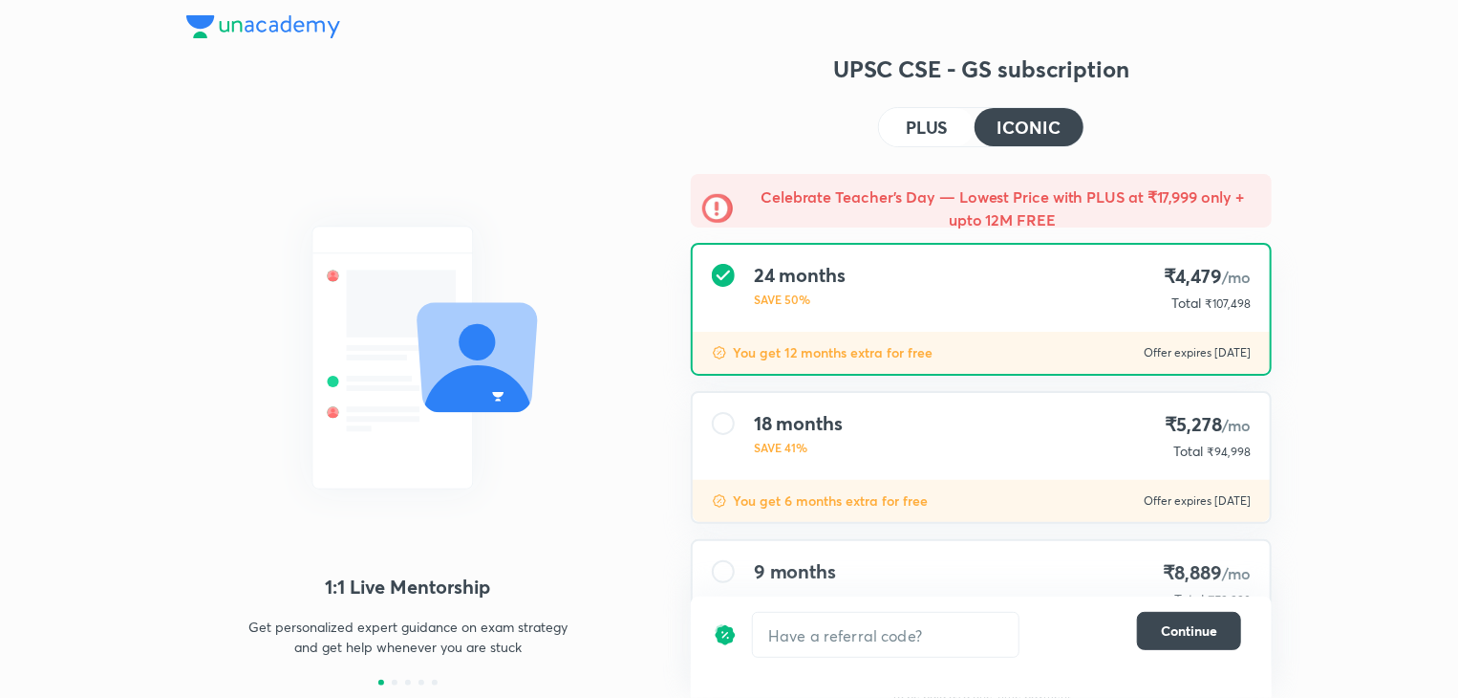
scroll to position [115, 0]
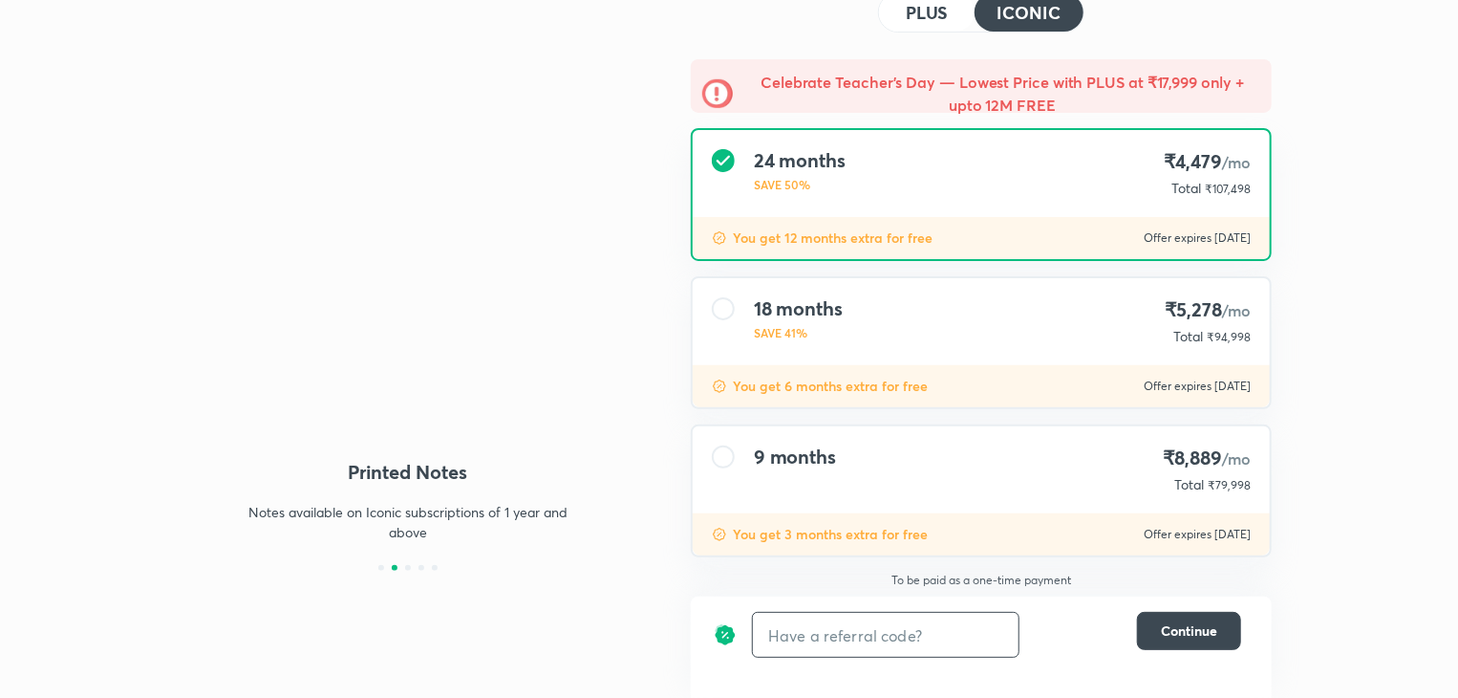
click at [926, 635] on input "text" at bounding box center [886, 635] width 266 height 45
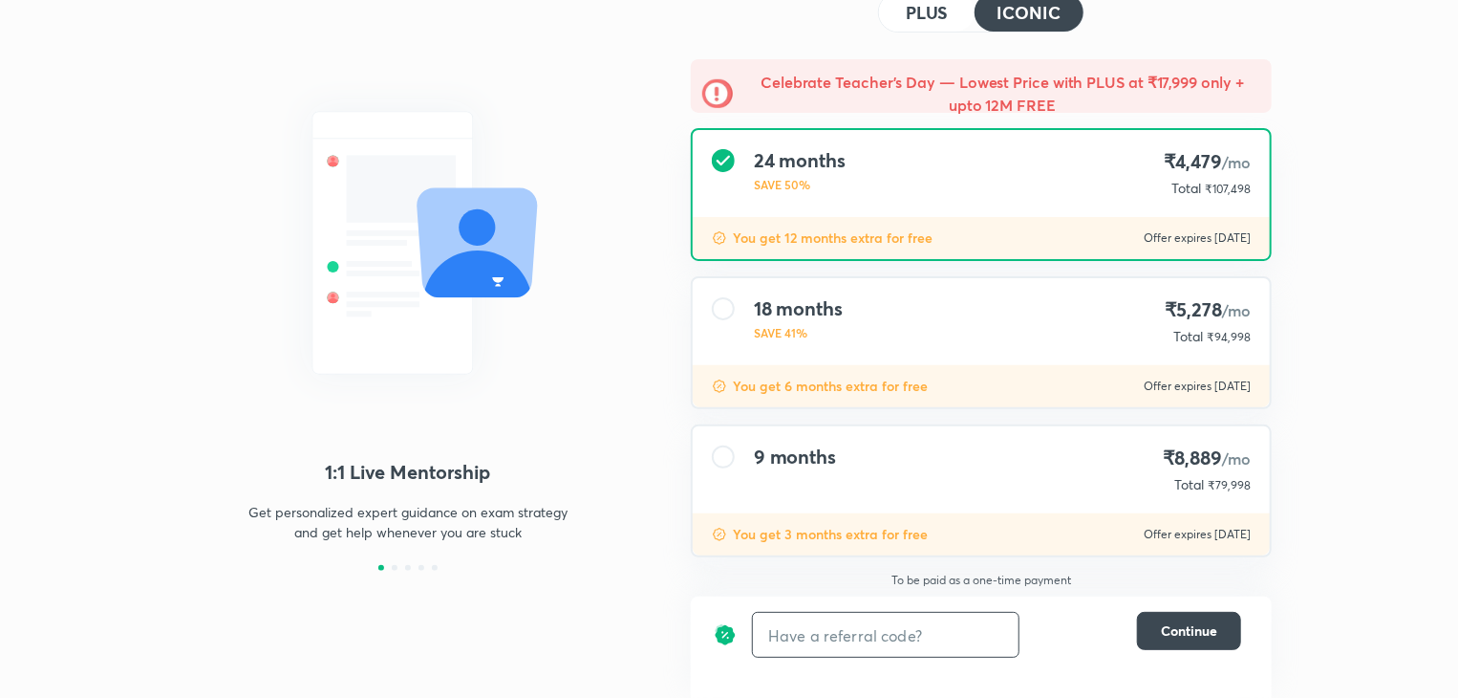
type input "s"
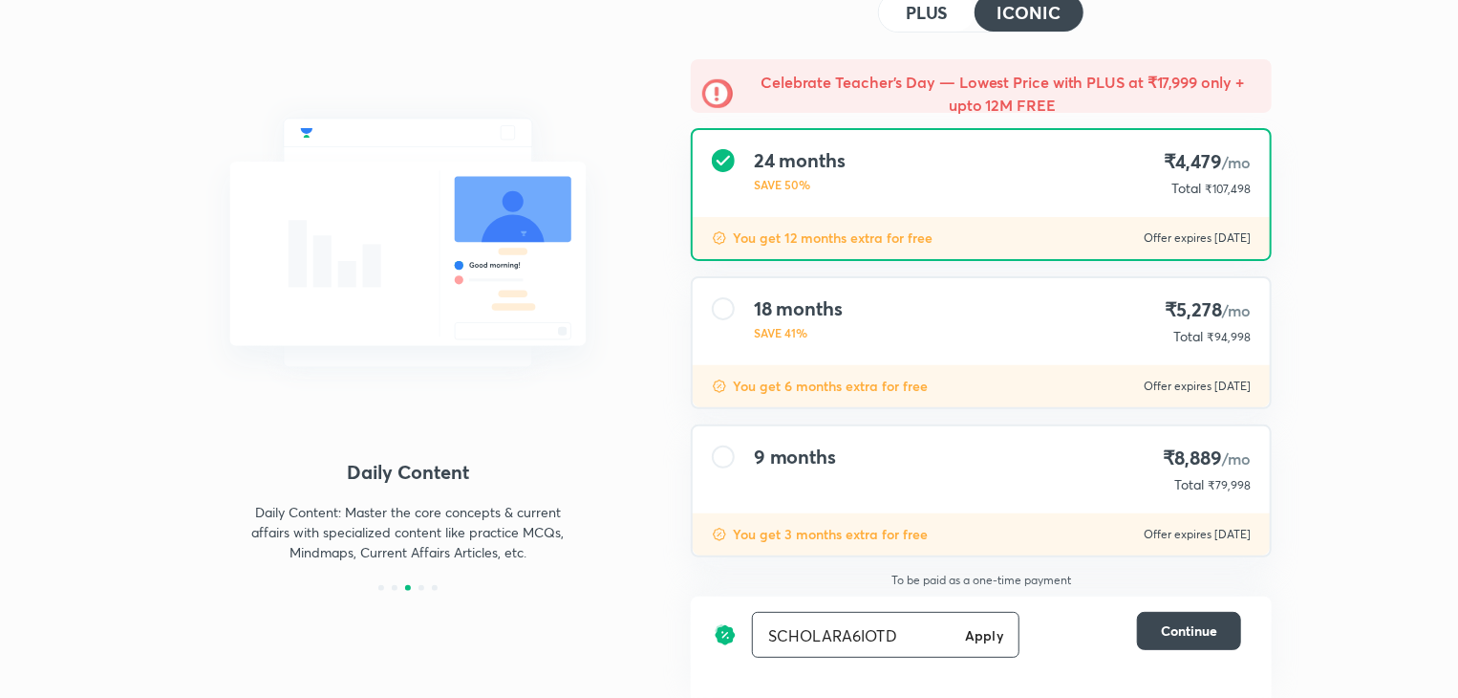
type input "SCHOLARA6IOTD"
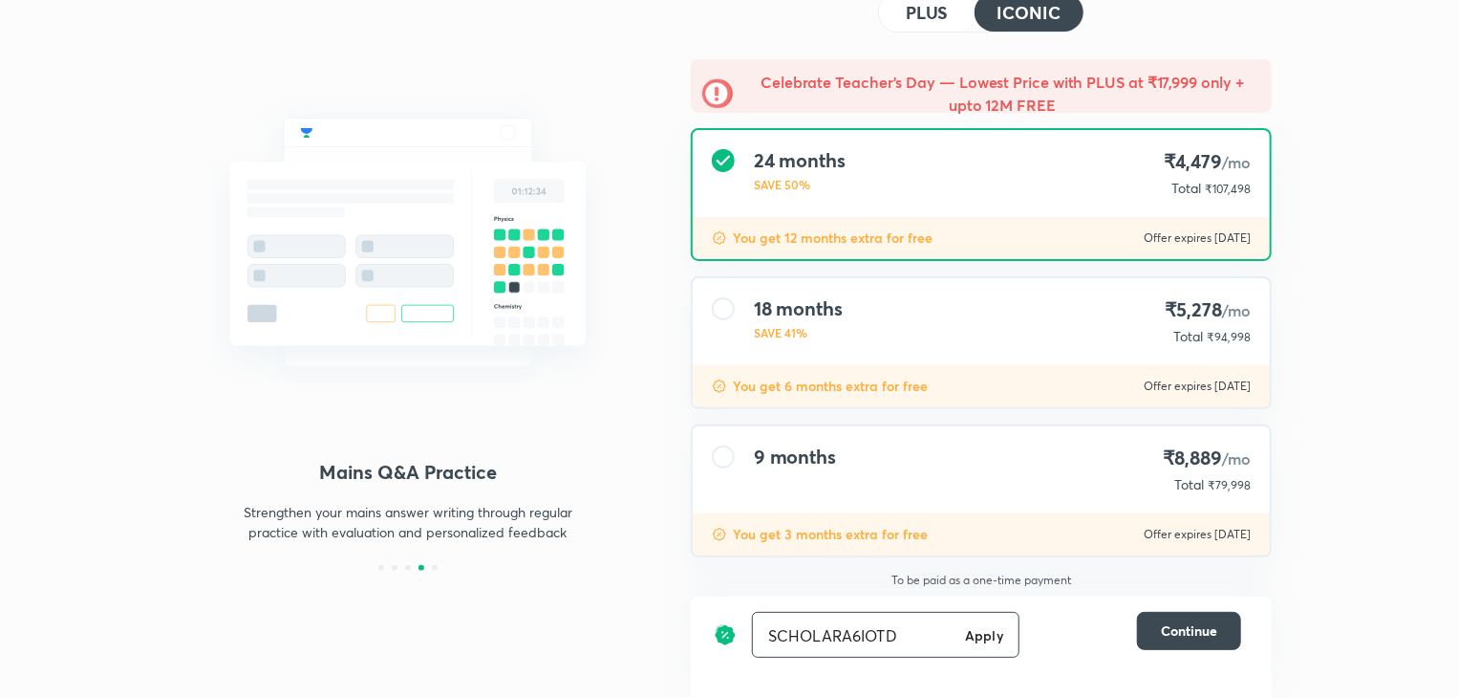
click at [990, 635] on h6 "Apply" at bounding box center [984, 635] width 38 height 20
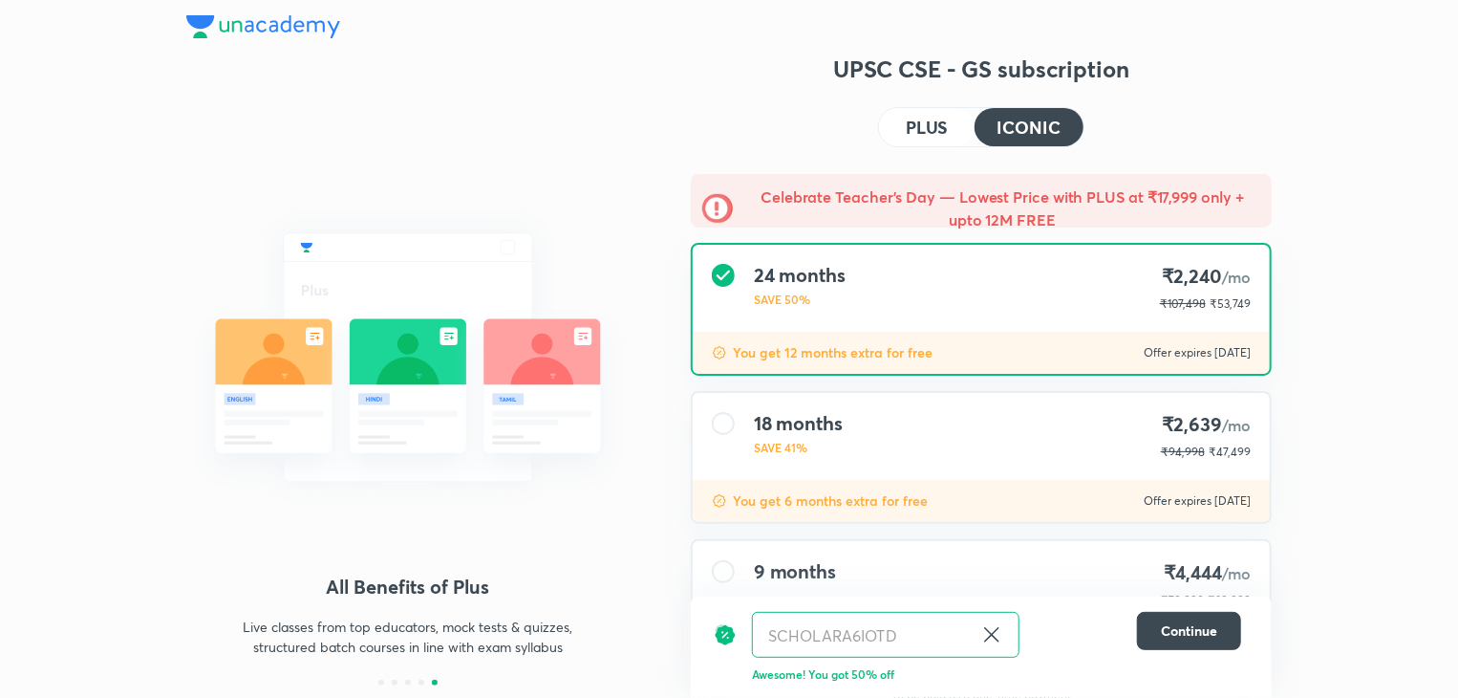
click at [929, 141] on button "PLUS" at bounding box center [927, 127] width 96 height 38
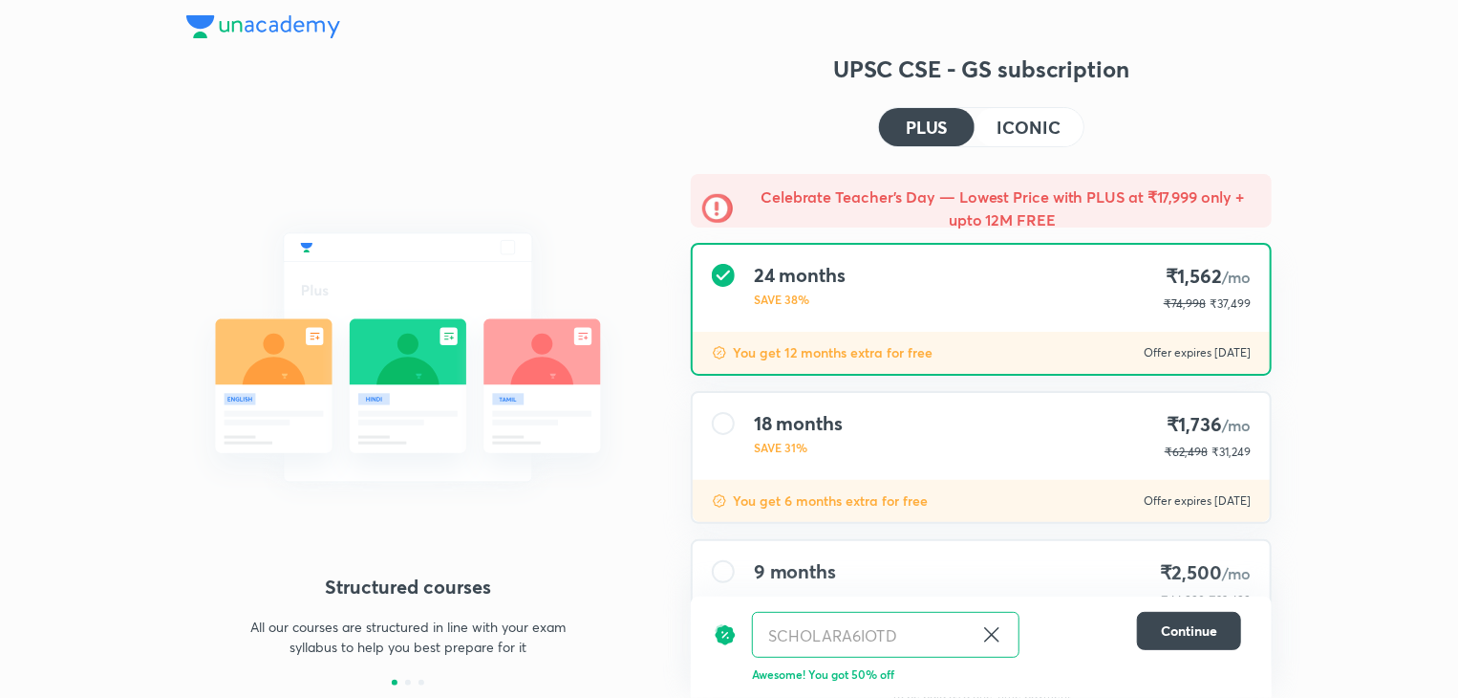
click at [1005, 127] on h4 "ICONIC" at bounding box center [1029, 126] width 63 height 17
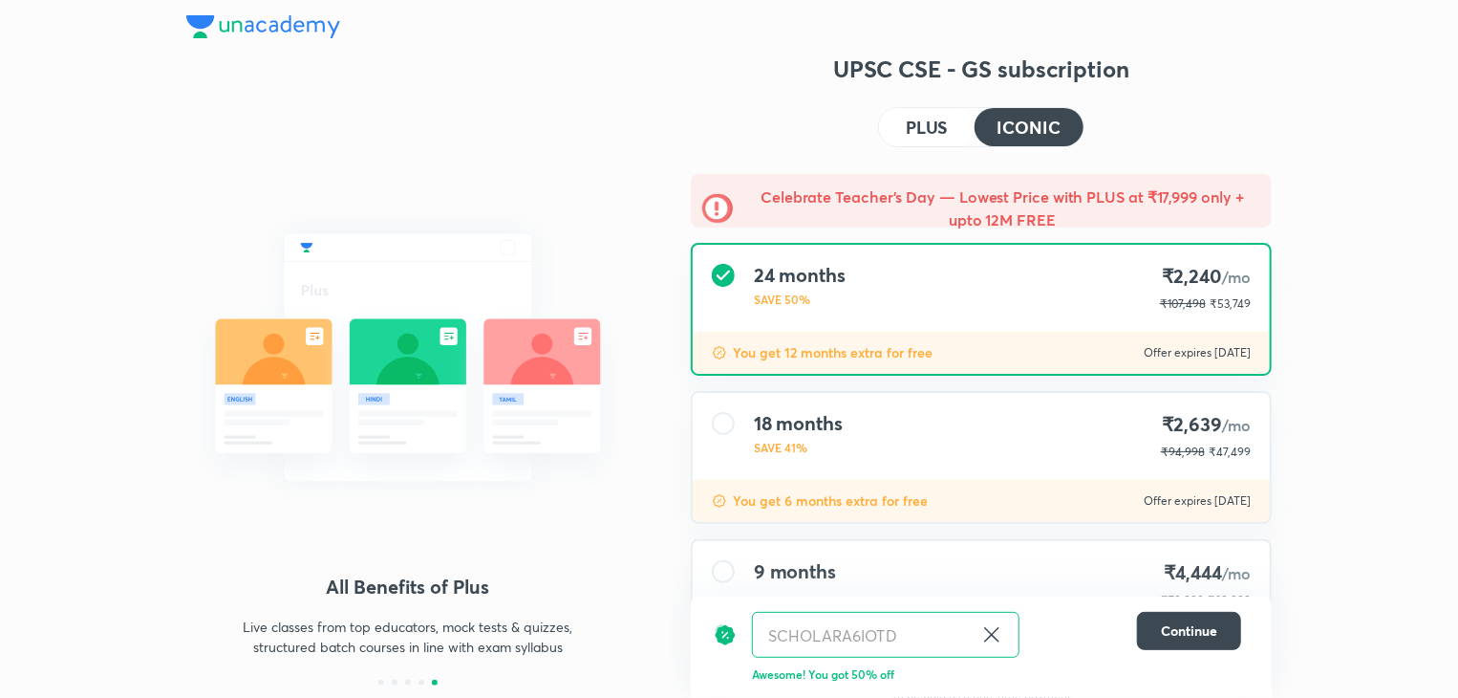
click at [948, 135] on h4 "PLUS" at bounding box center [927, 126] width 42 height 17
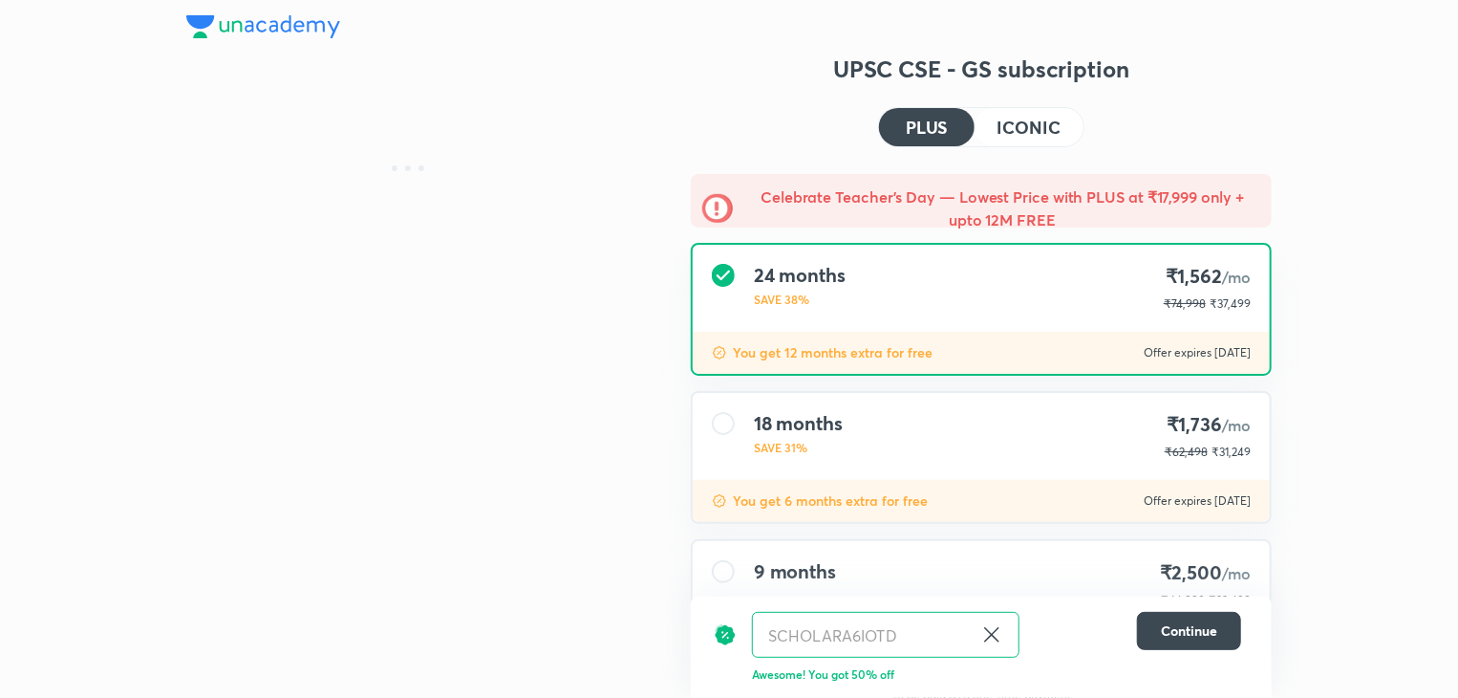
click at [995, 140] on button "ICONIC" at bounding box center [1029, 127] width 109 height 38
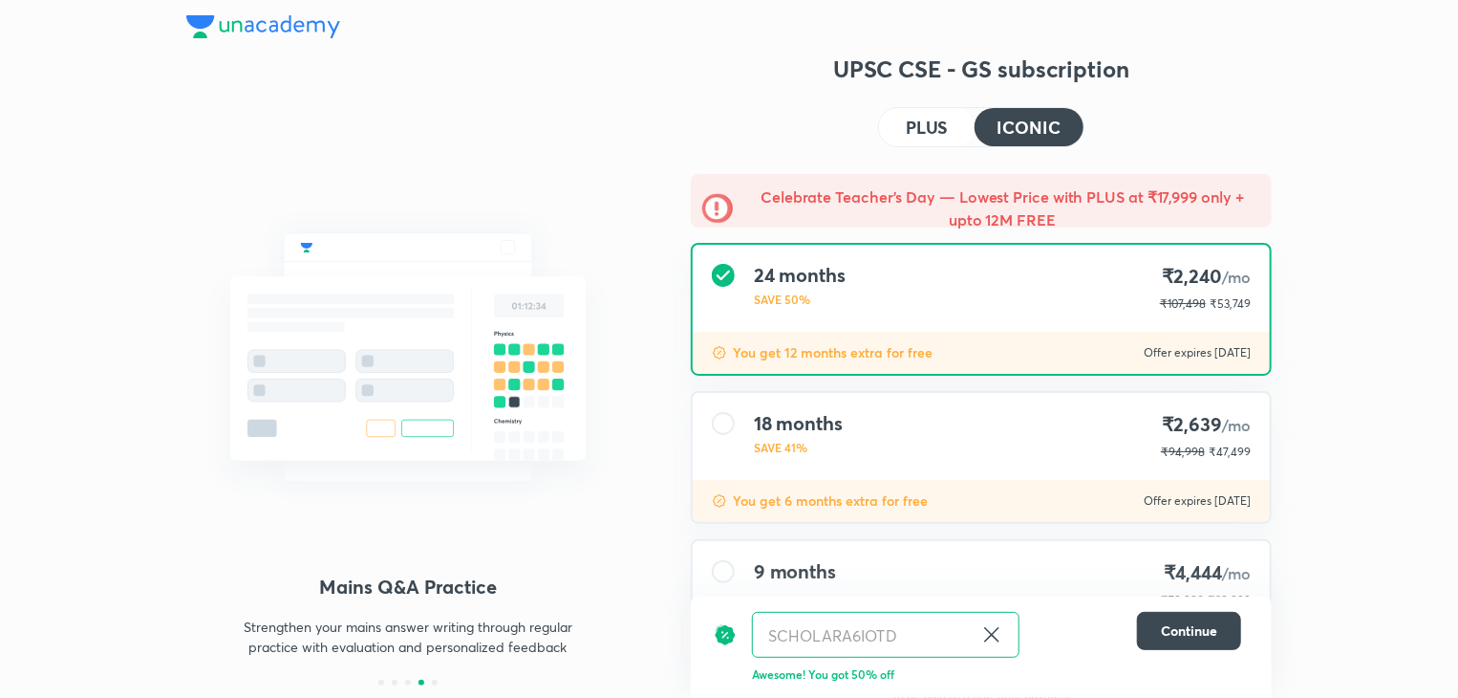
click at [958, 137] on button "PLUS" at bounding box center [927, 127] width 96 height 38
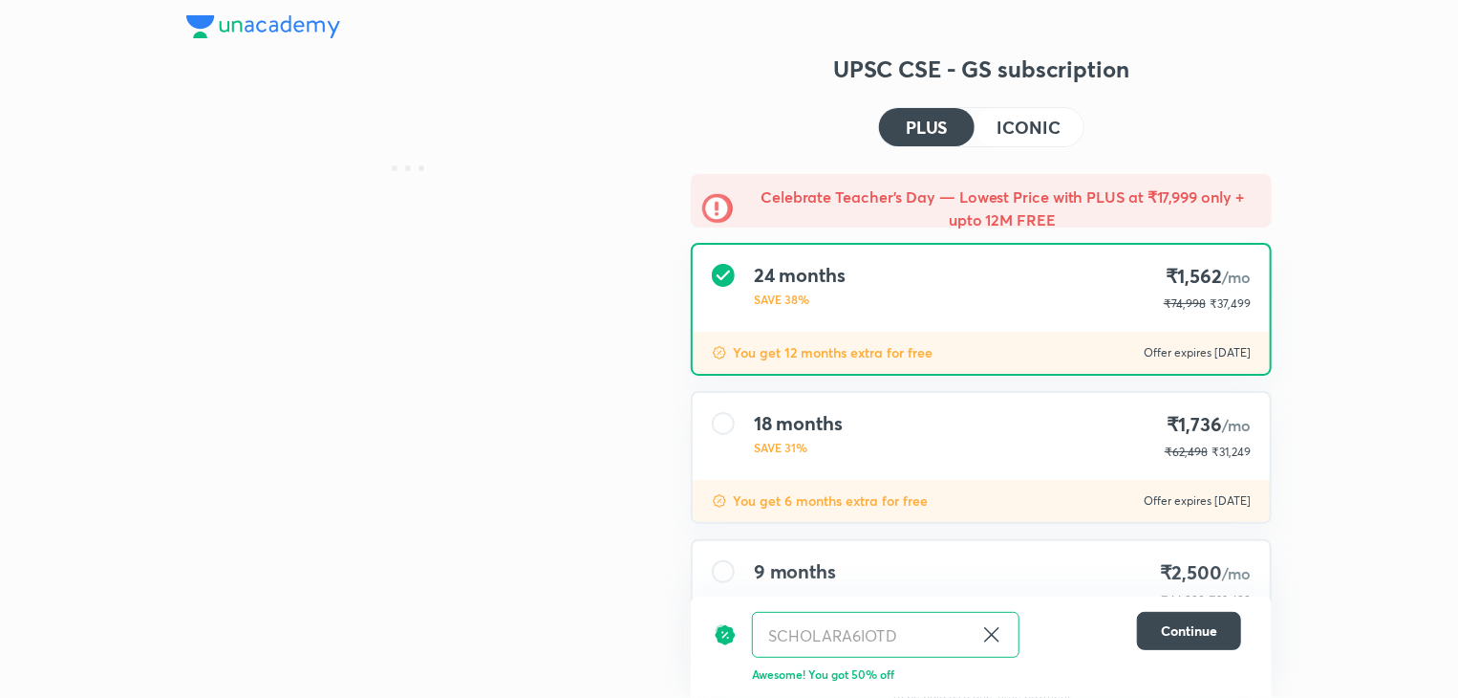
click at [1007, 124] on h4 "ICONIC" at bounding box center [1029, 126] width 63 height 17
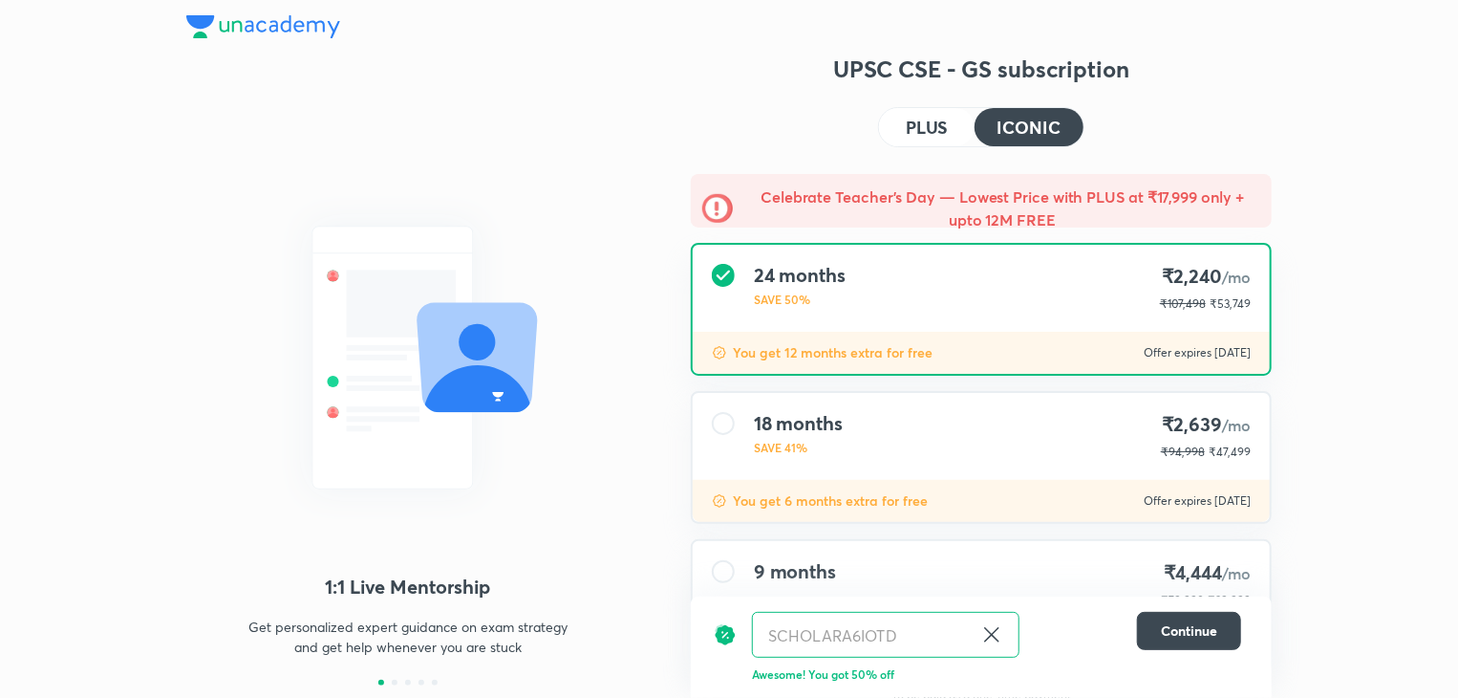
click at [950, 138] on button "PLUS" at bounding box center [927, 127] width 96 height 38
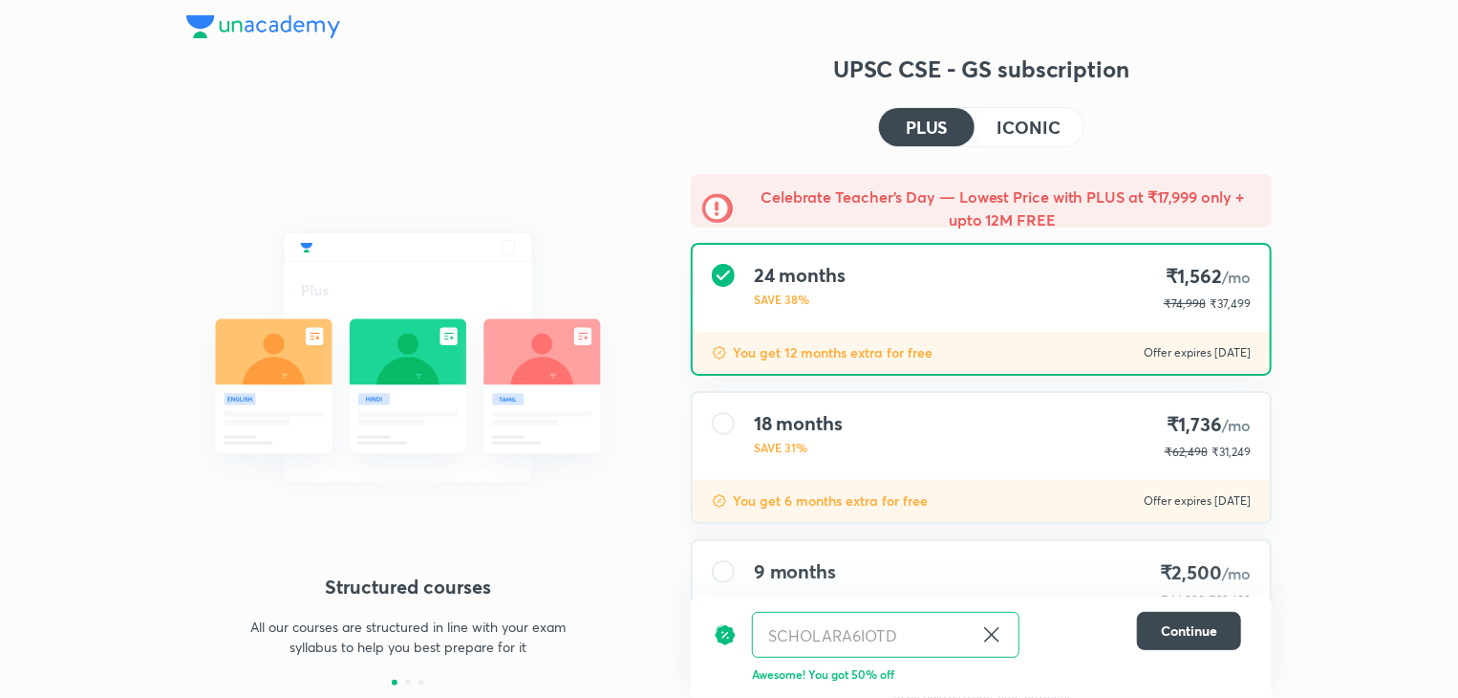
click at [1007, 124] on h4 "ICONIC" at bounding box center [1029, 126] width 63 height 17
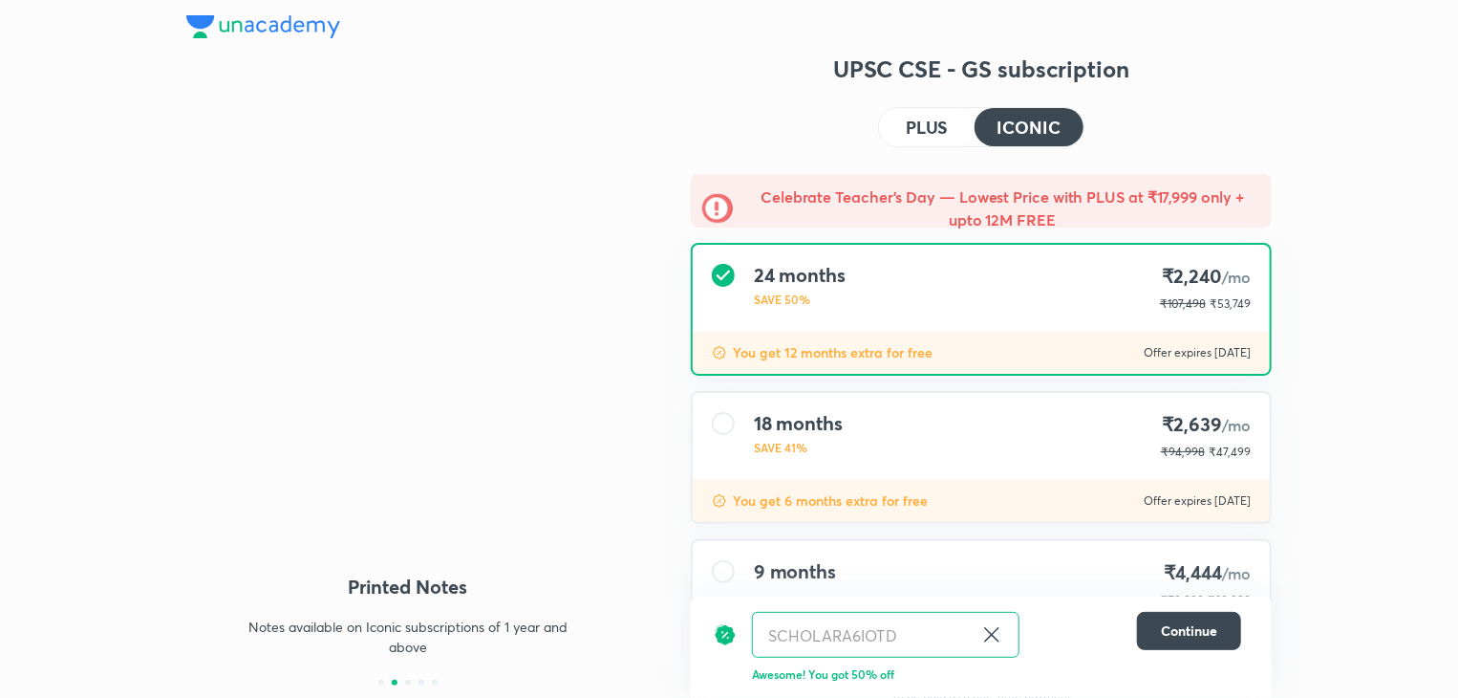
click at [954, 137] on button "PLUS" at bounding box center [927, 127] width 96 height 38
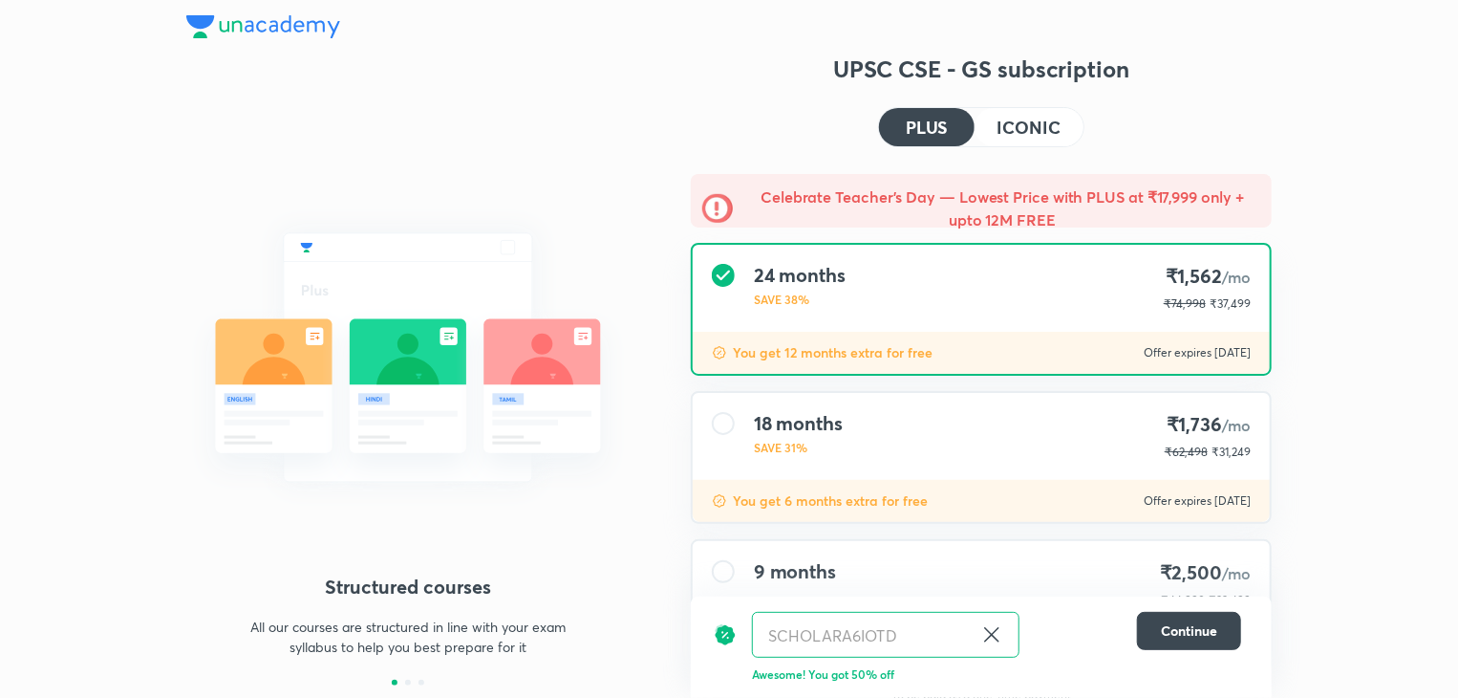
click at [1001, 128] on h4 "ICONIC" at bounding box center [1029, 126] width 63 height 17
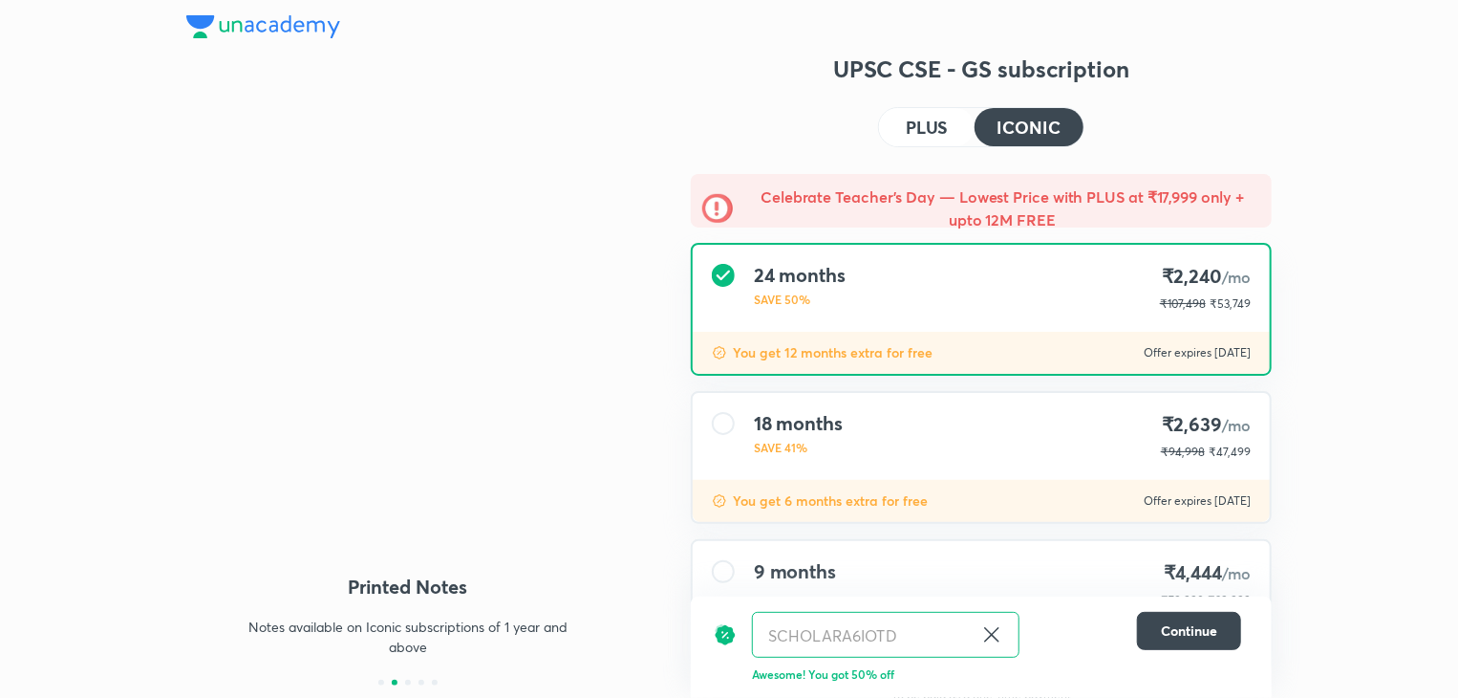
click at [936, 134] on h4 "PLUS" at bounding box center [927, 126] width 42 height 17
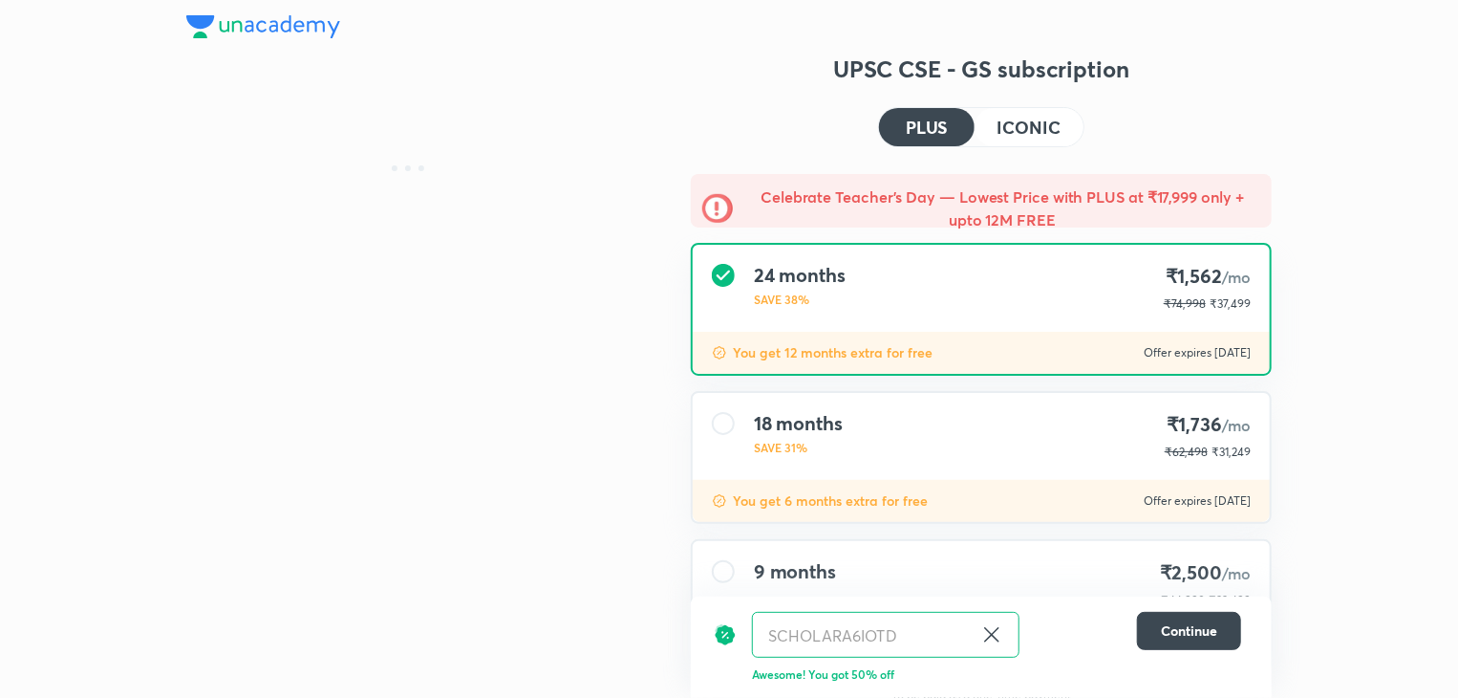
click at [991, 127] on button "ICONIC" at bounding box center [1029, 127] width 109 height 38
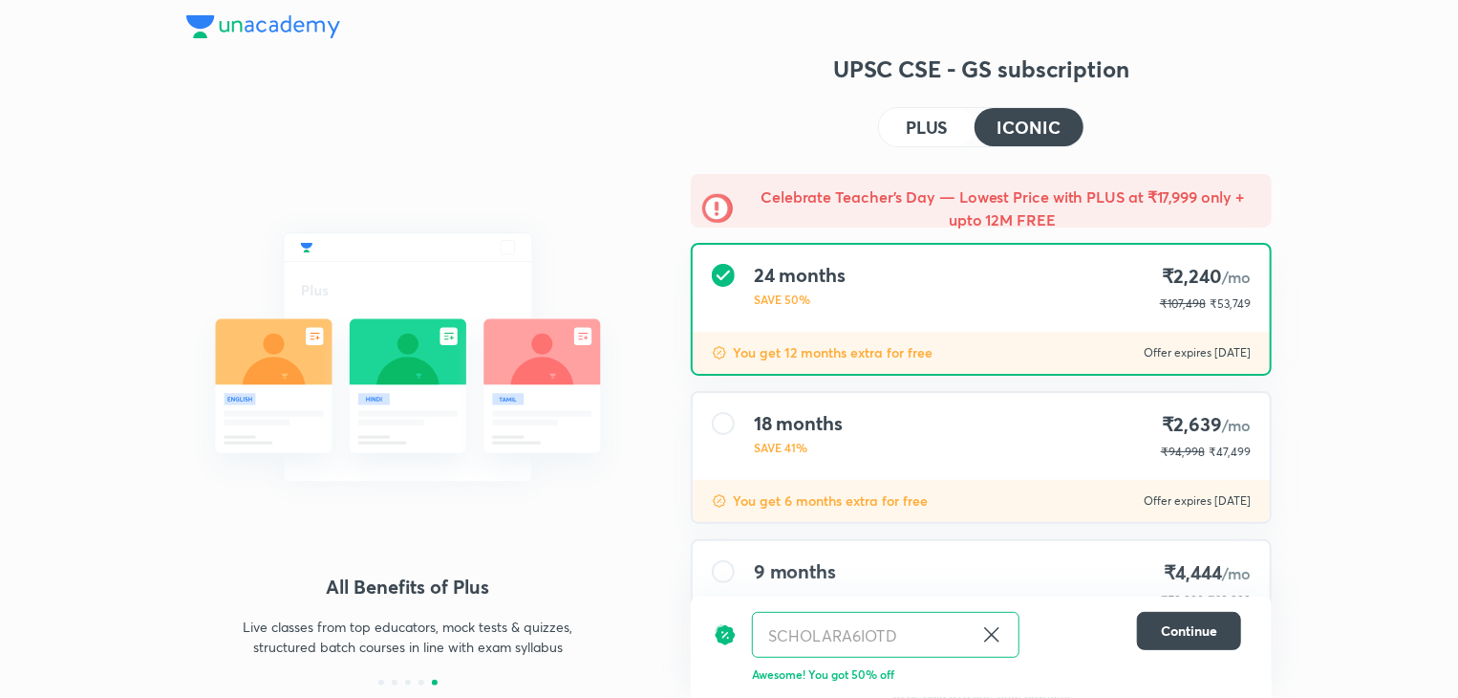
click at [948, 136] on h4 "PLUS" at bounding box center [927, 126] width 42 height 17
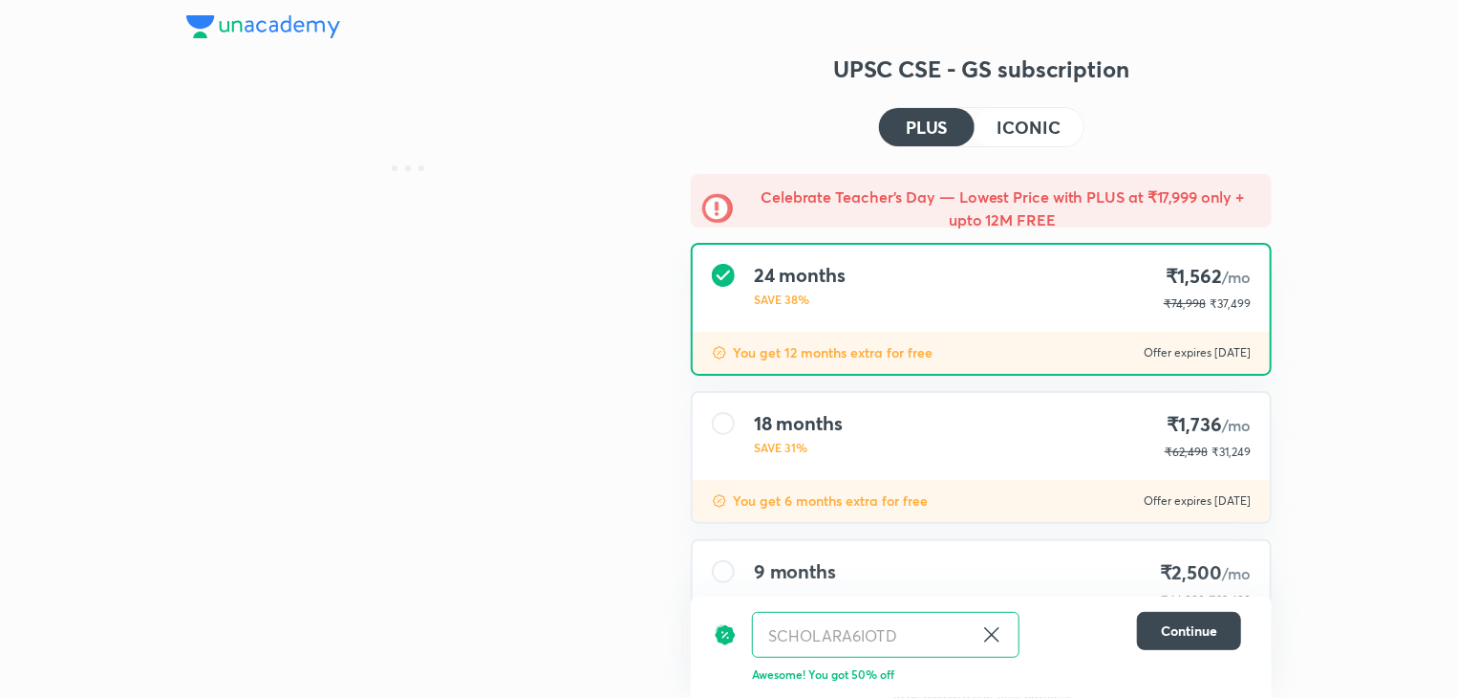
click at [990, 132] on button "ICONIC" at bounding box center [1029, 127] width 109 height 38
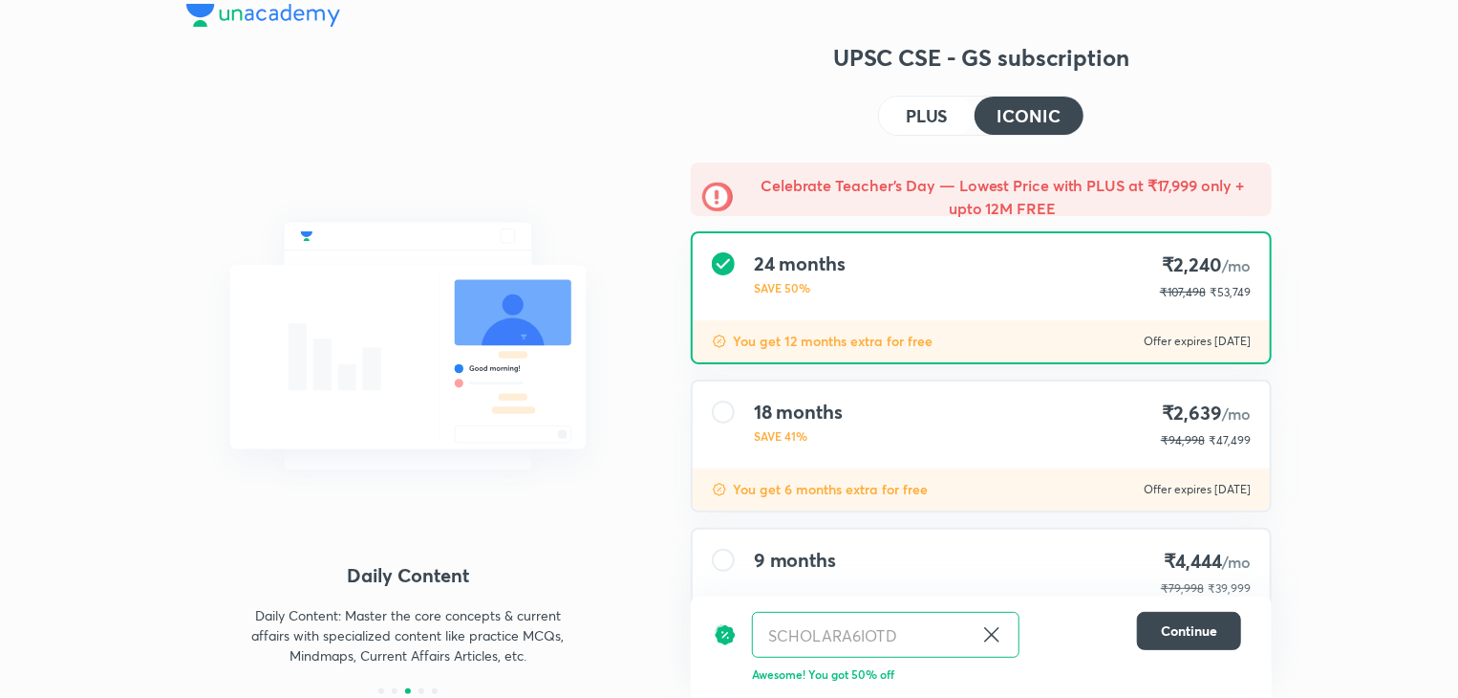
scroll to position [19, 0]
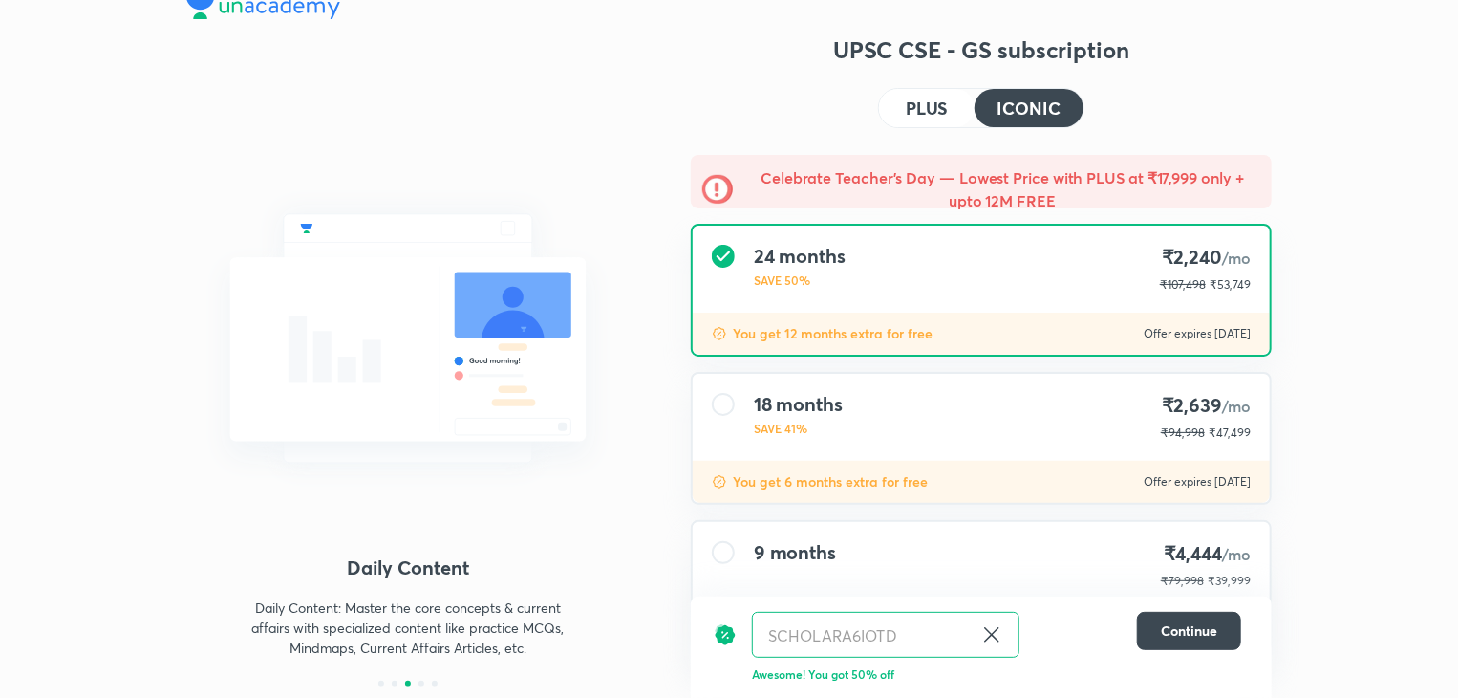
click at [967, 115] on button "PLUS" at bounding box center [927, 108] width 96 height 38
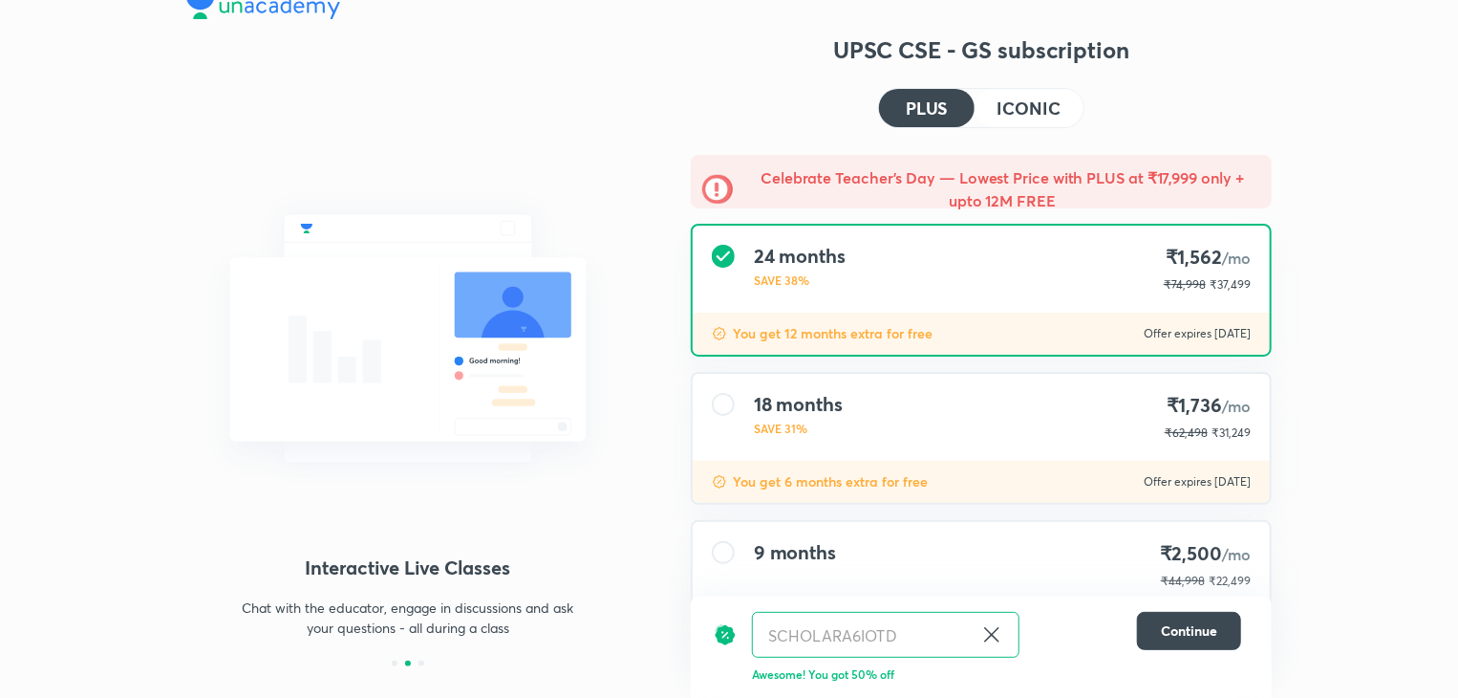
click at [1005, 112] on h4 "ICONIC" at bounding box center [1029, 107] width 63 height 17
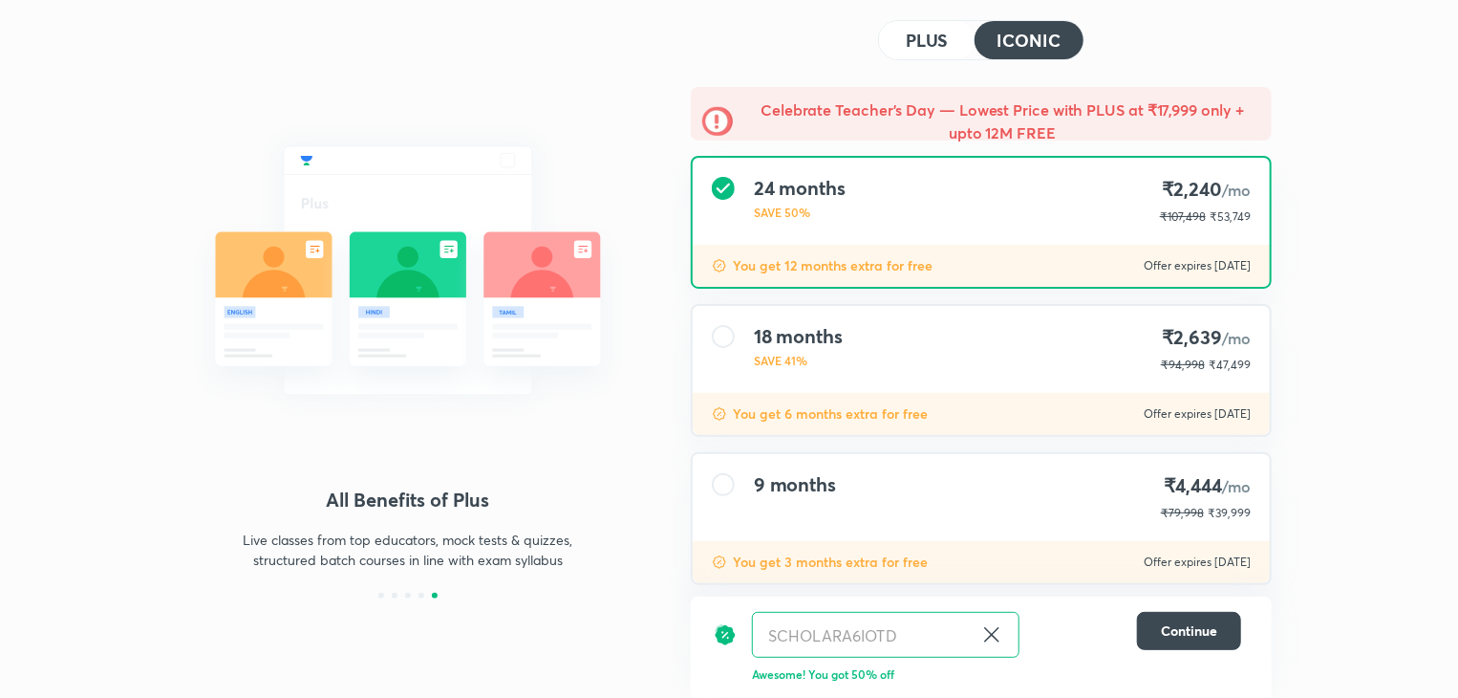
scroll to position [114, 0]
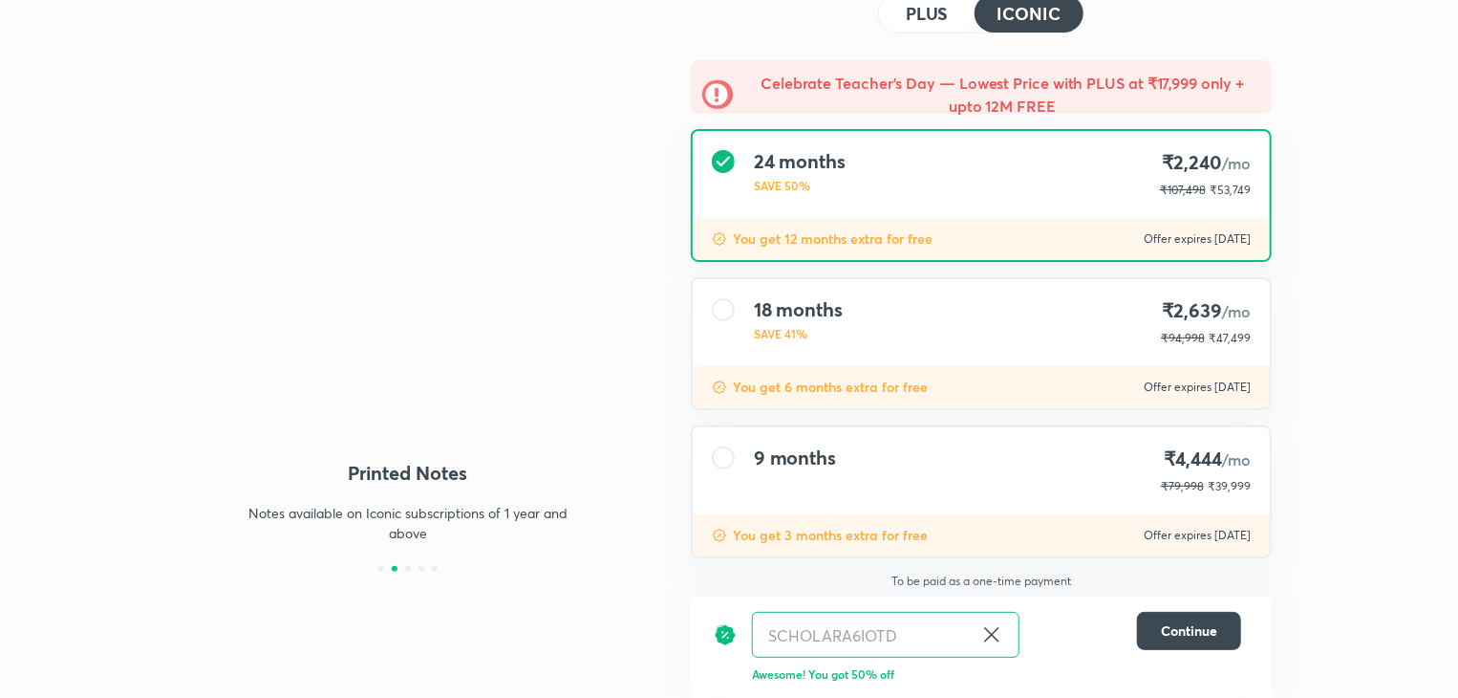
click at [939, 299] on div "18 months SAVE 41% ₹2,639 /mo ₹94,998 ₹47,499" at bounding box center [981, 322] width 577 height 87
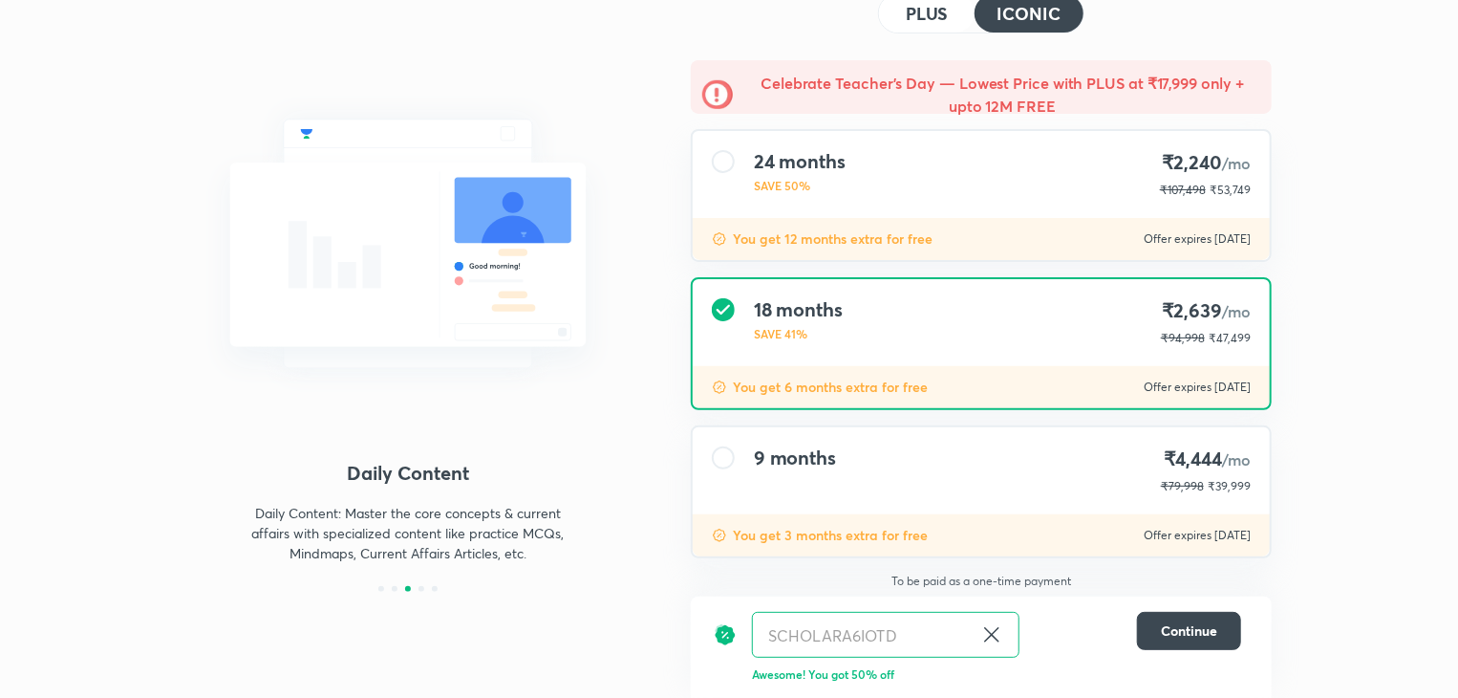
click at [980, 211] on div "24 months SAVE 50% ₹2,240 /mo ₹107,498 ₹53,749" at bounding box center [981, 174] width 577 height 87
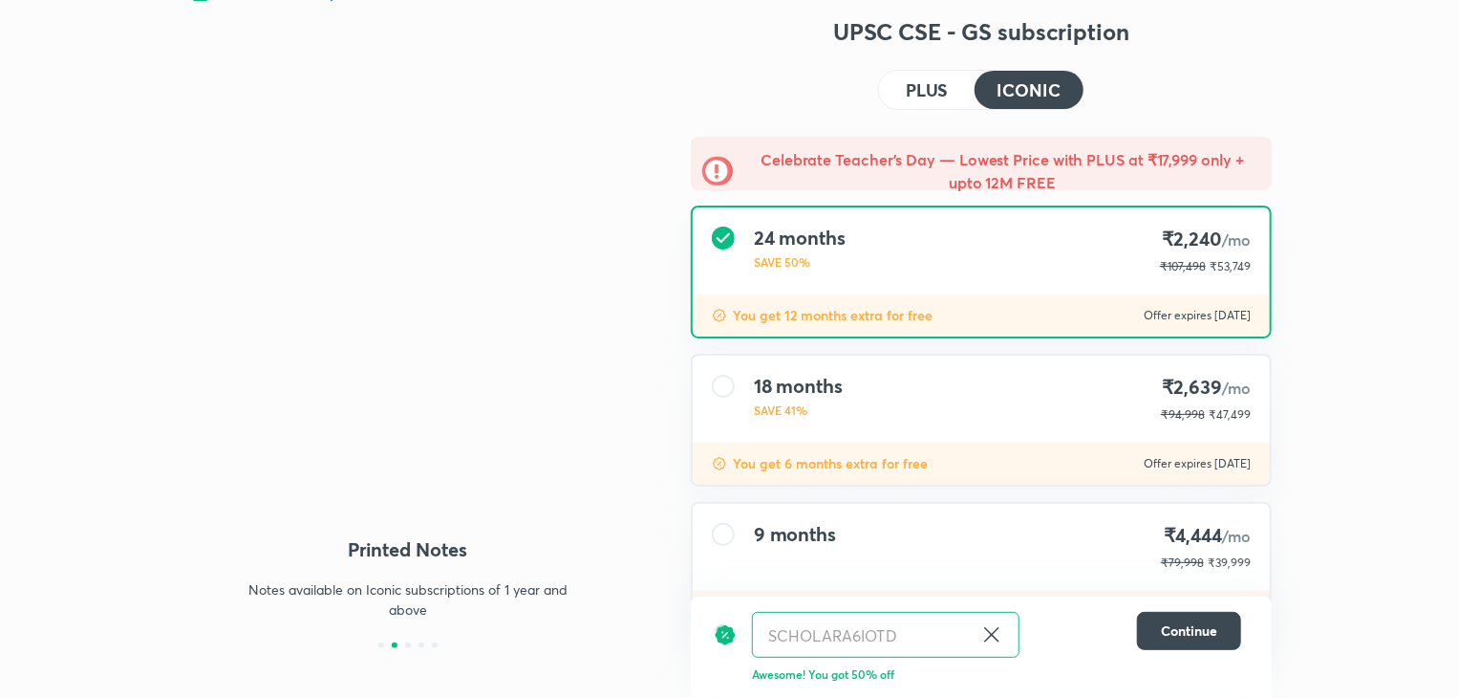
scroll to position [31, 0]
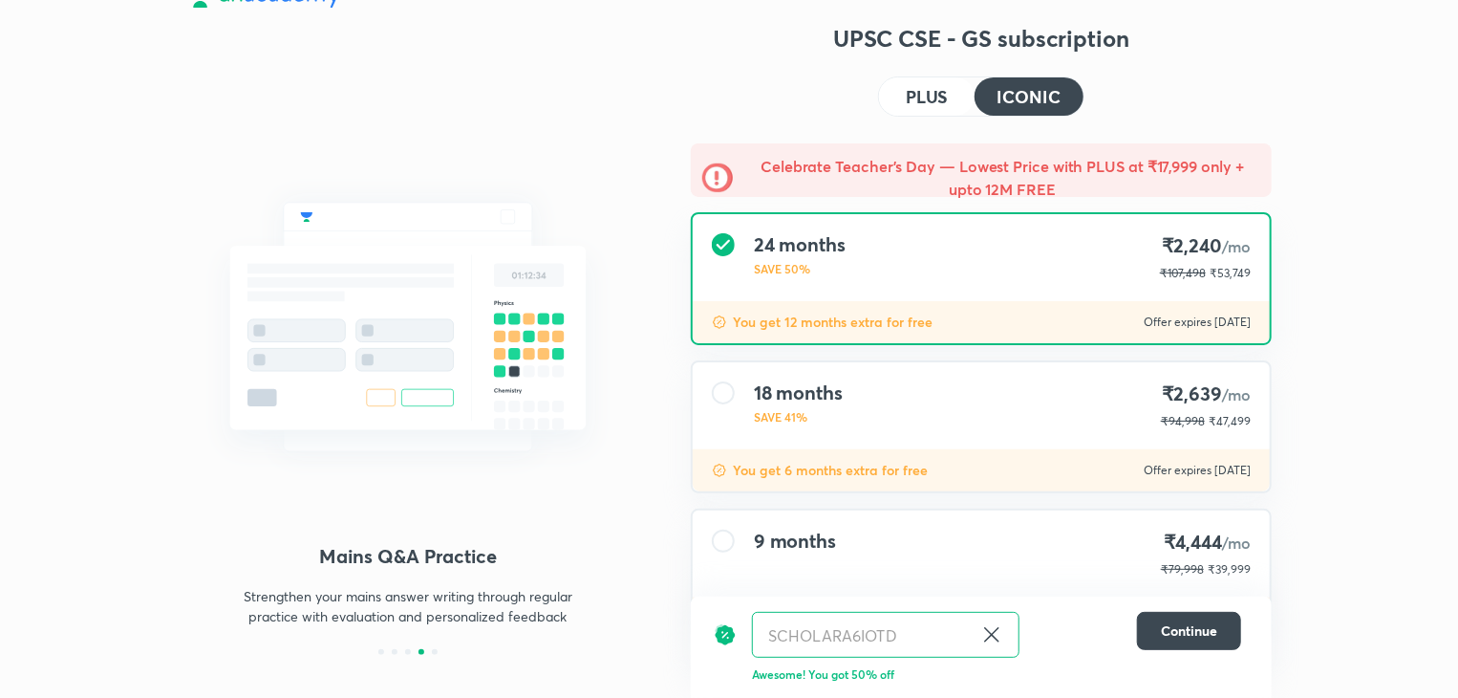
click at [925, 97] on h4 "PLUS" at bounding box center [927, 96] width 42 height 17
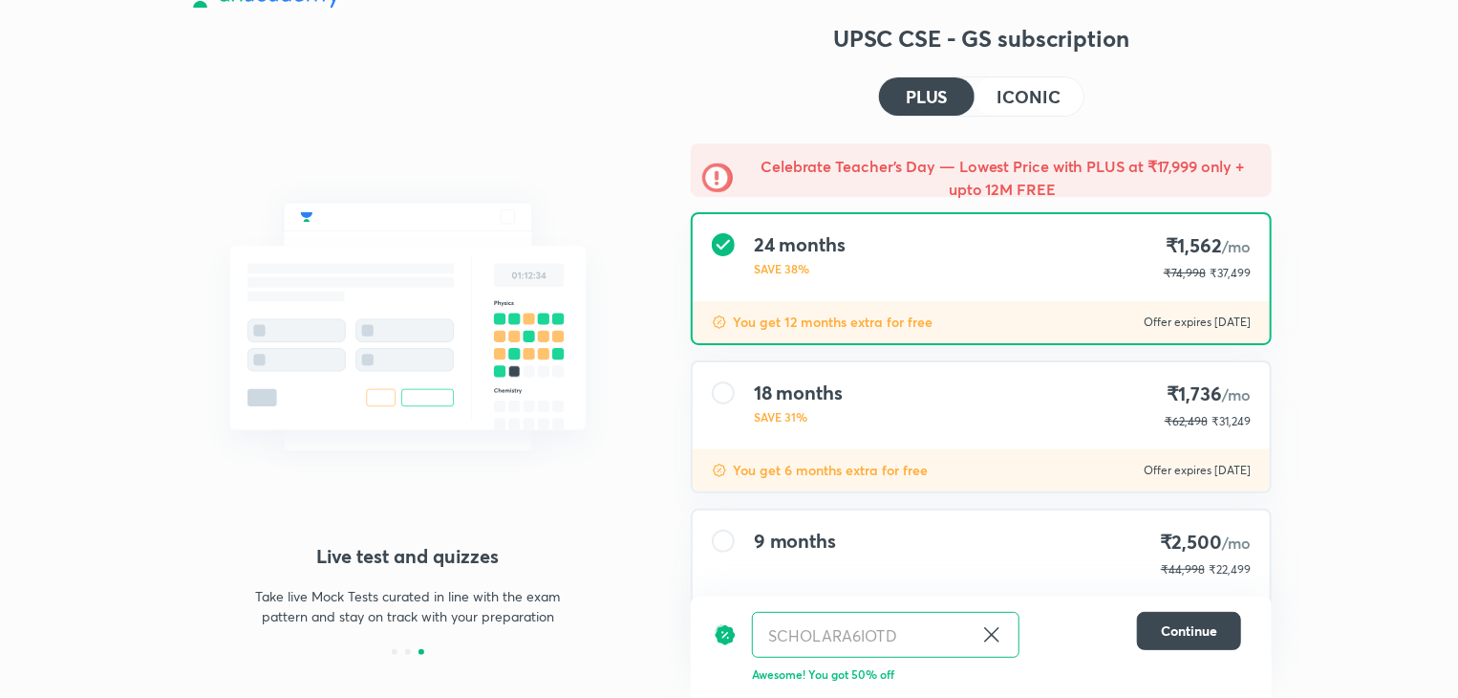
click at [993, 96] on button "ICONIC" at bounding box center [1029, 96] width 109 height 38
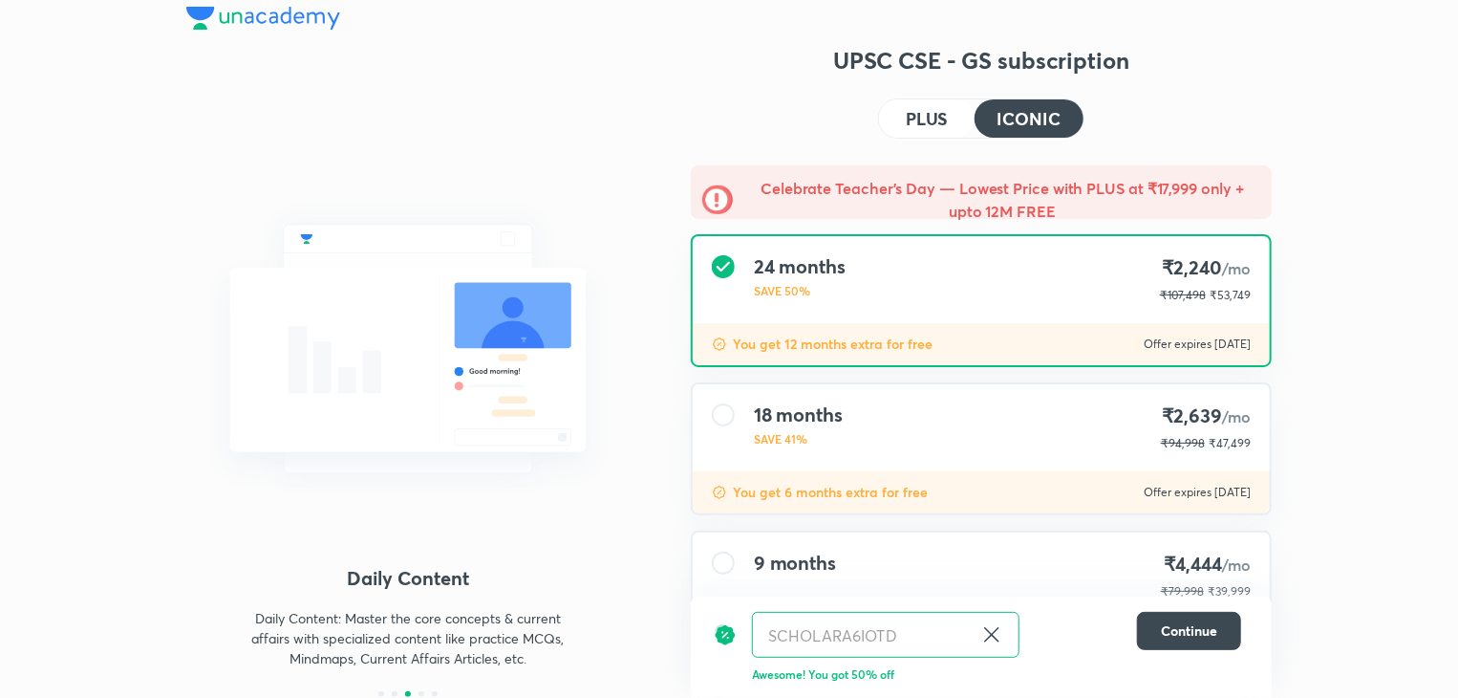
scroll to position [0, 0]
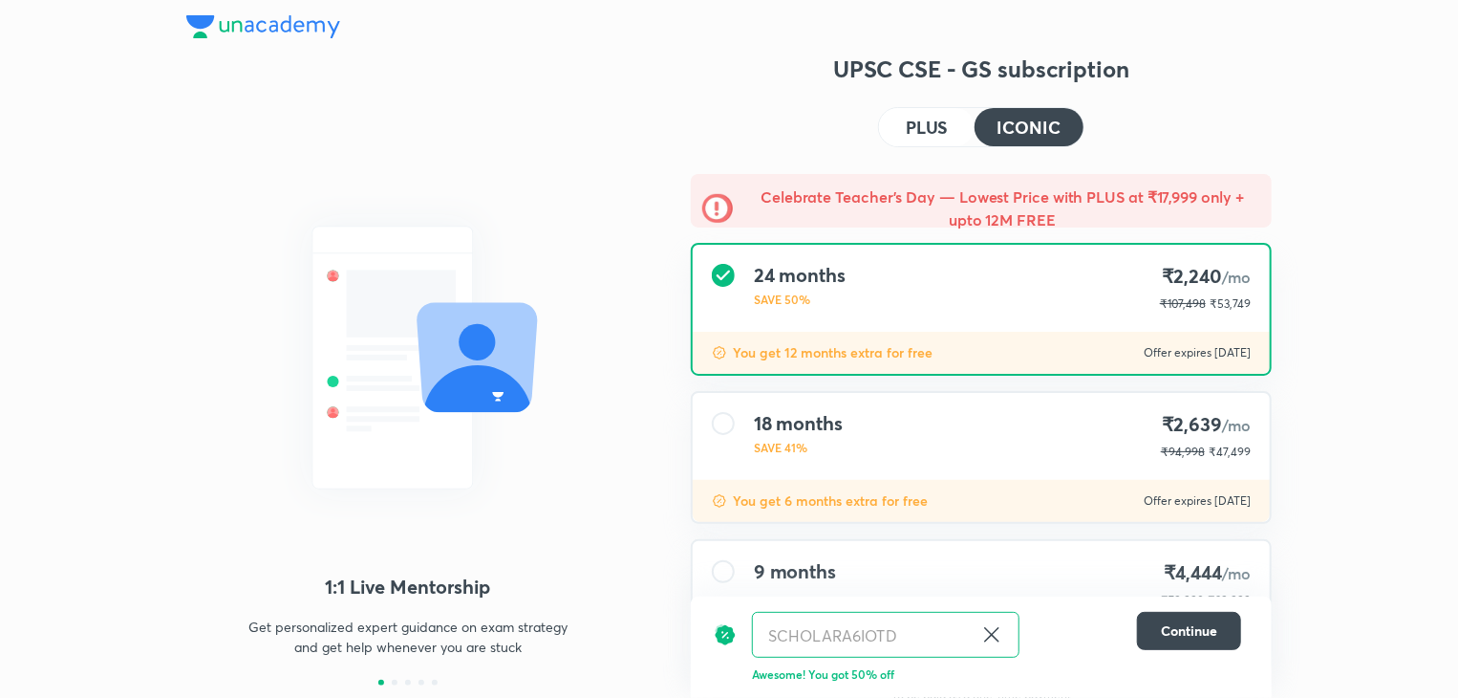
click at [975, 108] on button "ICONIC" at bounding box center [1029, 127] width 109 height 38
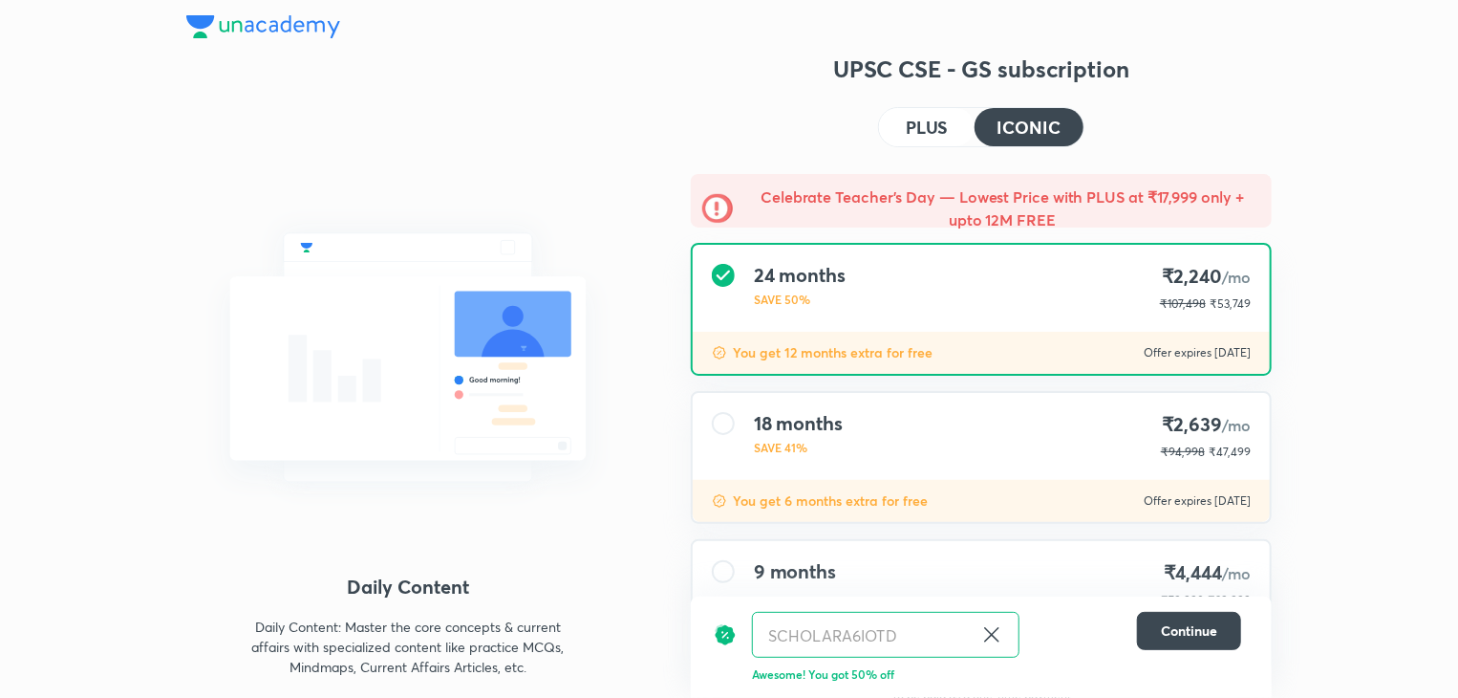
click at [956, 131] on button "PLUS" at bounding box center [927, 127] width 96 height 38
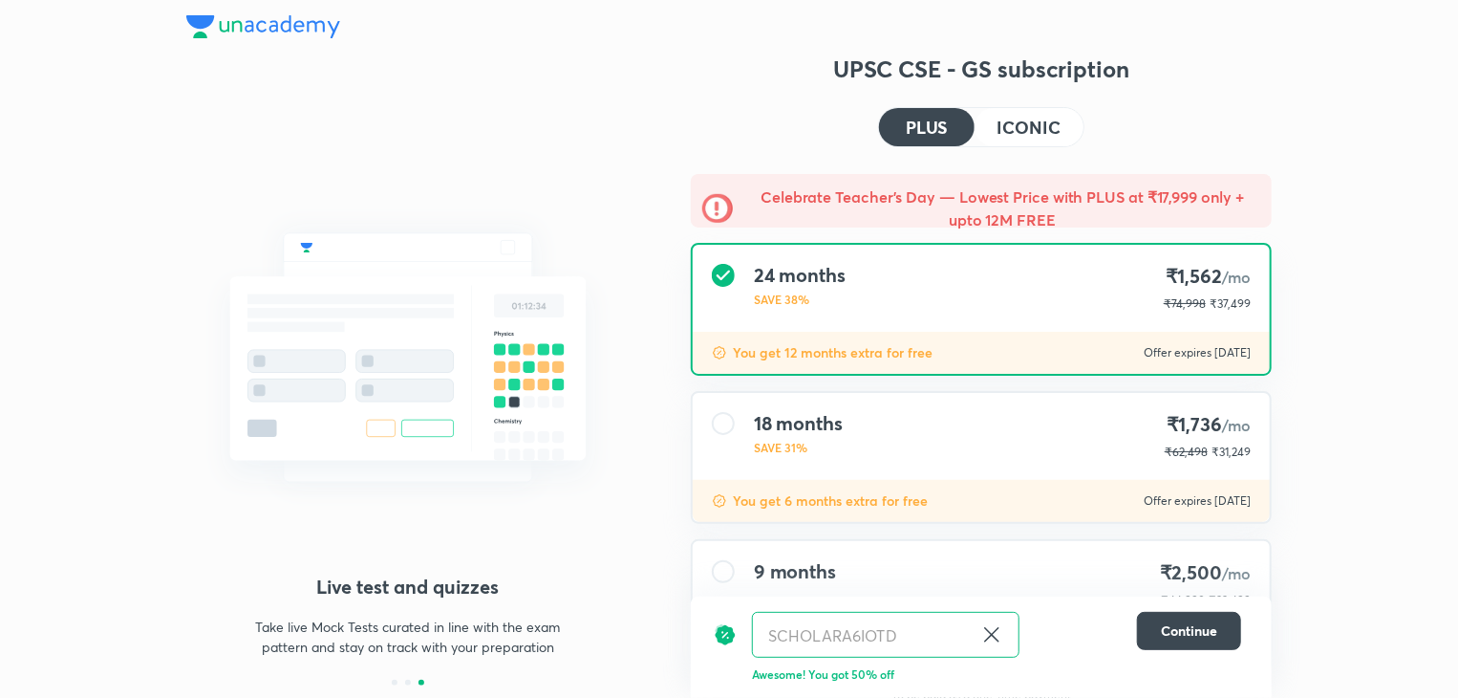
click at [1009, 139] on button "ICONIC" at bounding box center [1029, 127] width 109 height 38
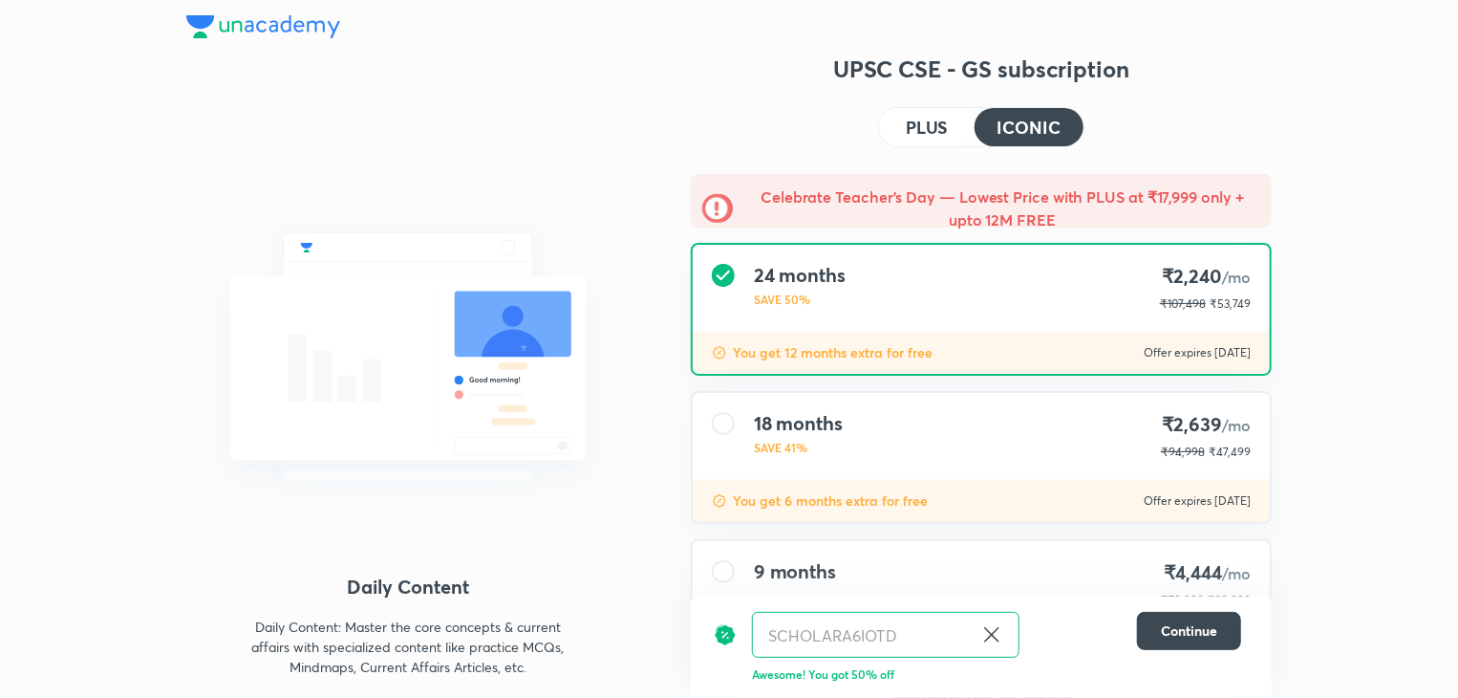
click at [788, 294] on p "SAVE 50%" at bounding box center [800, 298] width 92 height 17
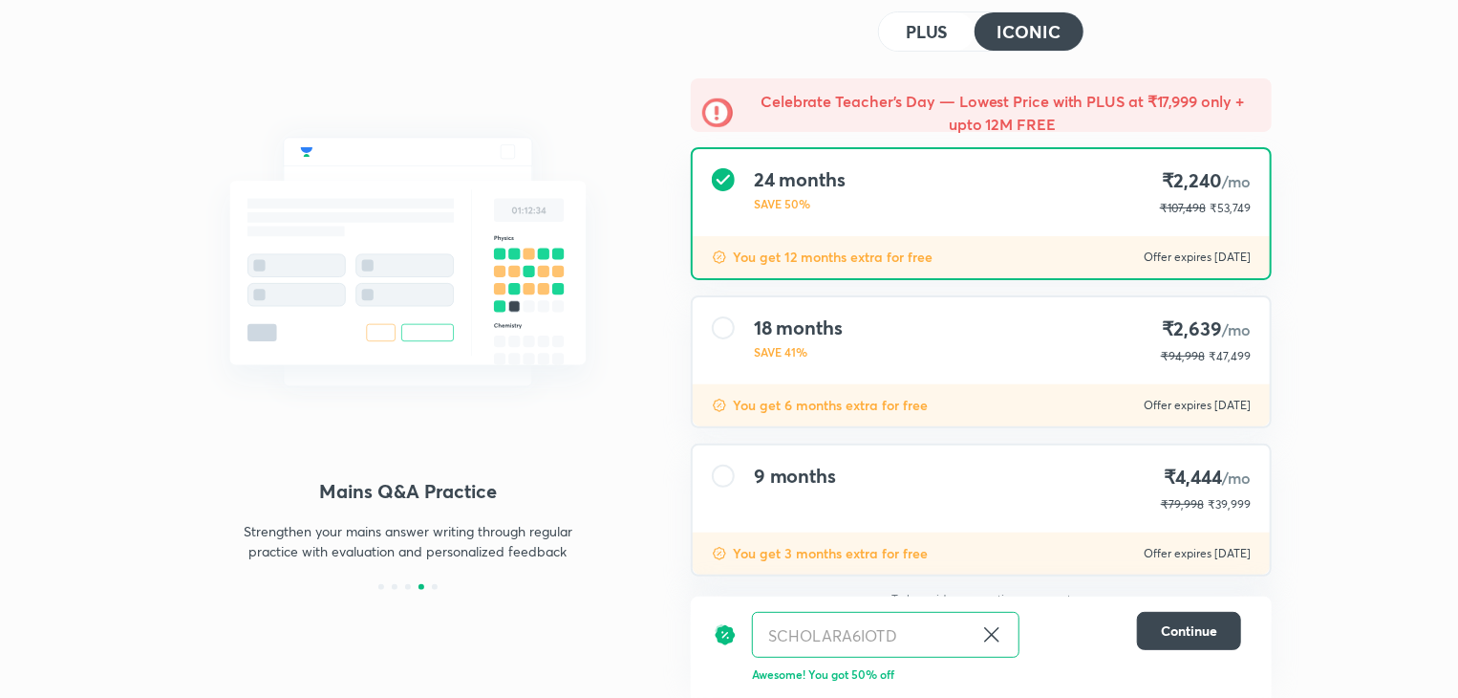
scroll to position [99, 0]
